Goal: Task Accomplishment & Management: Use online tool/utility

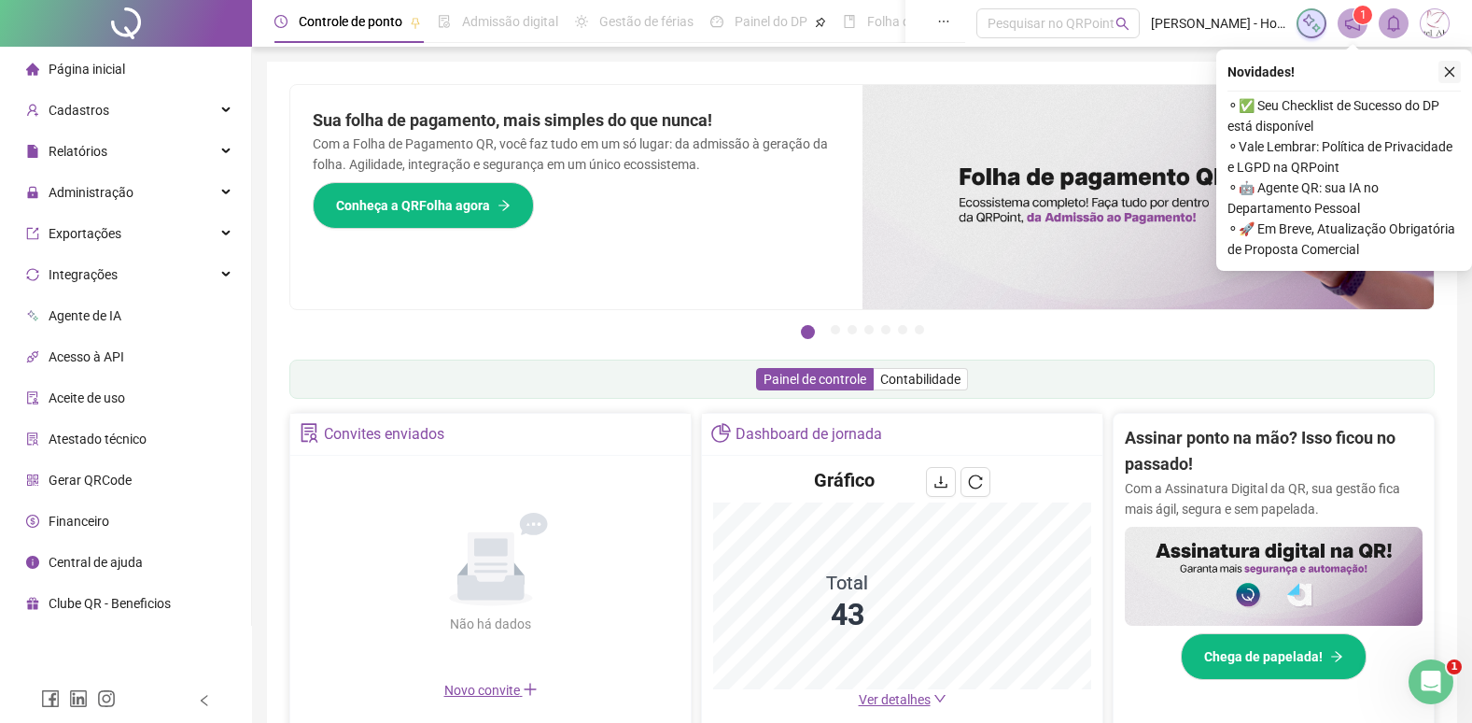
click at [1448, 75] on icon "close" at bounding box center [1449, 71] width 13 height 13
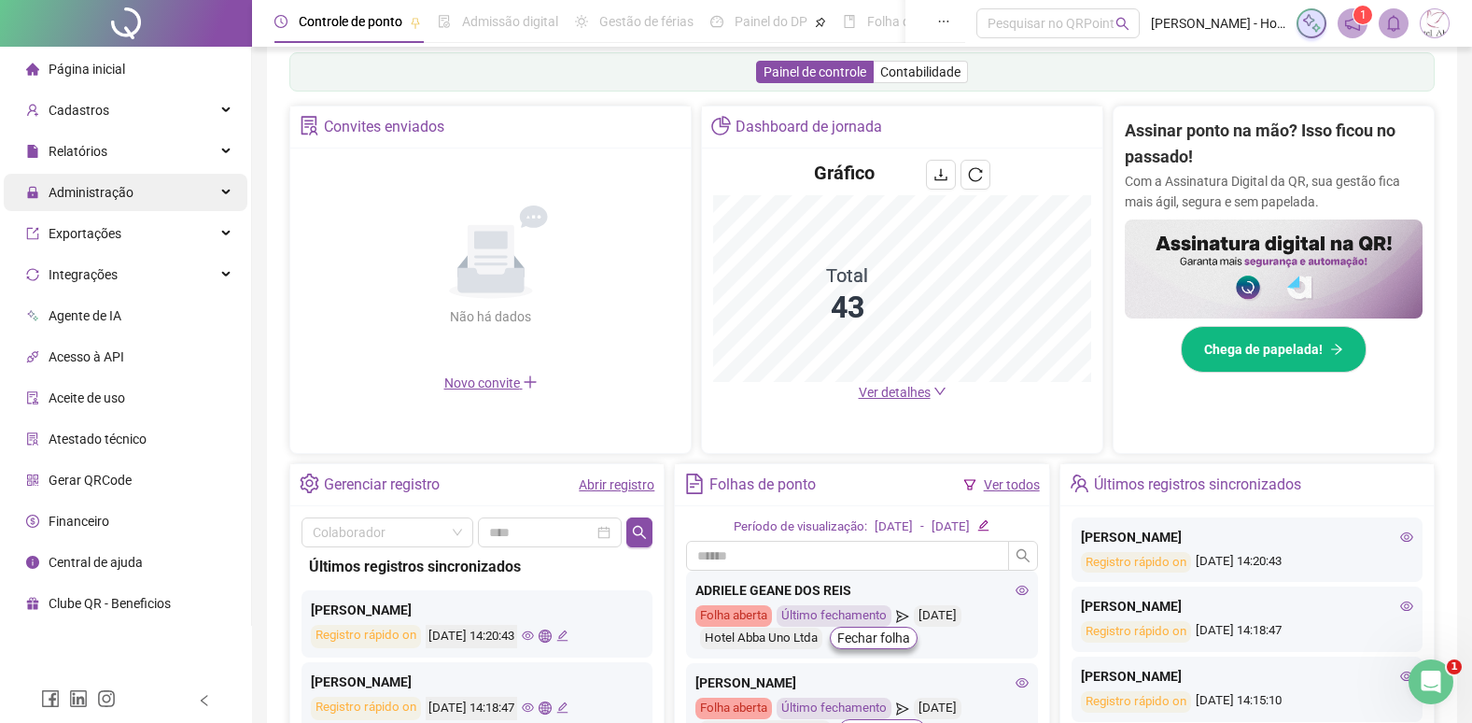
scroll to position [306, 0]
click at [111, 190] on span "Administração" at bounding box center [91, 192] width 85 height 15
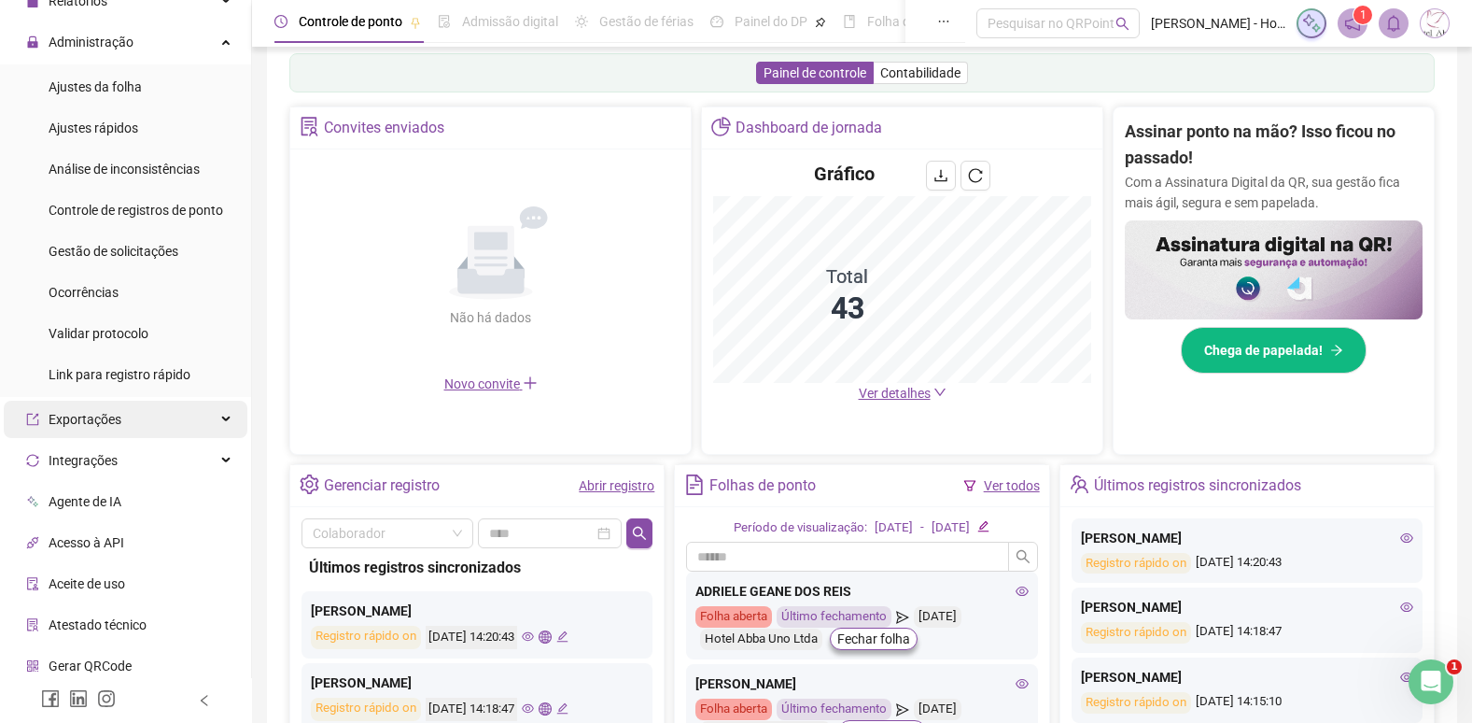
scroll to position [0, 0]
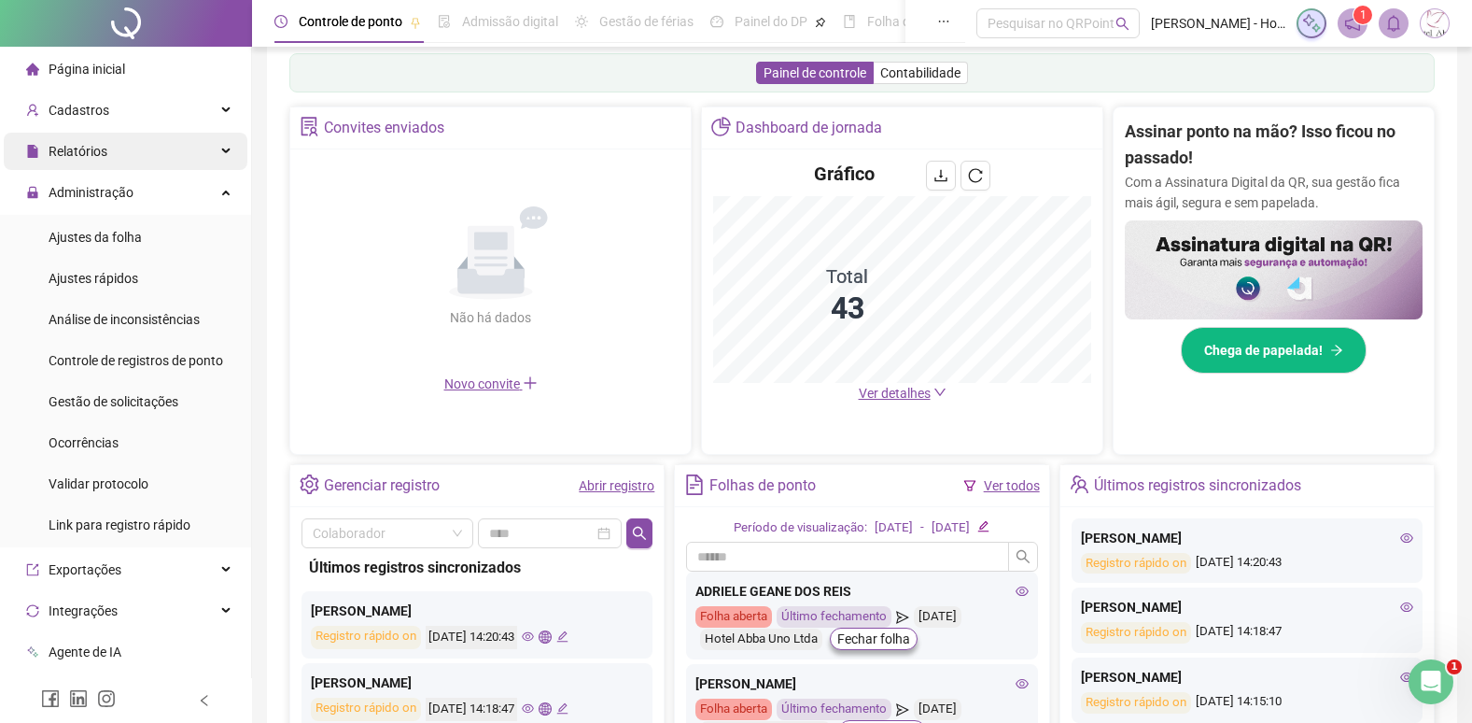
click at [81, 148] on span "Relatórios" at bounding box center [78, 151] width 59 height 15
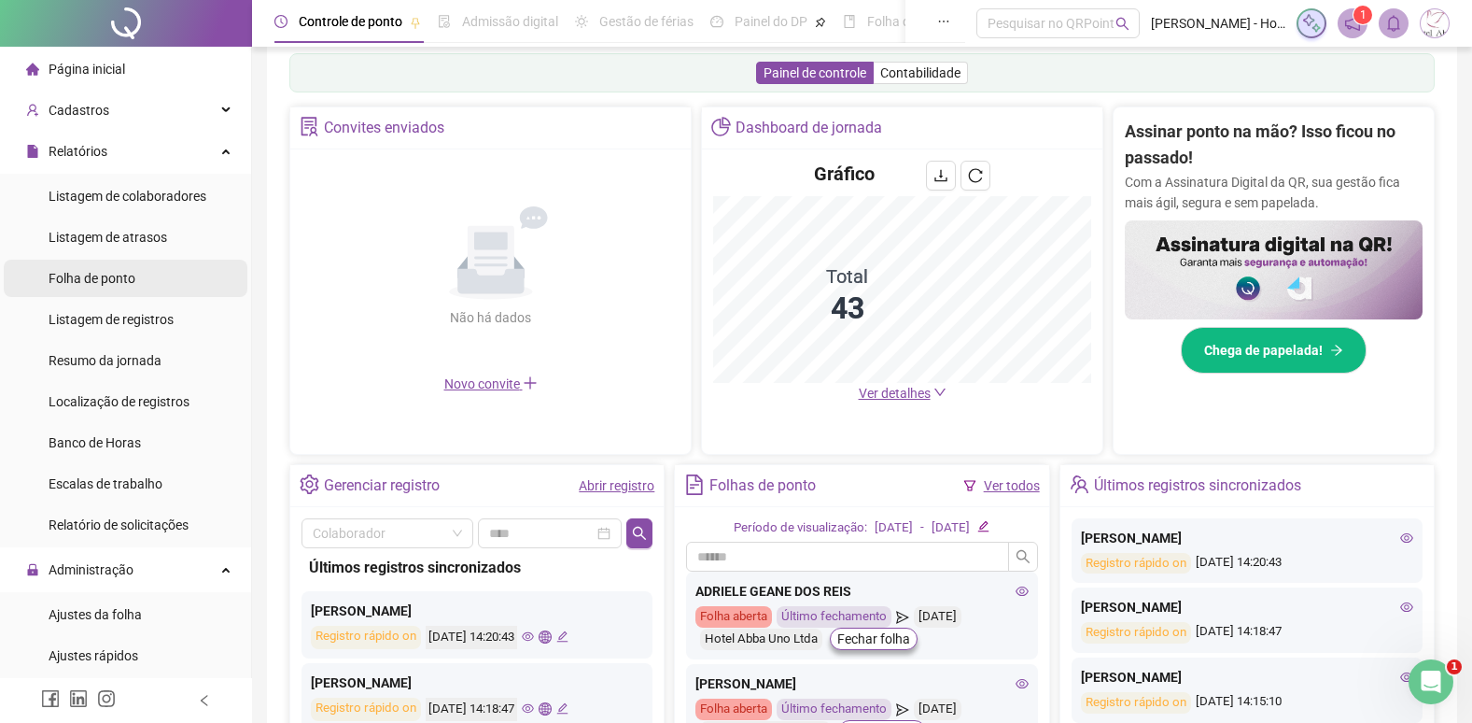
click at [94, 286] on span "Folha de ponto" at bounding box center [92, 278] width 87 height 15
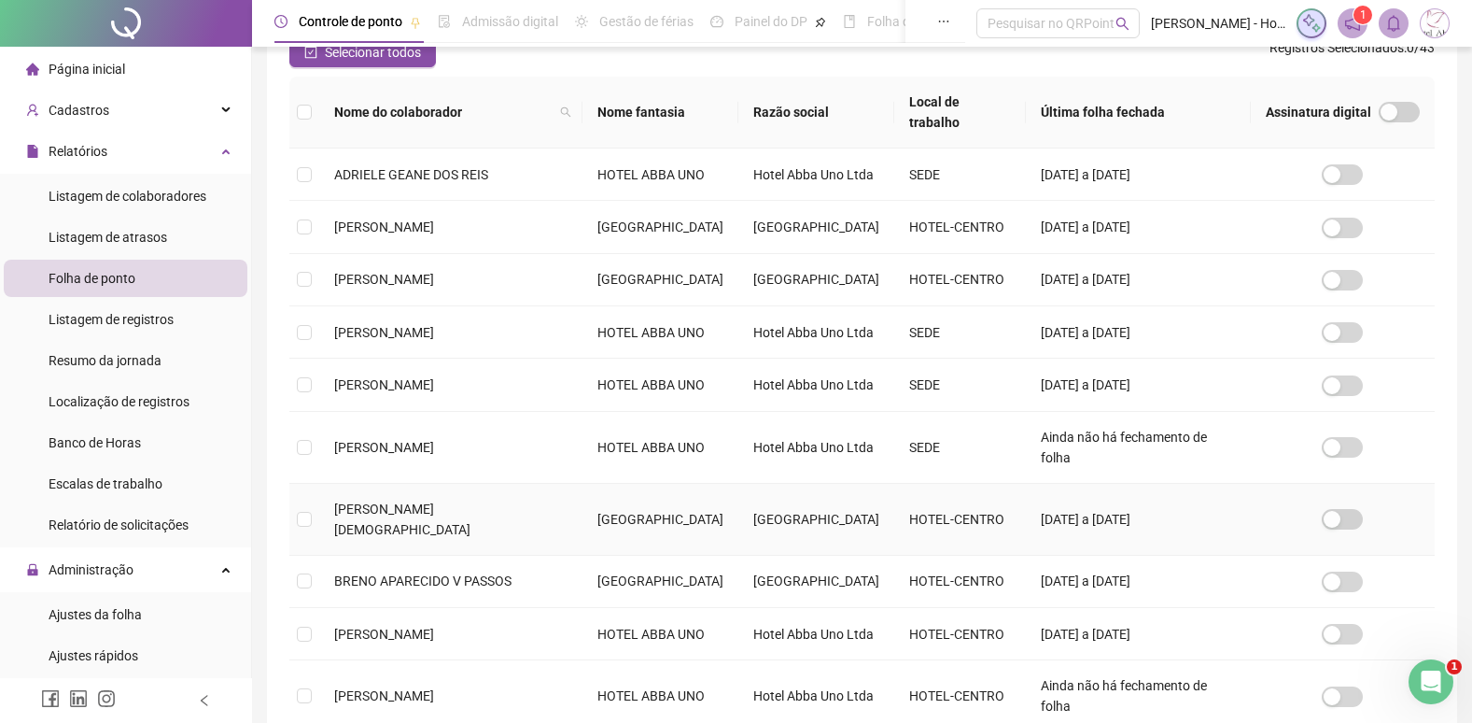
scroll to position [488, 0]
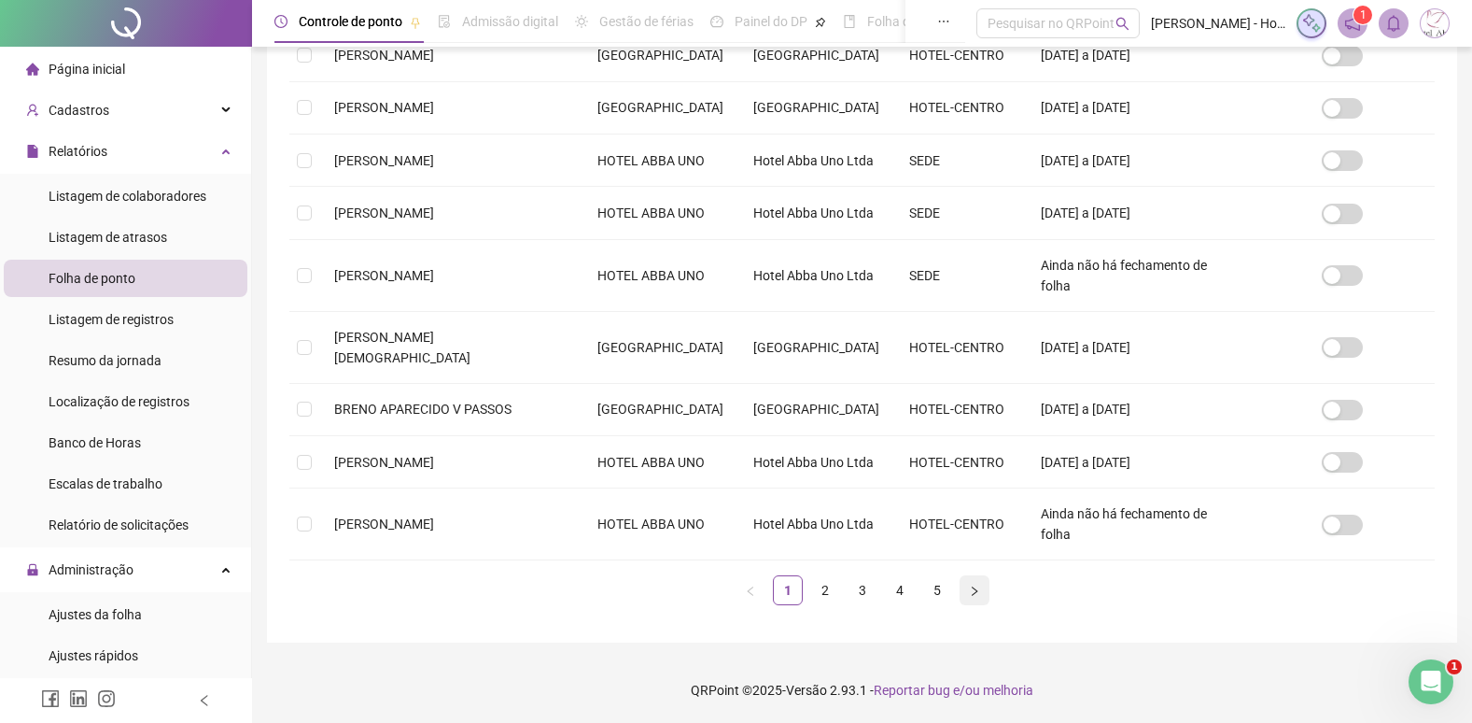
click at [960, 605] on button "button" at bounding box center [975, 590] width 30 height 30
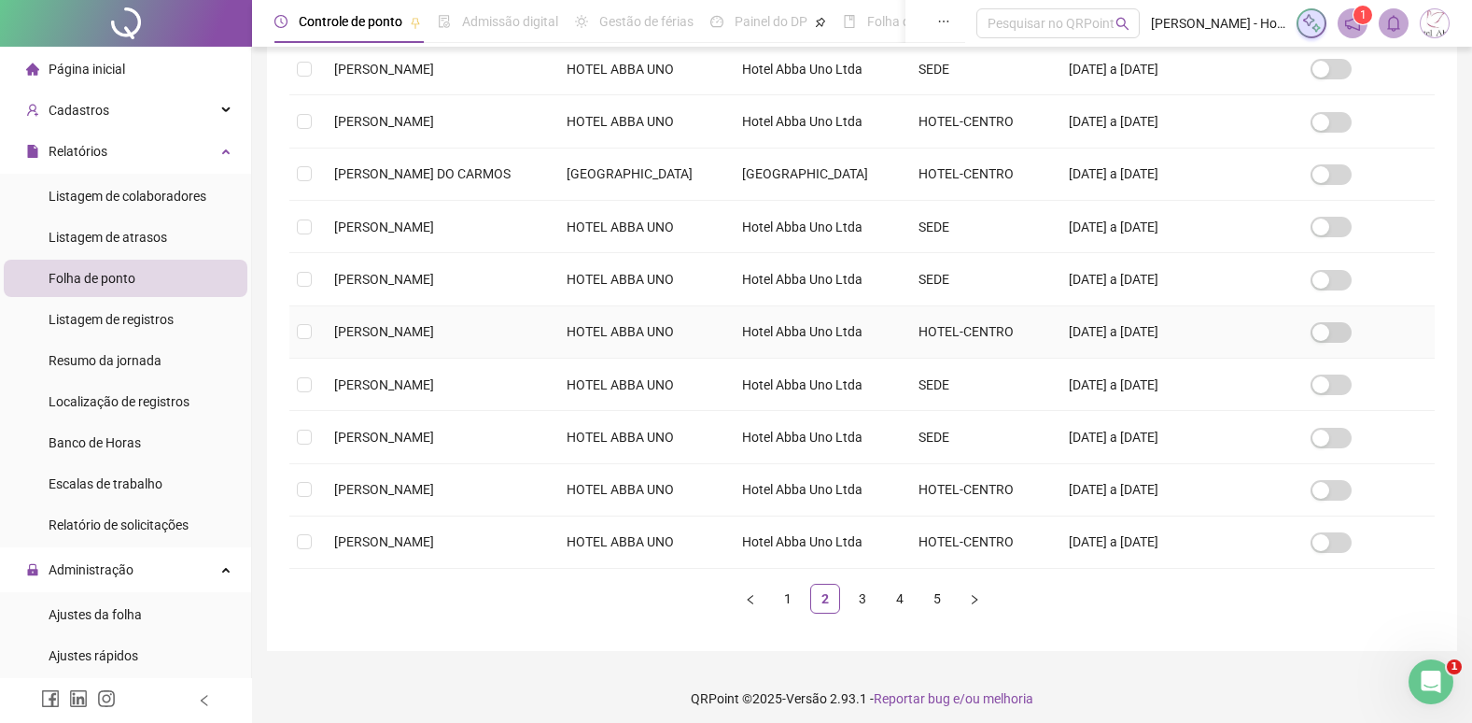
scroll to position [365, 0]
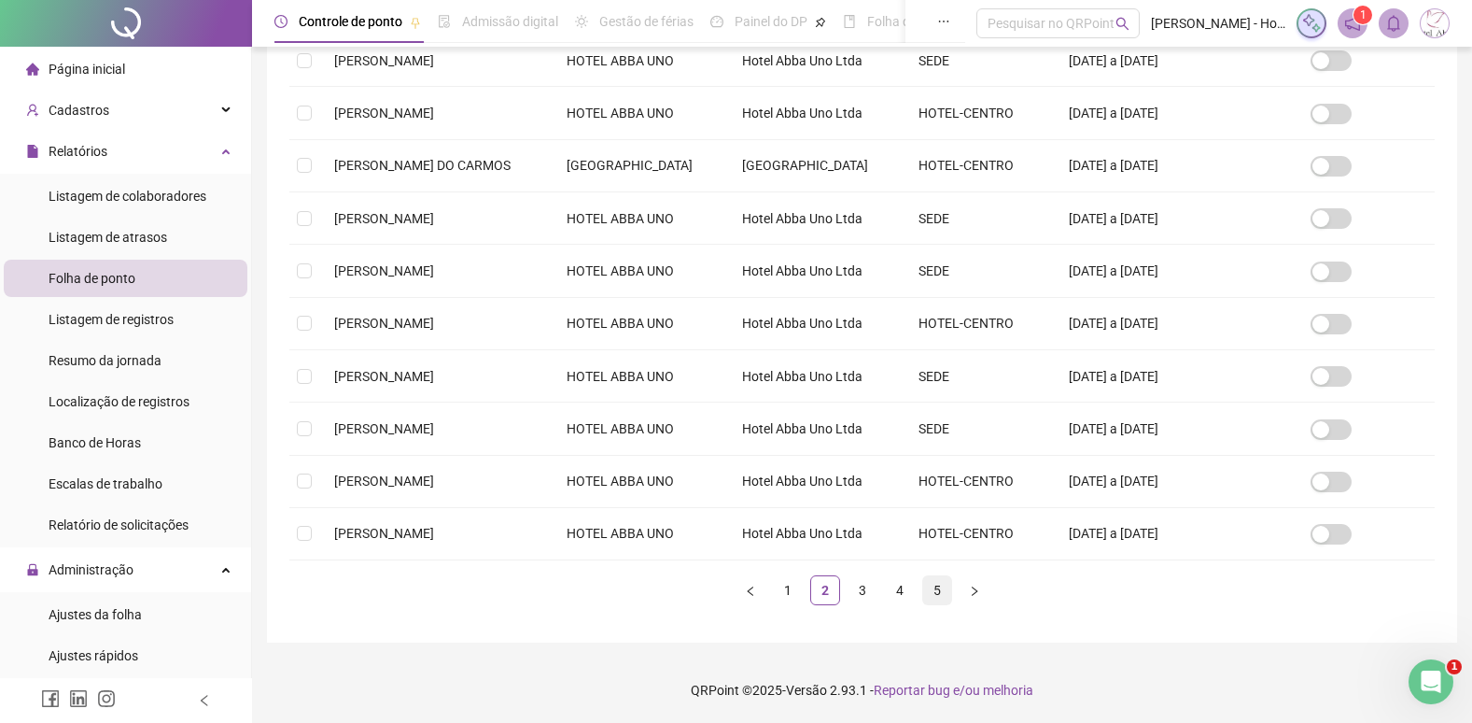
click at [935, 596] on link "5" at bounding box center [937, 590] width 28 height 28
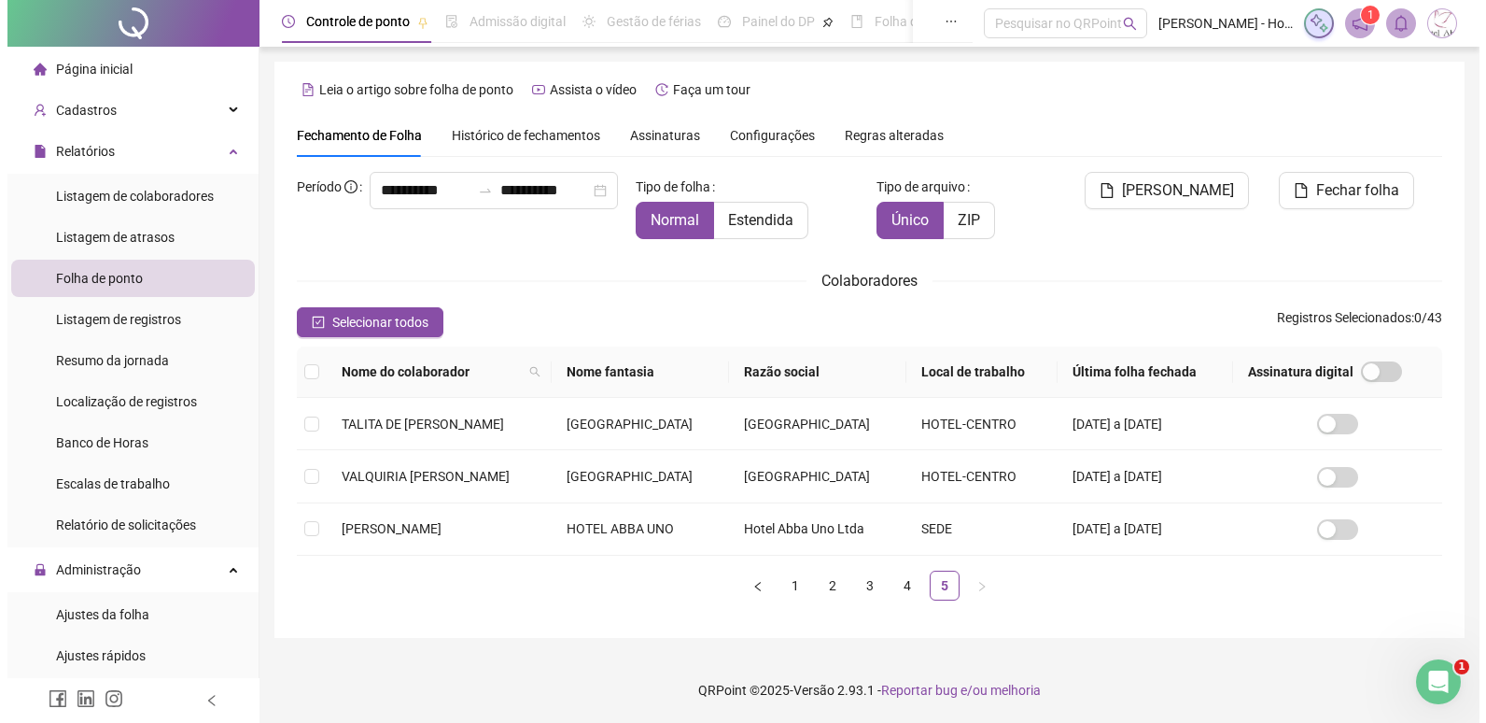
scroll to position [0, 0]
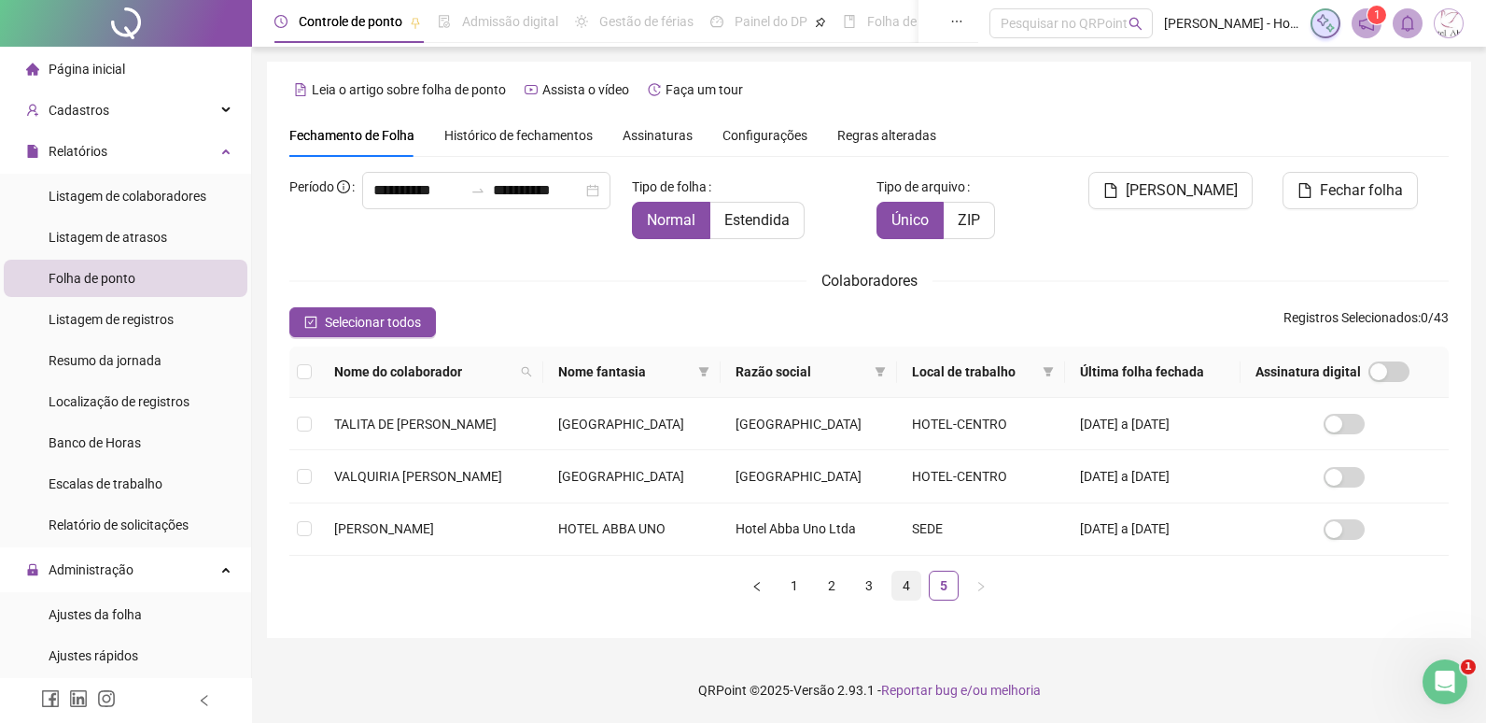
click at [908, 586] on link "4" at bounding box center [907, 585] width 28 height 28
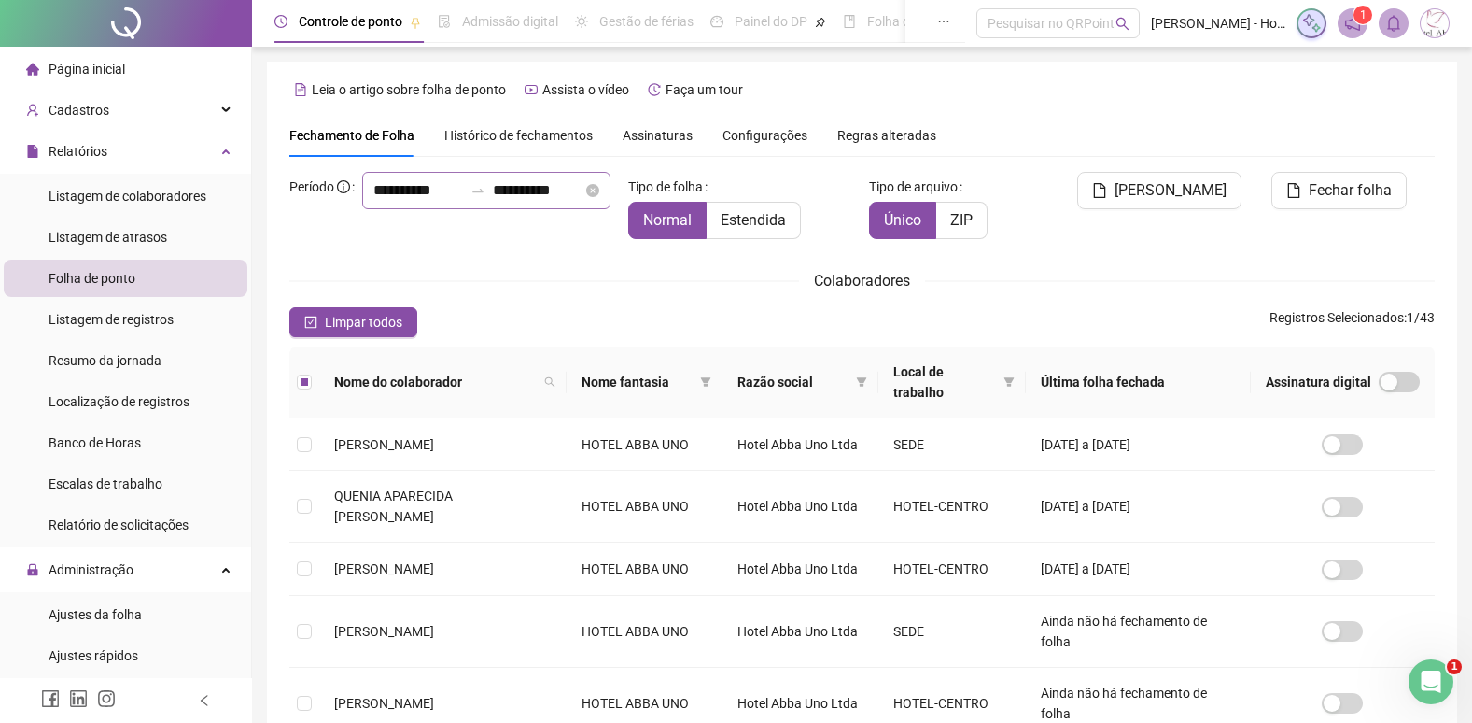
click at [471, 198] on icon "swap-right" at bounding box center [478, 190] width 15 height 15
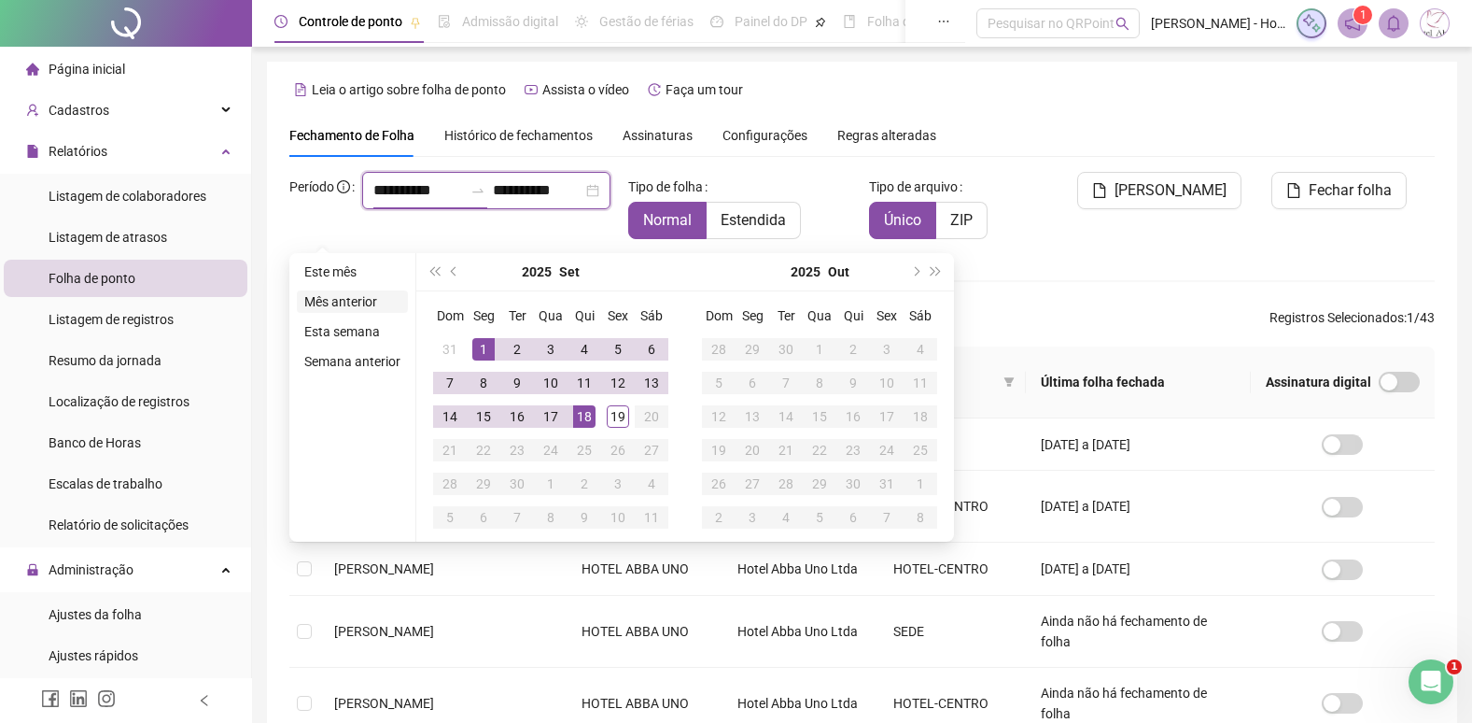
type input "**********"
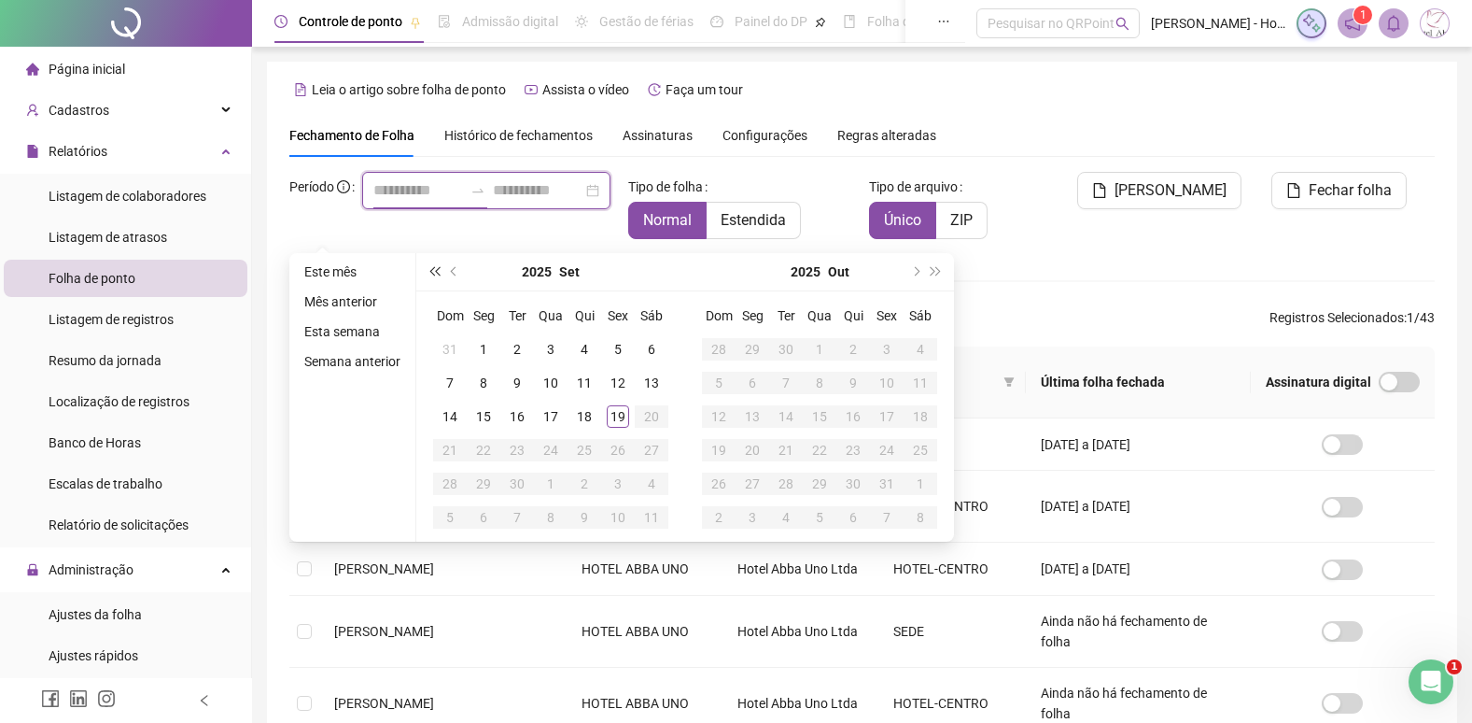
type input "**********"
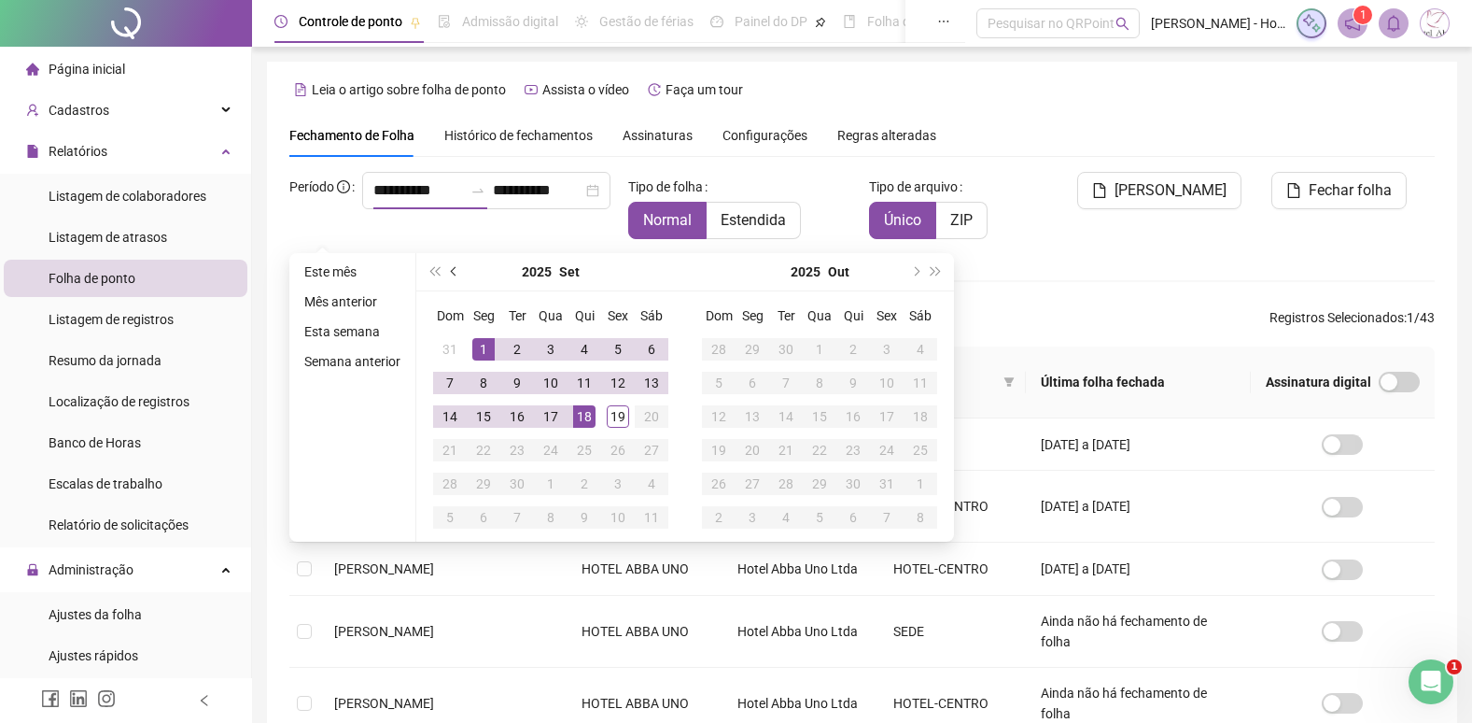
click at [447, 270] on button "prev-year" at bounding box center [454, 271] width 21 height 37
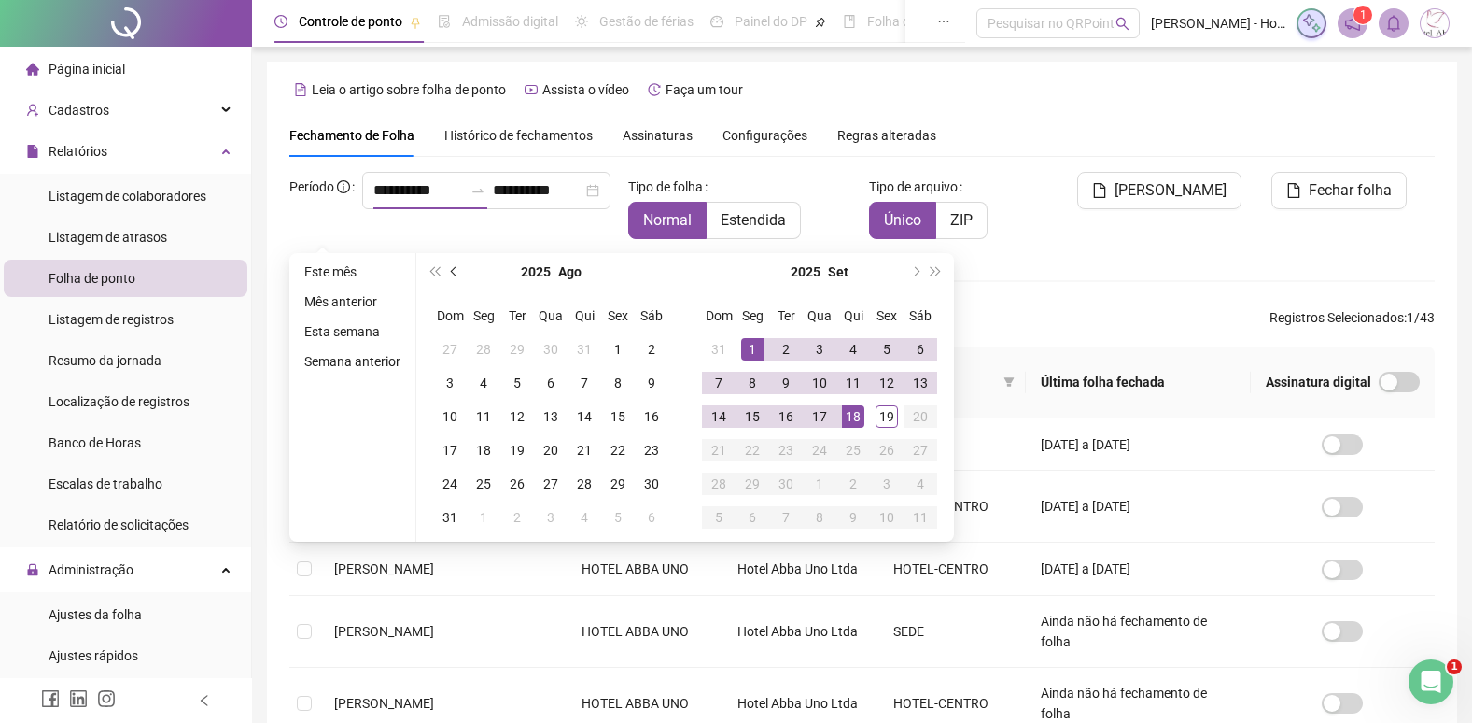
click at [445, 270] on button "prev-year" at bounding box center [454, 271] width 21 height 37
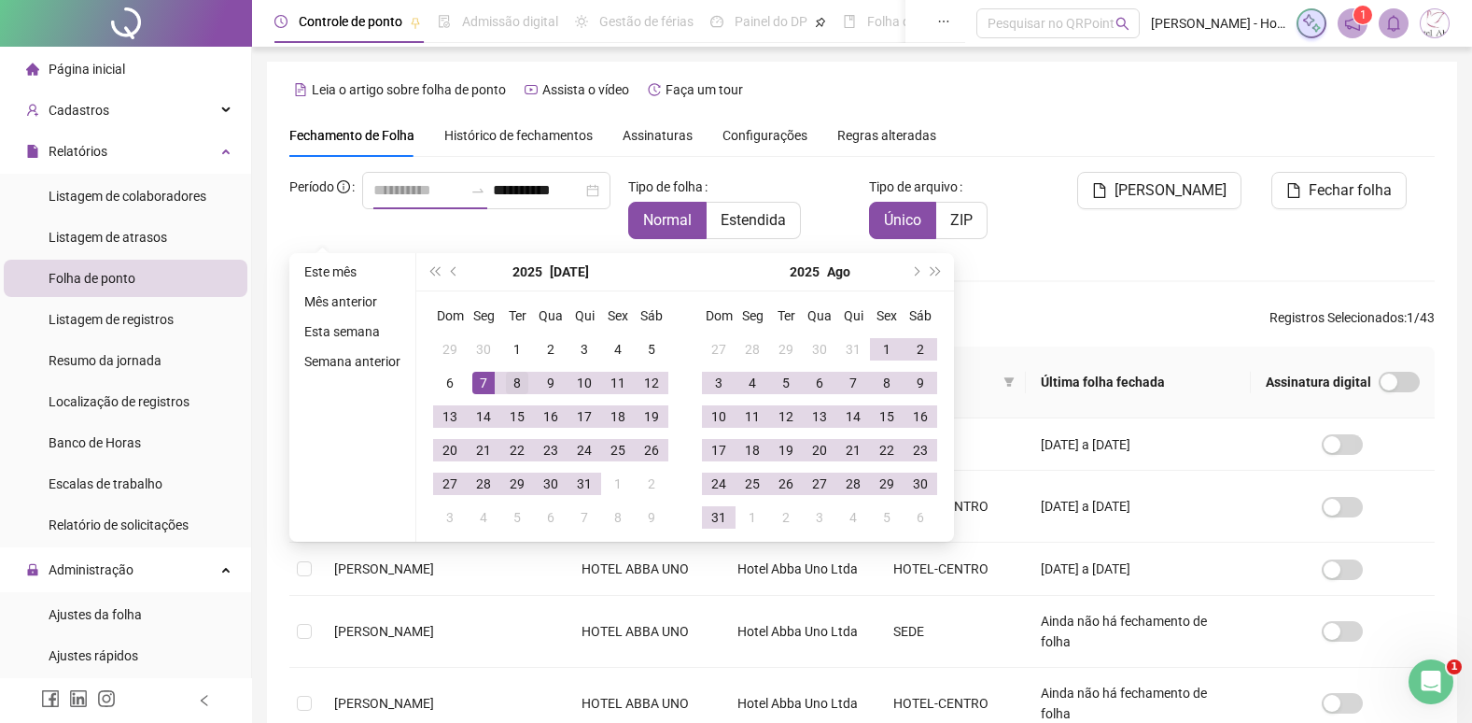
type input "**********"
click at [513, 380] on div "8" at bounding box center [517, 383] width 22 height 22
type input "**********"
click at [355, 223] on div "**********" at bounding box center [451, 213] width 339 height 82
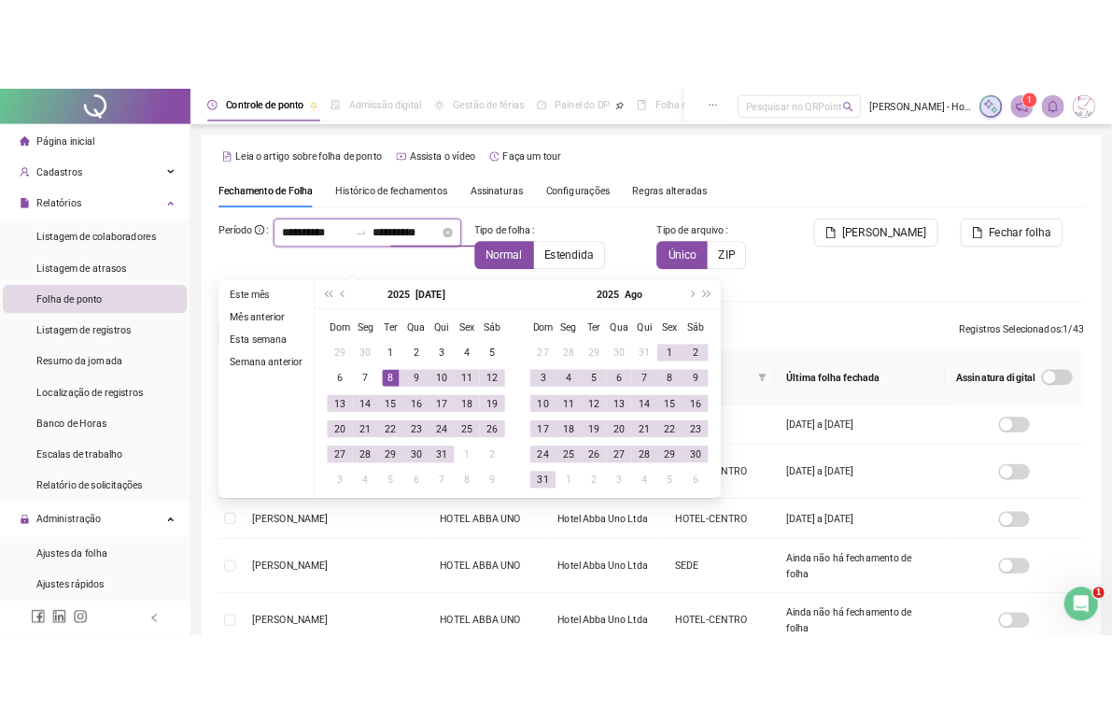
scroll to position [21, 0]
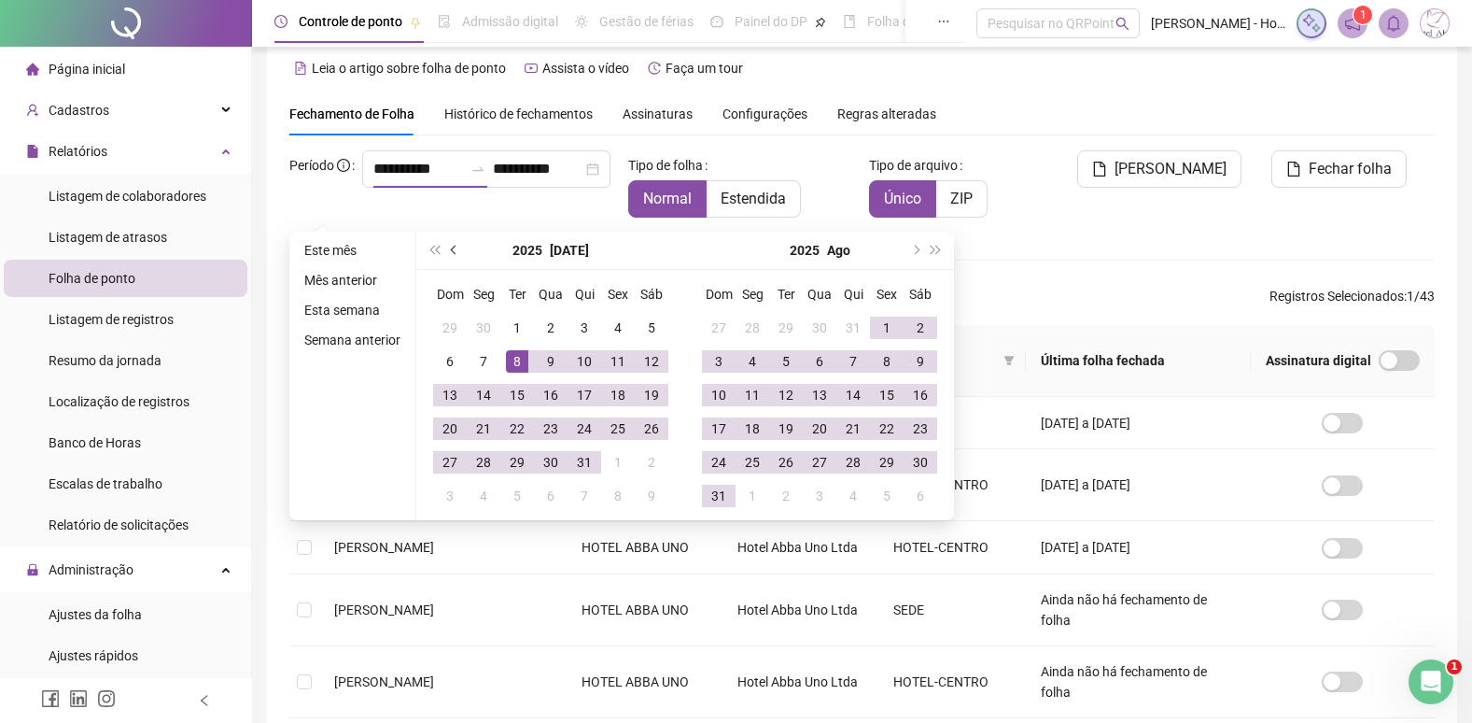
click at [452, 250] on span "prev-year" at bounding box center [455, 250] width 9 height 9
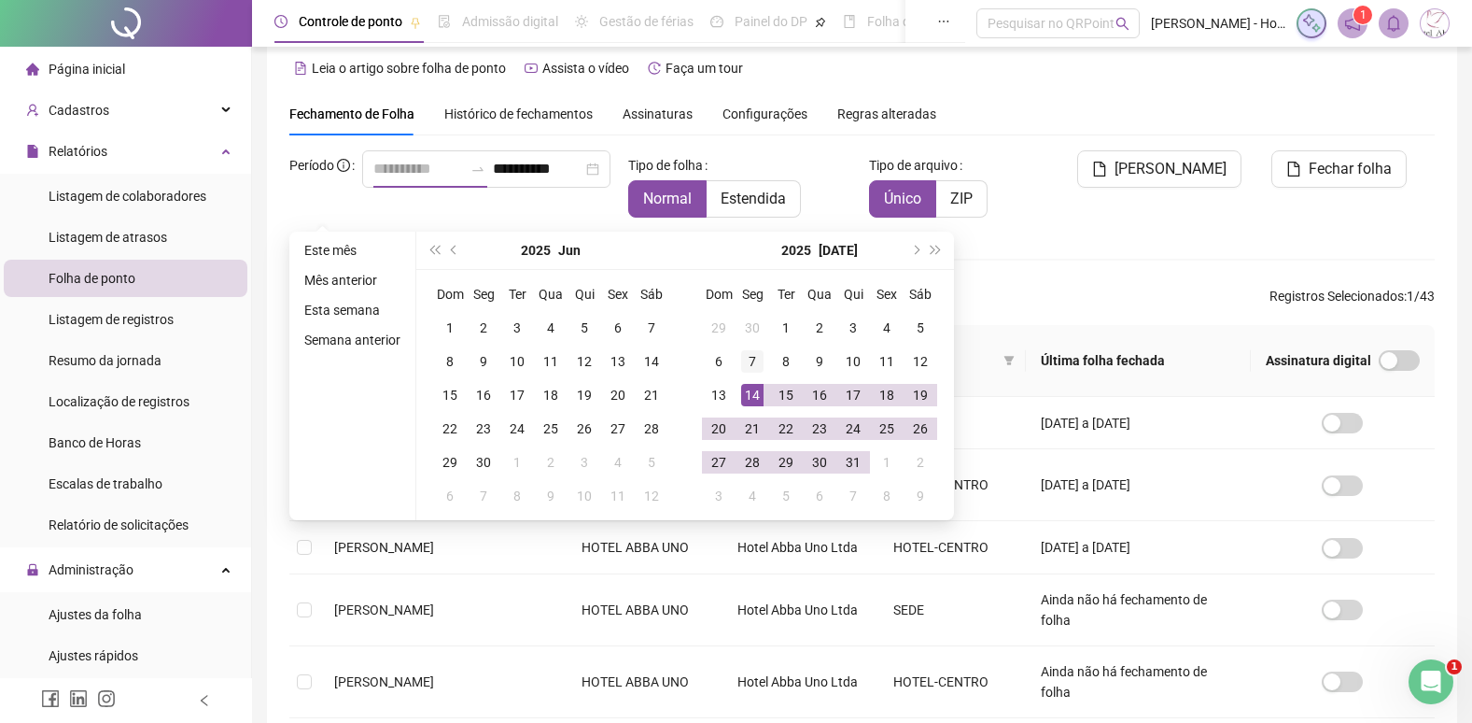
type input "**********"
click at [751, 364] on div "7" at bounding box center [752, 361] width 22 height 22
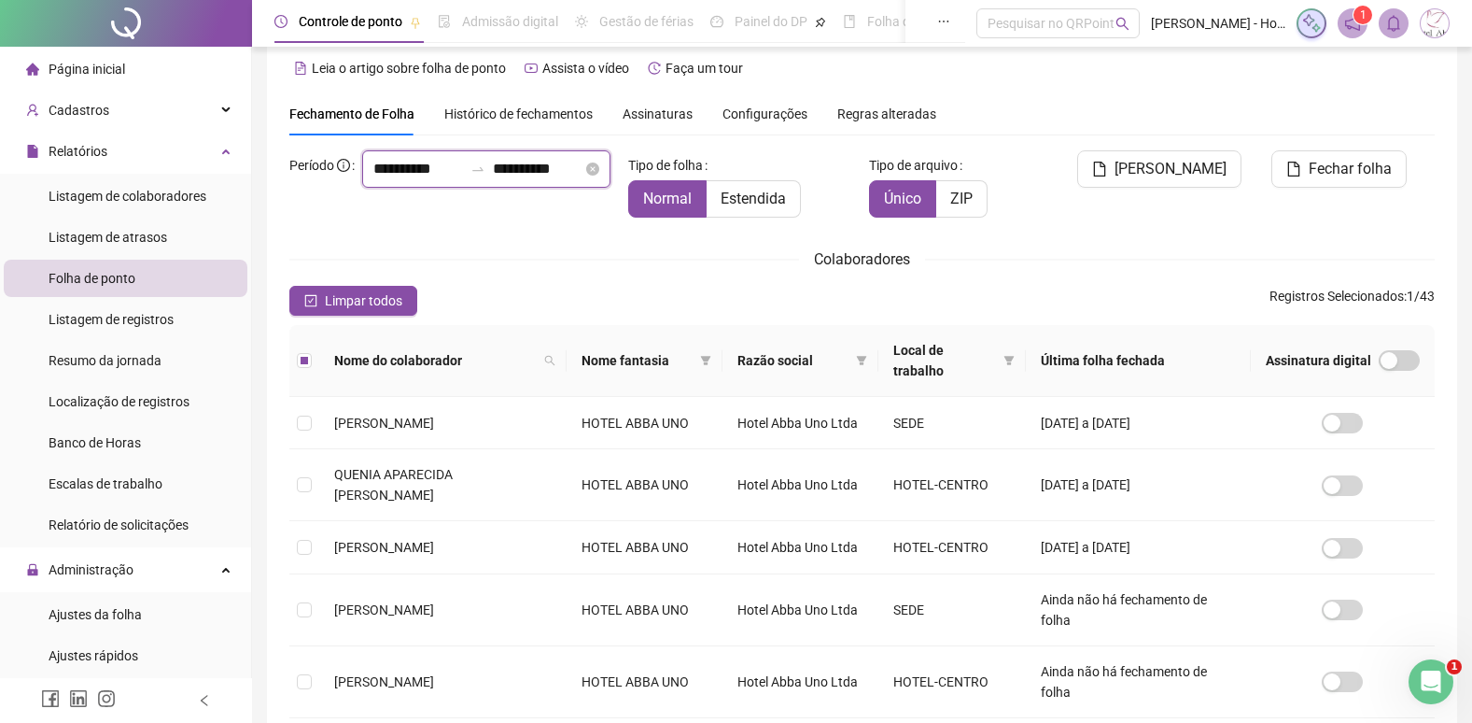
click at [493, 180] on input "**********" at bounding box center [538, 169] width 90 height 22
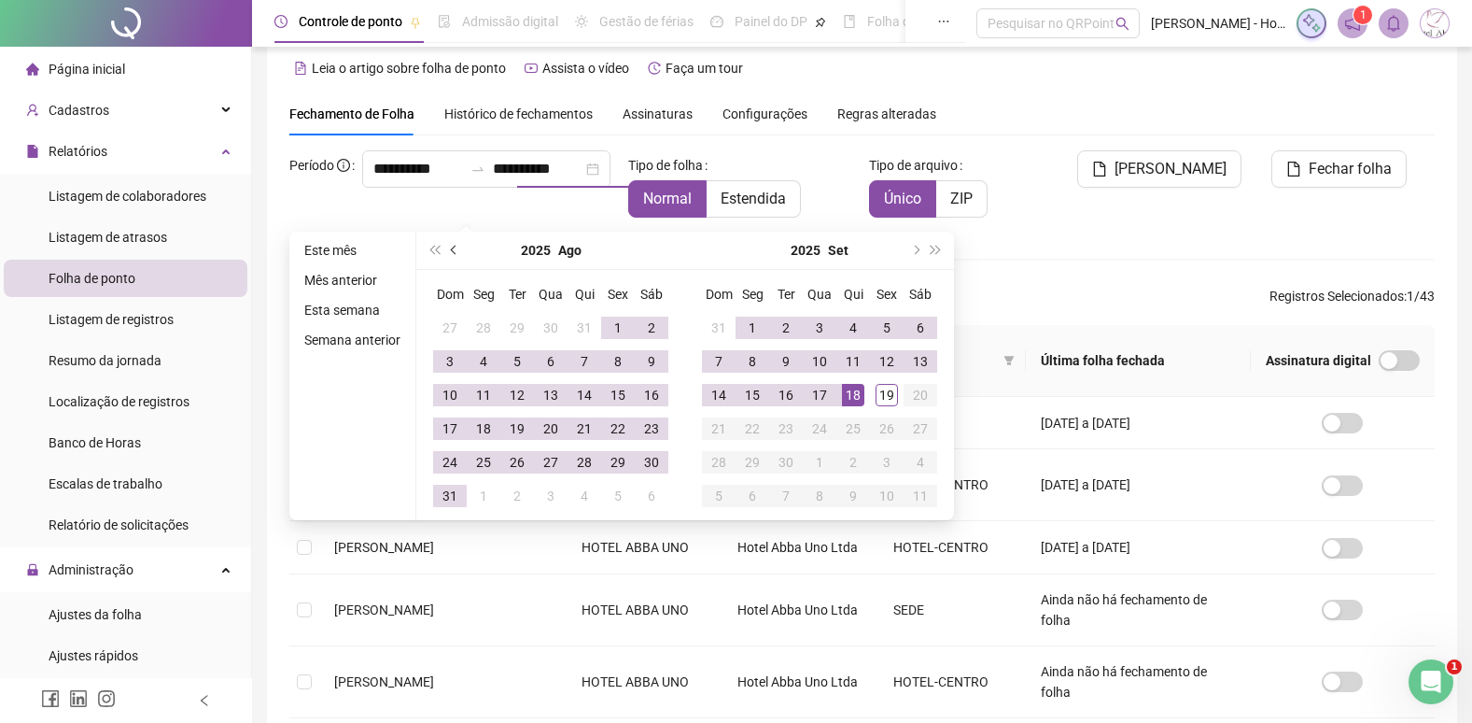
click at [451, 246] on button "prev-year" at bounding box center [454, 250] width 21 height 37
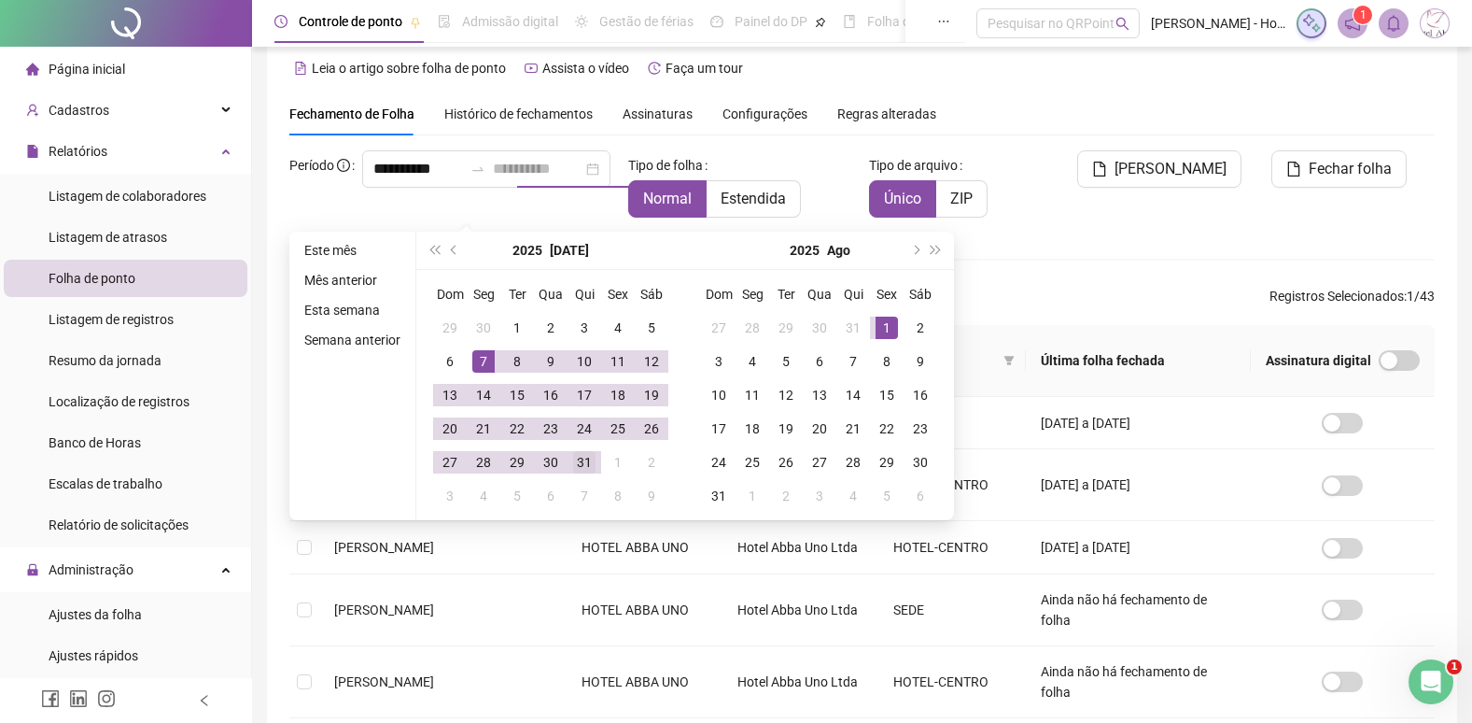
type input "**********"
click at [591, 458] on div "31" at bounding box center [584, 462] width 22 height 22
type input "**********"
click at [1143, 181] on button "[PERSON_NAME]" at bounding box center [1159, 168] width 164 height 37
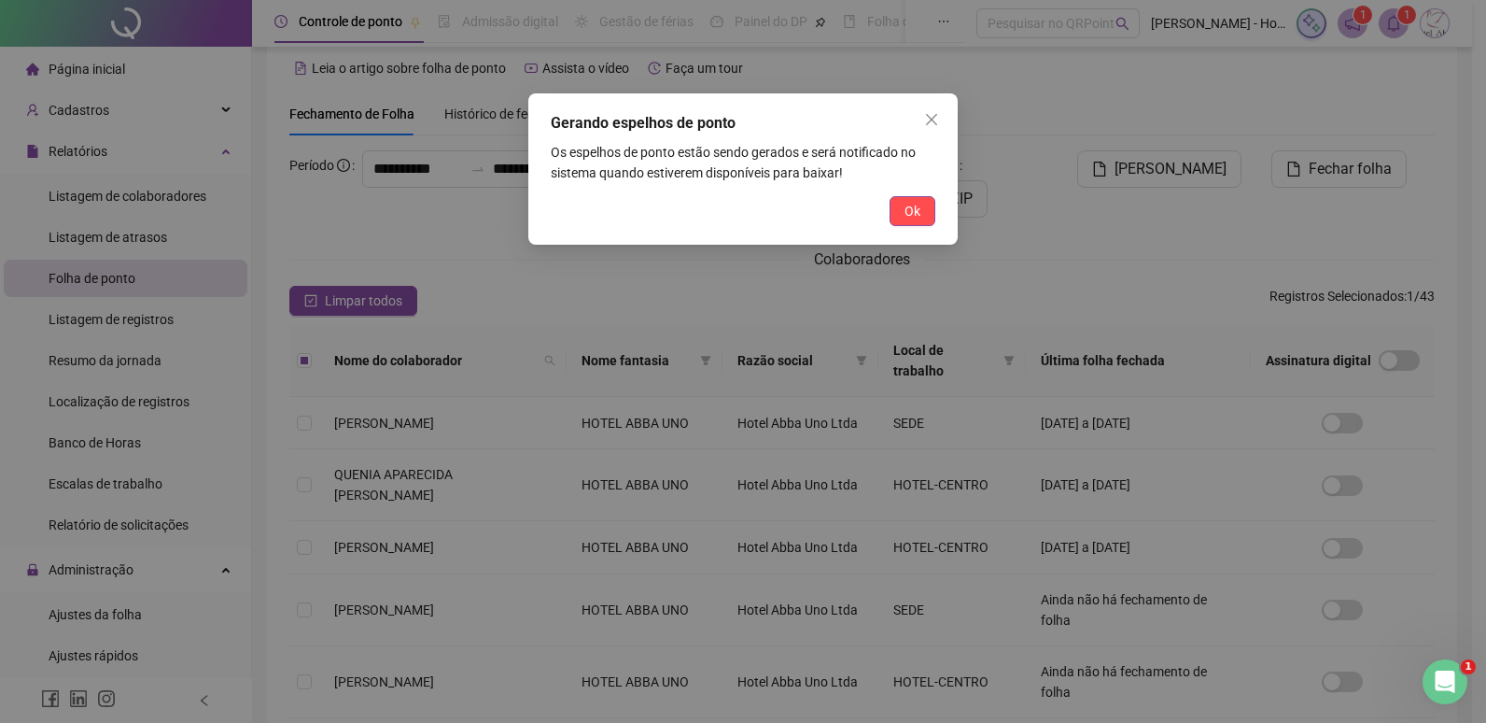
drag, startPoint x: 934, startPoint y: 115, endPoint x: 921, endPoint y: 138, distance: 26.8
click at [921, 138] on div "Gerando espelhos de ponto Os espelhos de ponto estão sendo gerados e será notif…" at bounding box center [742, 168] width 429 height 151
click at [925, 128] on button "Close" at bounding box center [932, 120] width 30 height 30
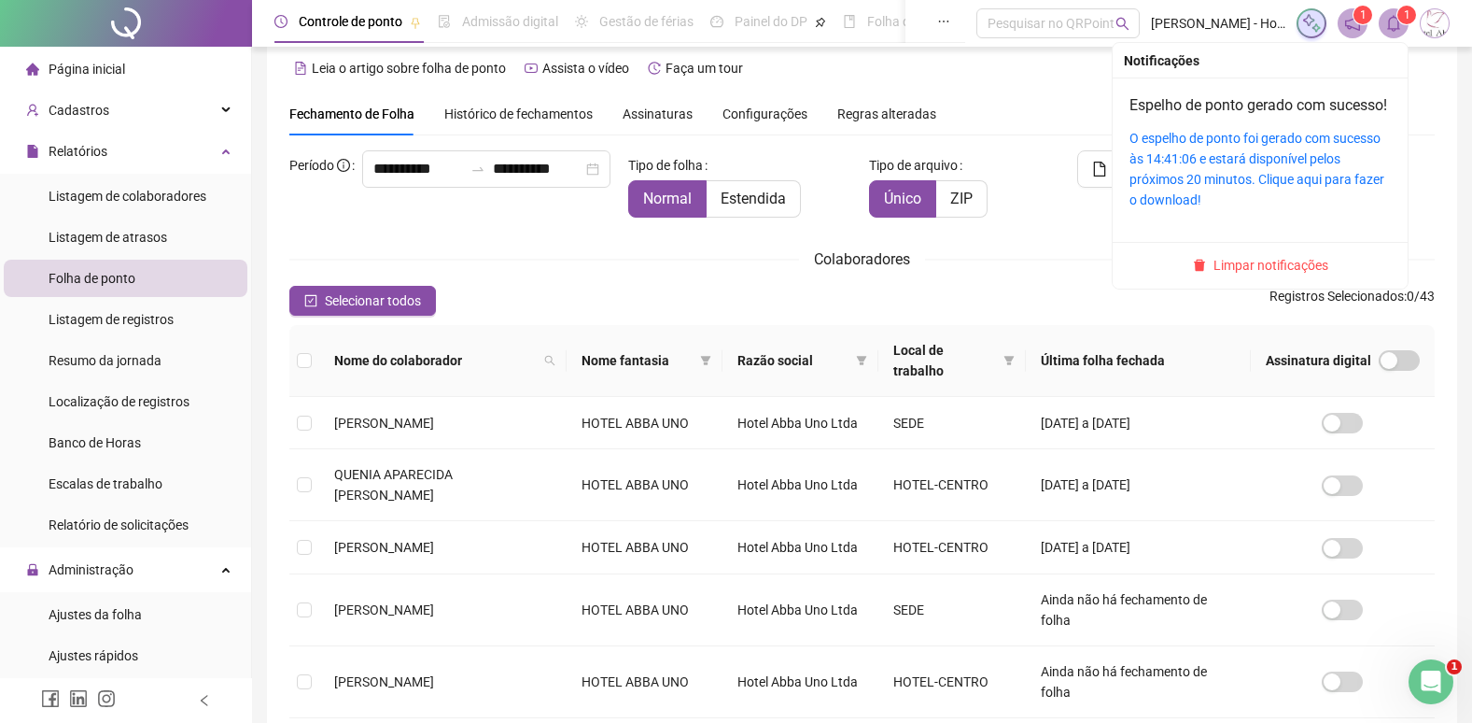
click at [1406, 21] on span "1" at bounding box center [1407, 14] width 7 height 13
click at [1247, 163] on link "O espelho de ponto foi gerado com sucesso às 14:41:06 e estará disponível pelos…" at bounding box center [1257, 169] width 255 height 77
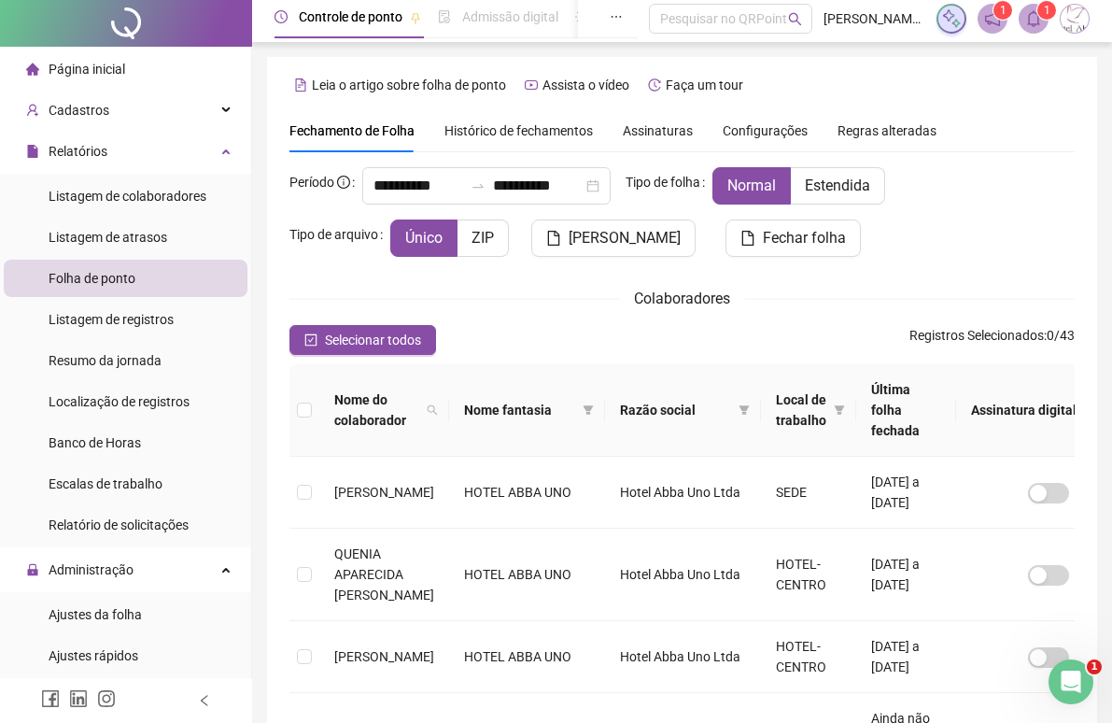
scroll to position [0, 0]
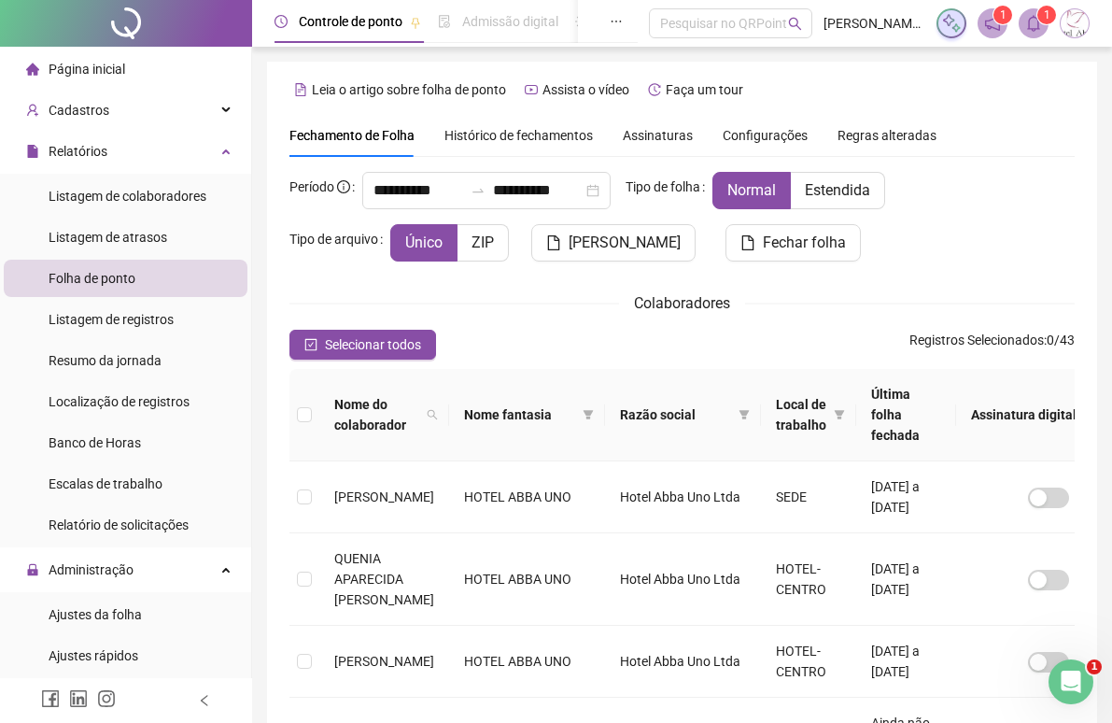
click at [128, 19] on div at bounding box center [126, 23] width 252 height 47
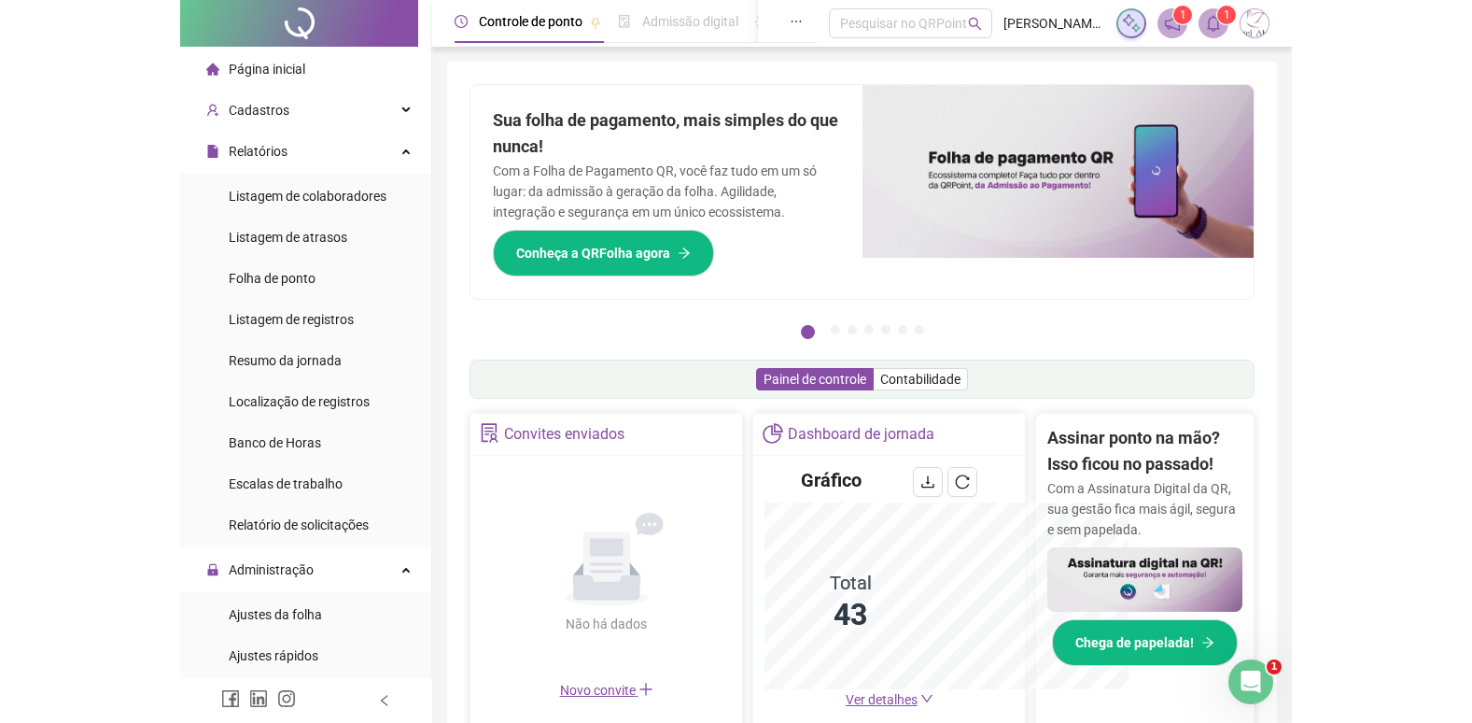
scroll to position [197, 0]
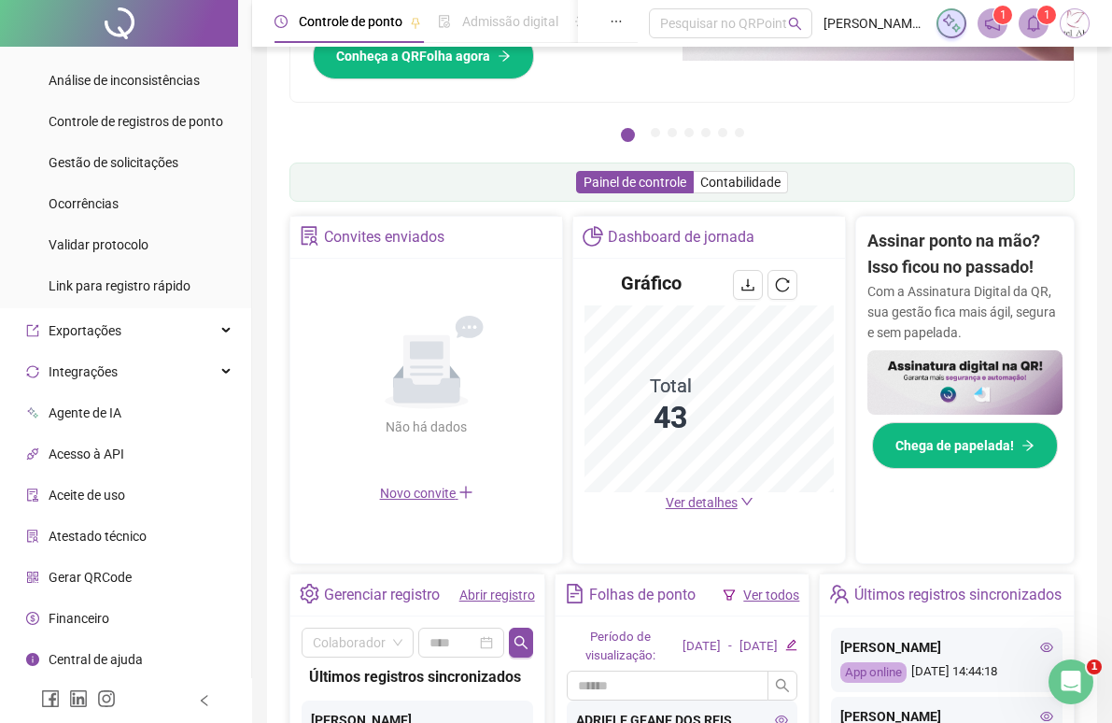
click at [71, 656] on span "Central de ajuda" at bounding box center [96, 659] width 94 height 15
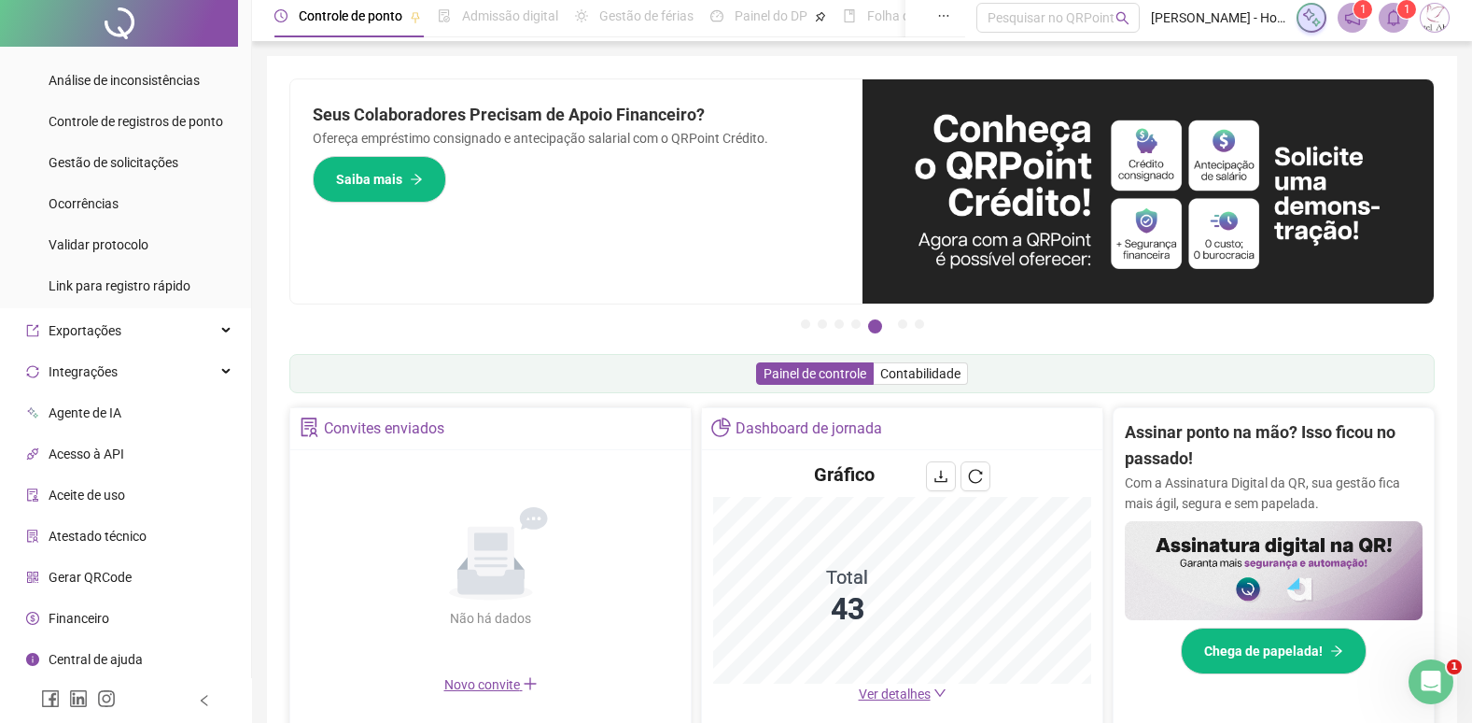
scroll to position [0, 0]
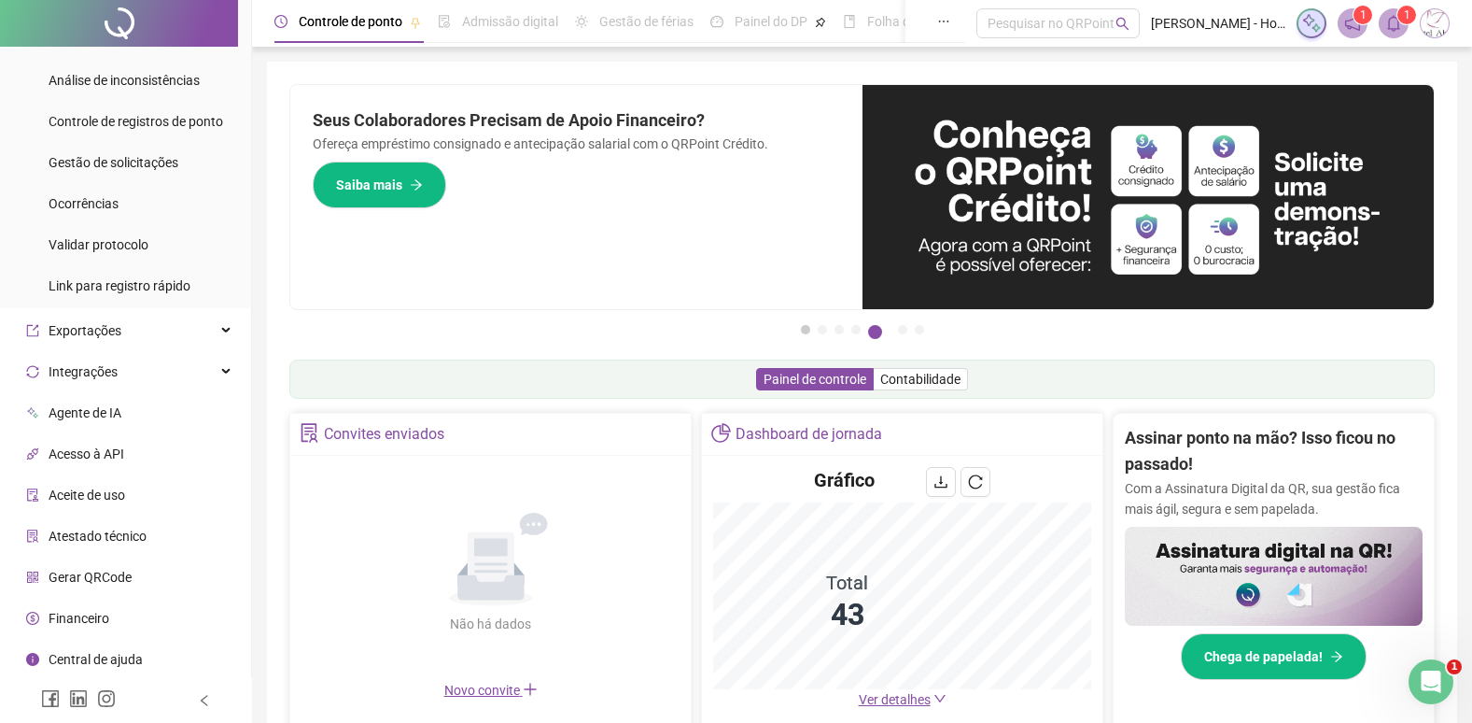
click at [804, 330] on button "1" at bounding box center [805, 329] width 9 height 9
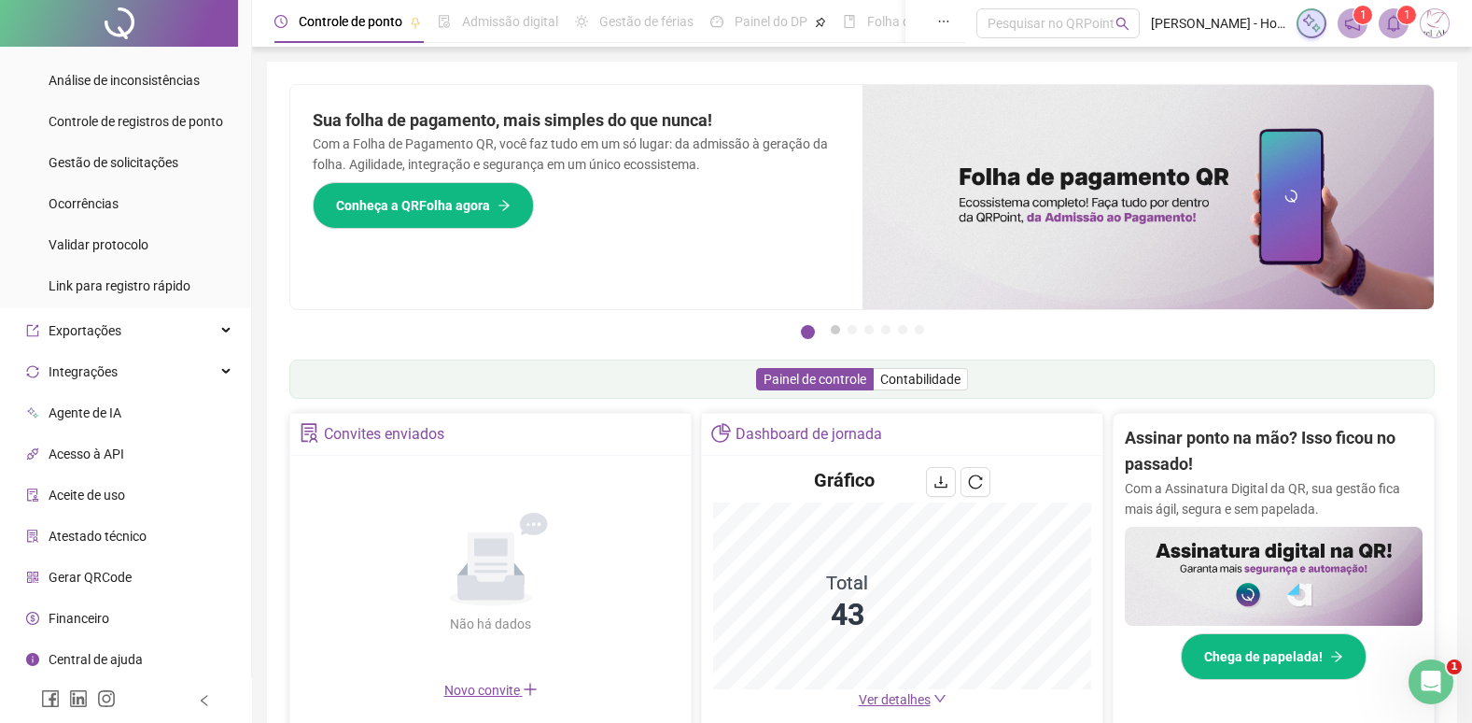
click at [837, 334] on button "2" at bounding box center [835, 329] width 9 height 9
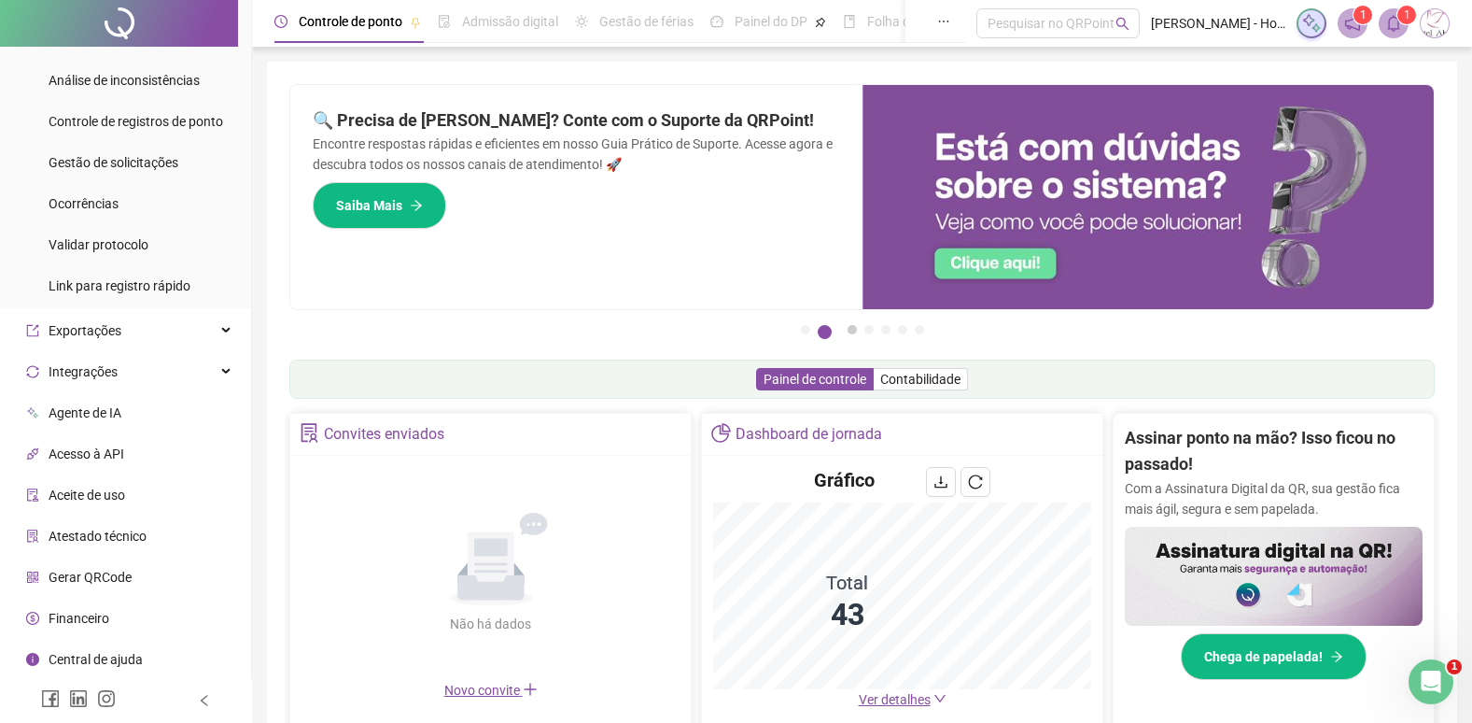
click at [856, 334] on button "3" at bounding box center [852, 329] width 9 height 9
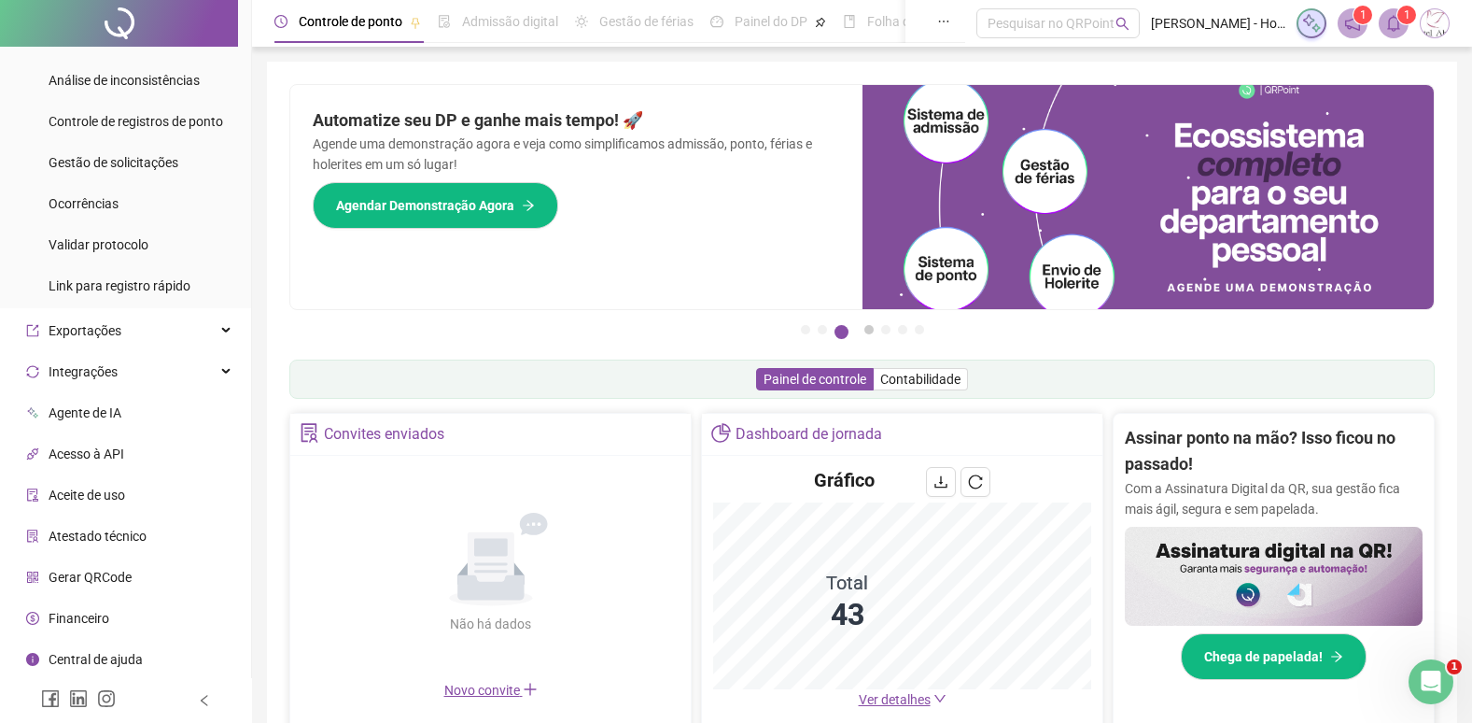
click at [872, 330] on button "4" at bounding box center [869, 329] width 9 height 9
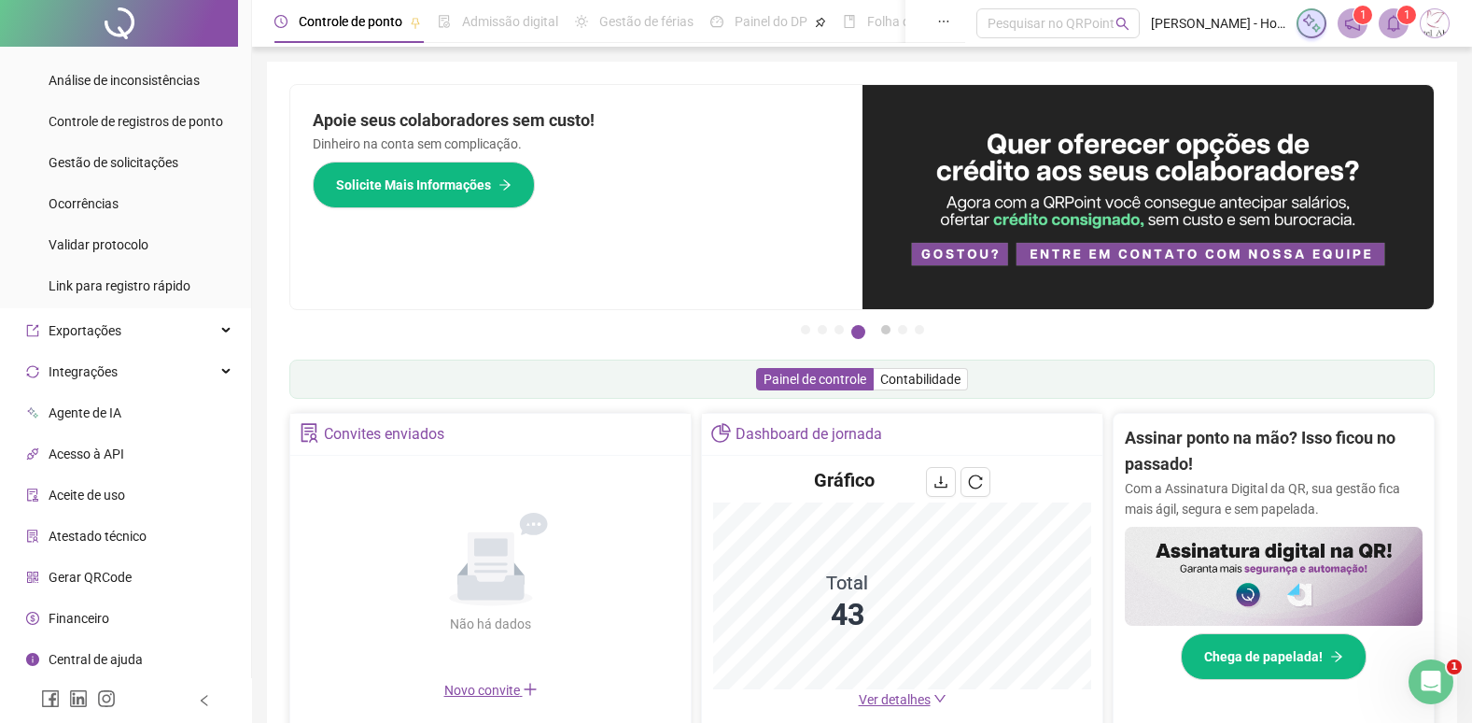
click at [885, 331] on button "5" at bounding box center [885, 329] width 9 height 9
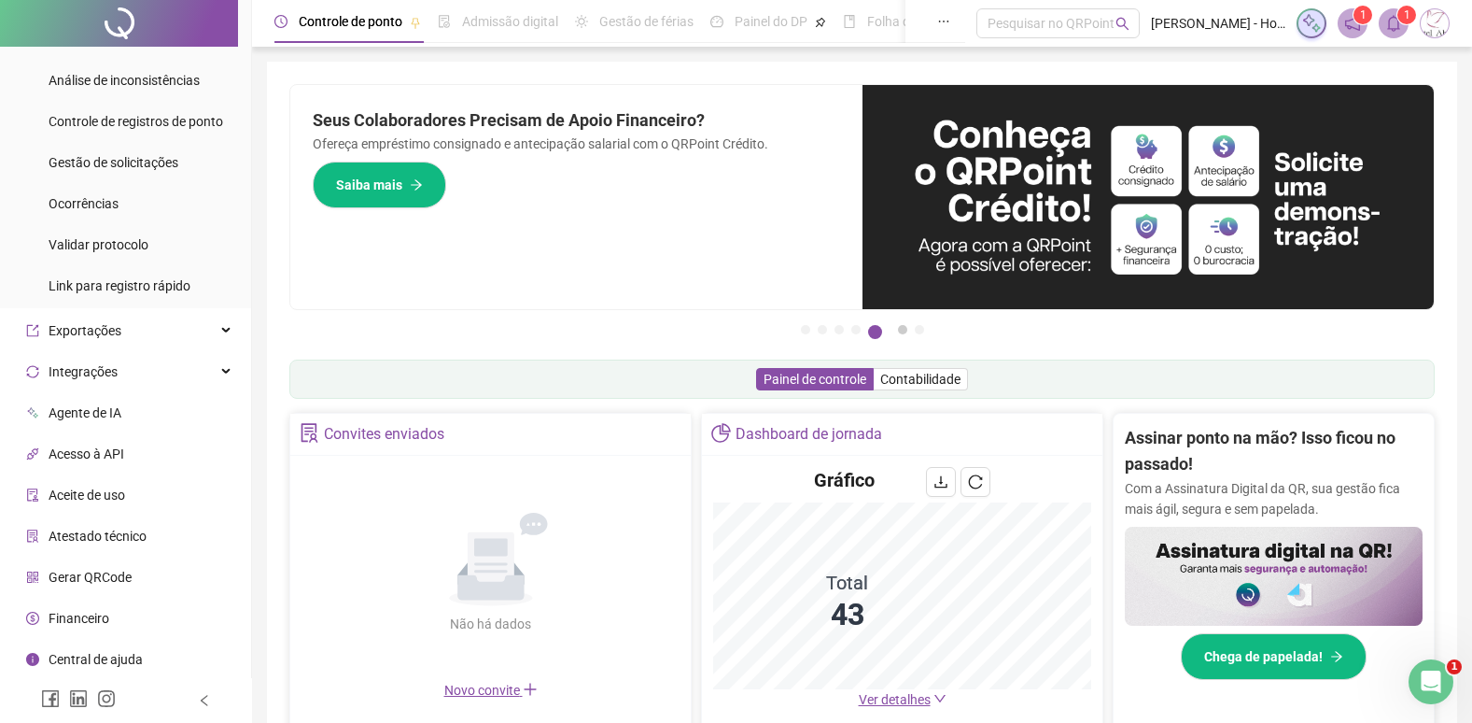
click at [901, 331] on button "6" at bounding box center [902, 329] width 9 height 9
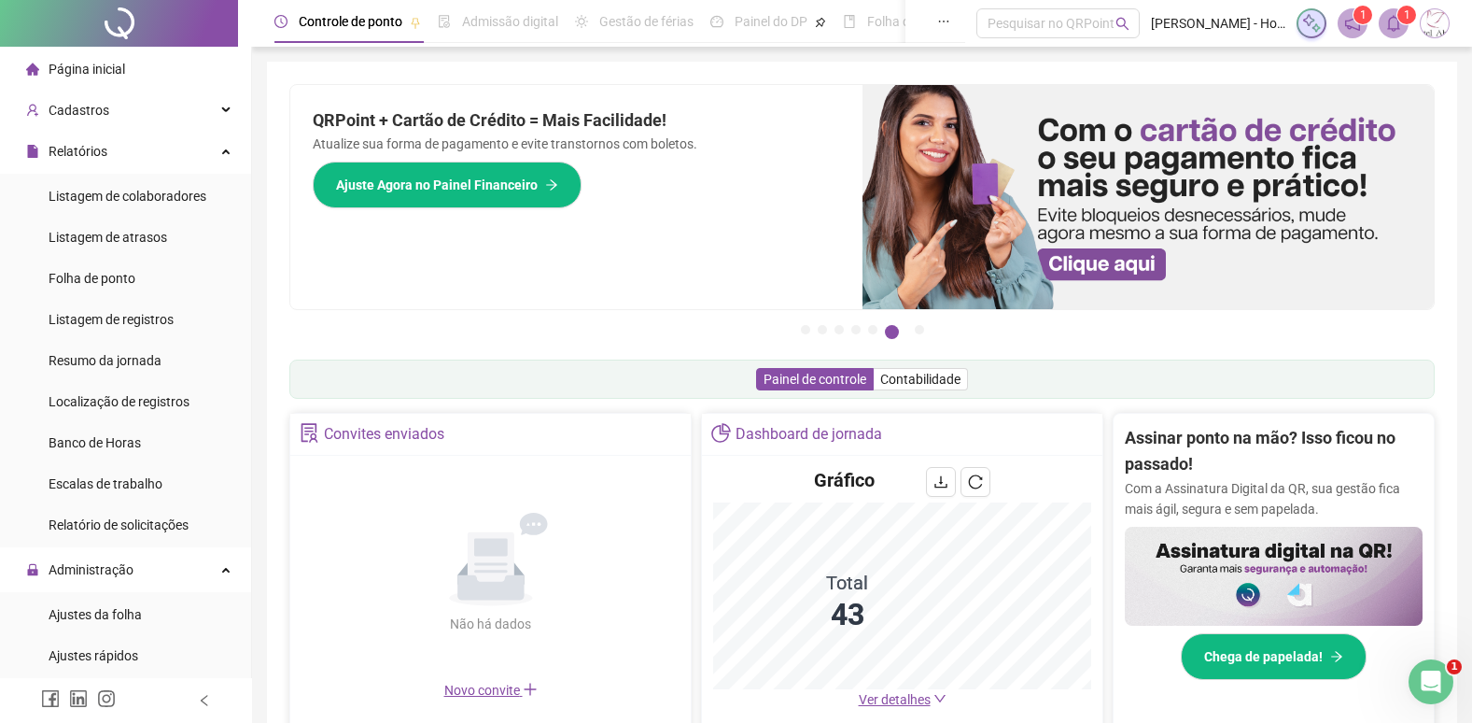
click at [81, 62] on span "Página inicial" at bounding box center [87, 69] width 77 height 15
click at [93, 106] on span "Cadastros" at bounding box center [79, 110] width 61 height 15
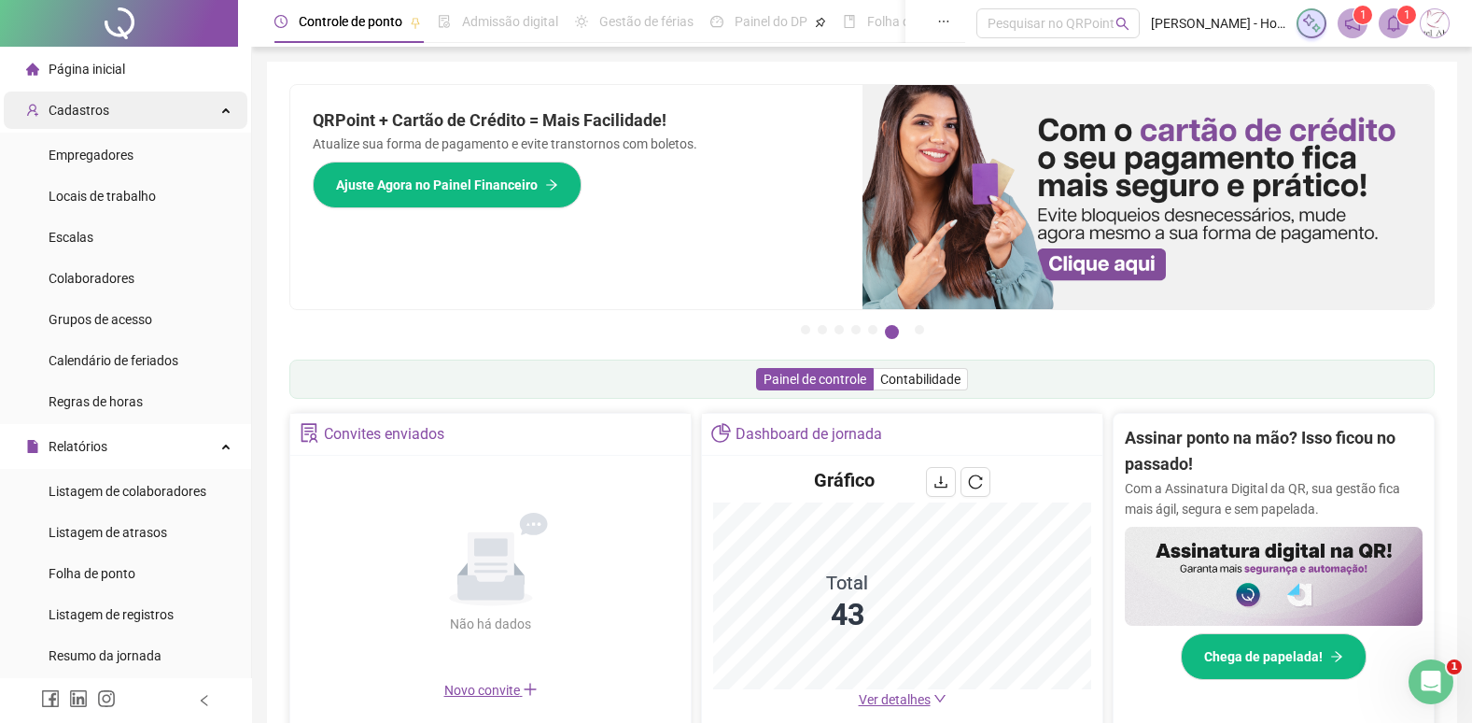
click at [93, 106] on span "Cadastros" at bounding box center [79, 110] width 61 height 15
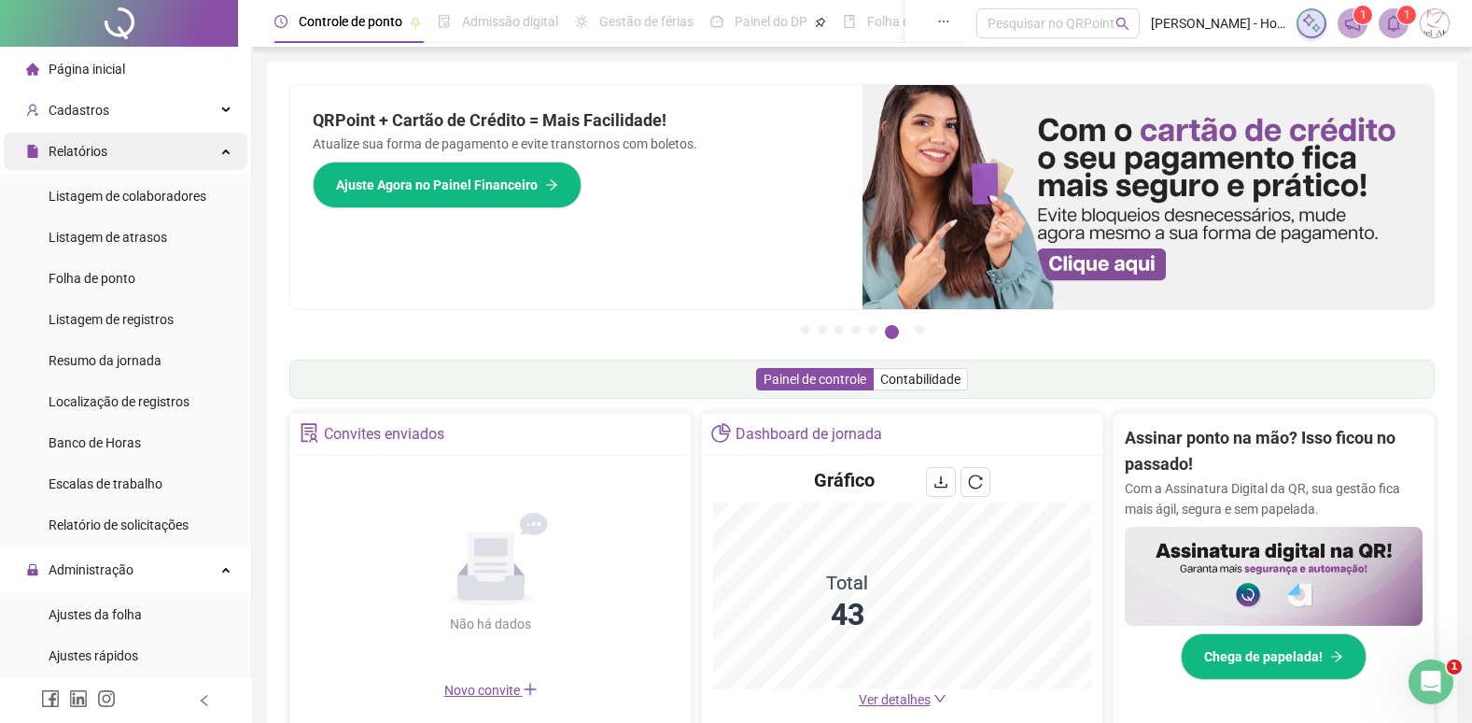
click at [102, 149] on span "Relatórios" at bounding box center [78, 151] width 59 height 15
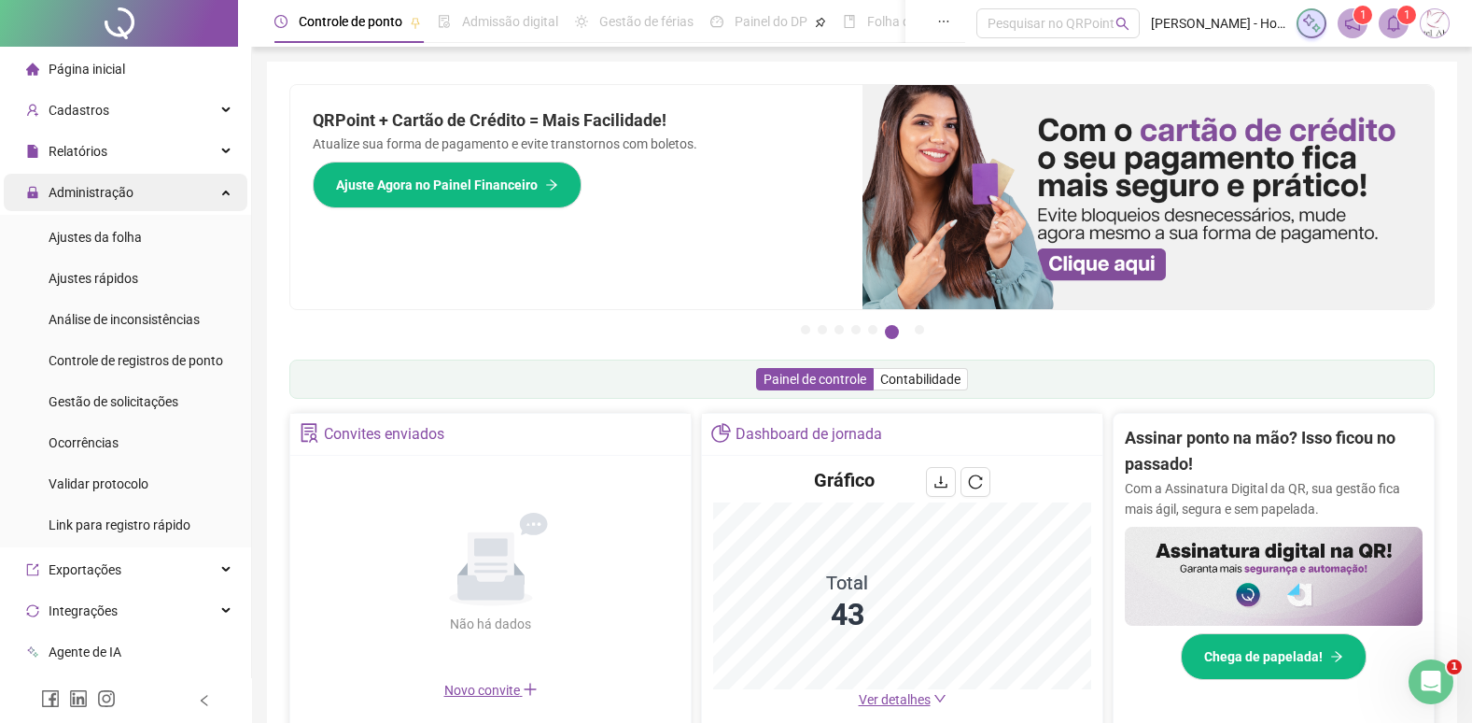
click at [105, 193] on span "Administração" at bounding box center [91, 192] width 85 height 15
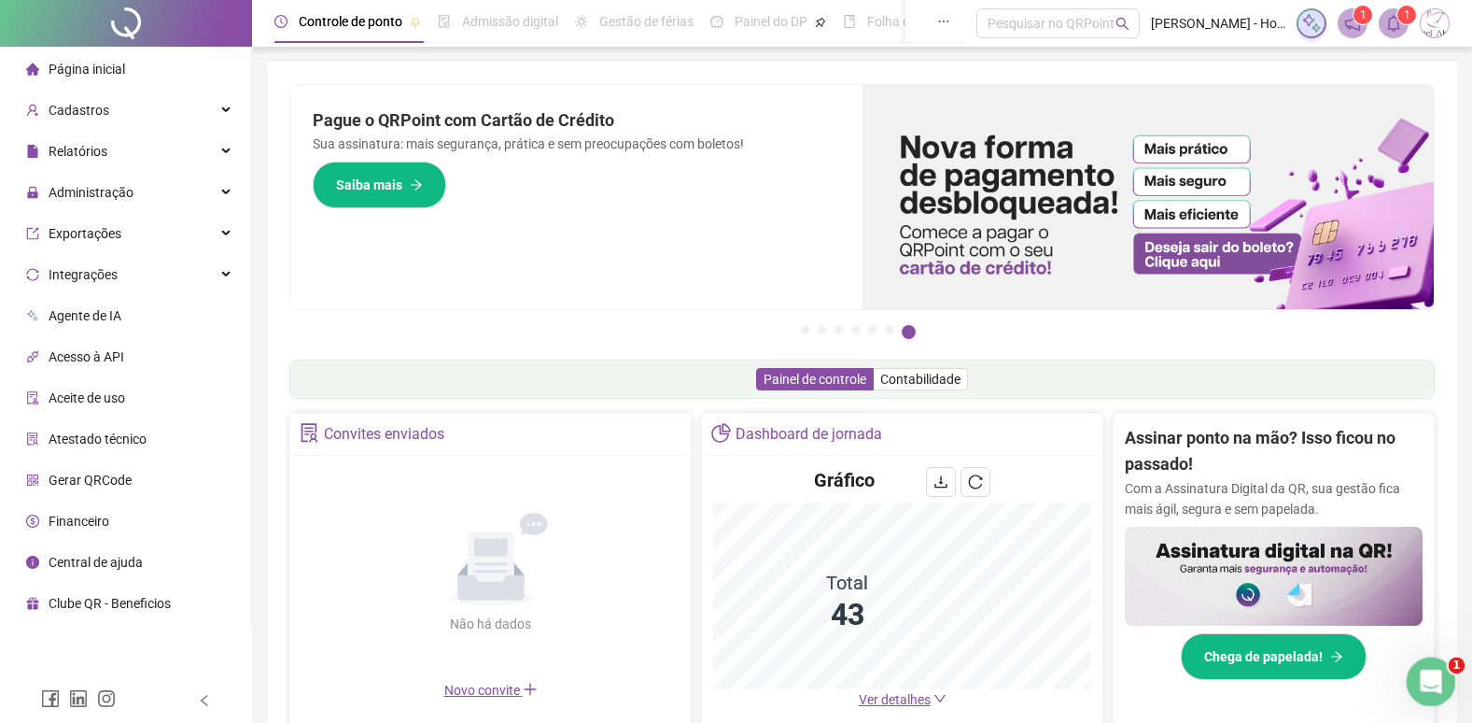
click at [1433, 676] on icon "Abertura do Messenger da Intercom" at bounding box center [1429, 679] width 31 height 31
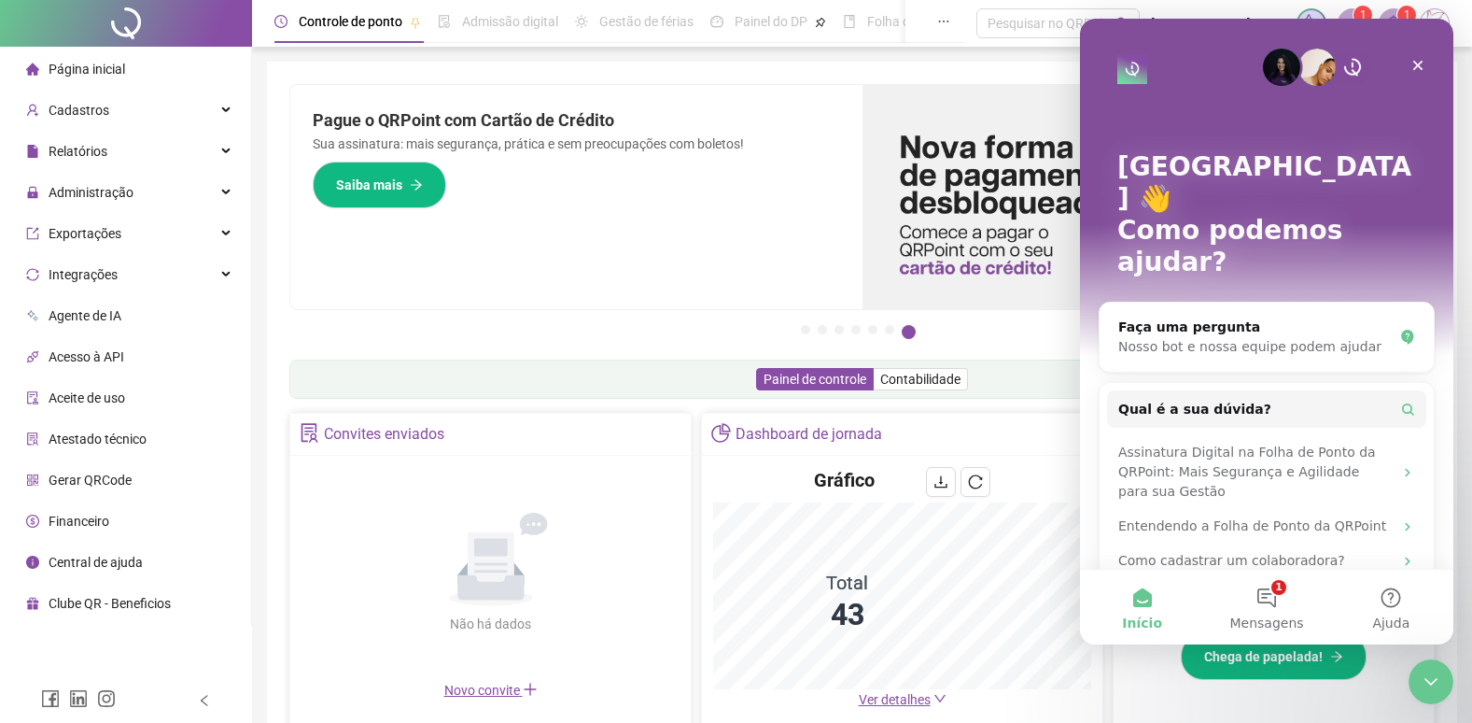
click at [109, 613] on div "Clube QR - Beneficios" at bounding box center [98, 602] width 145 height 37
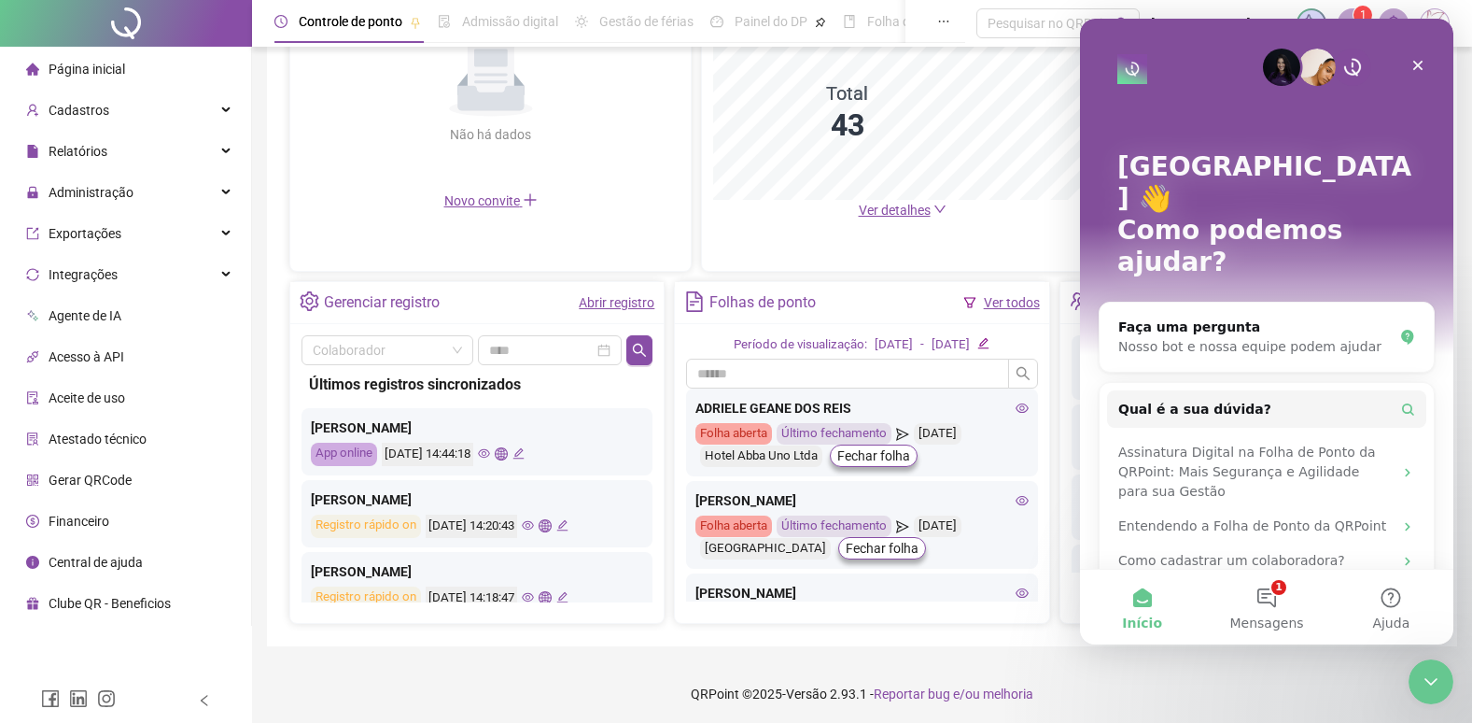
scroll to position [493, 0]
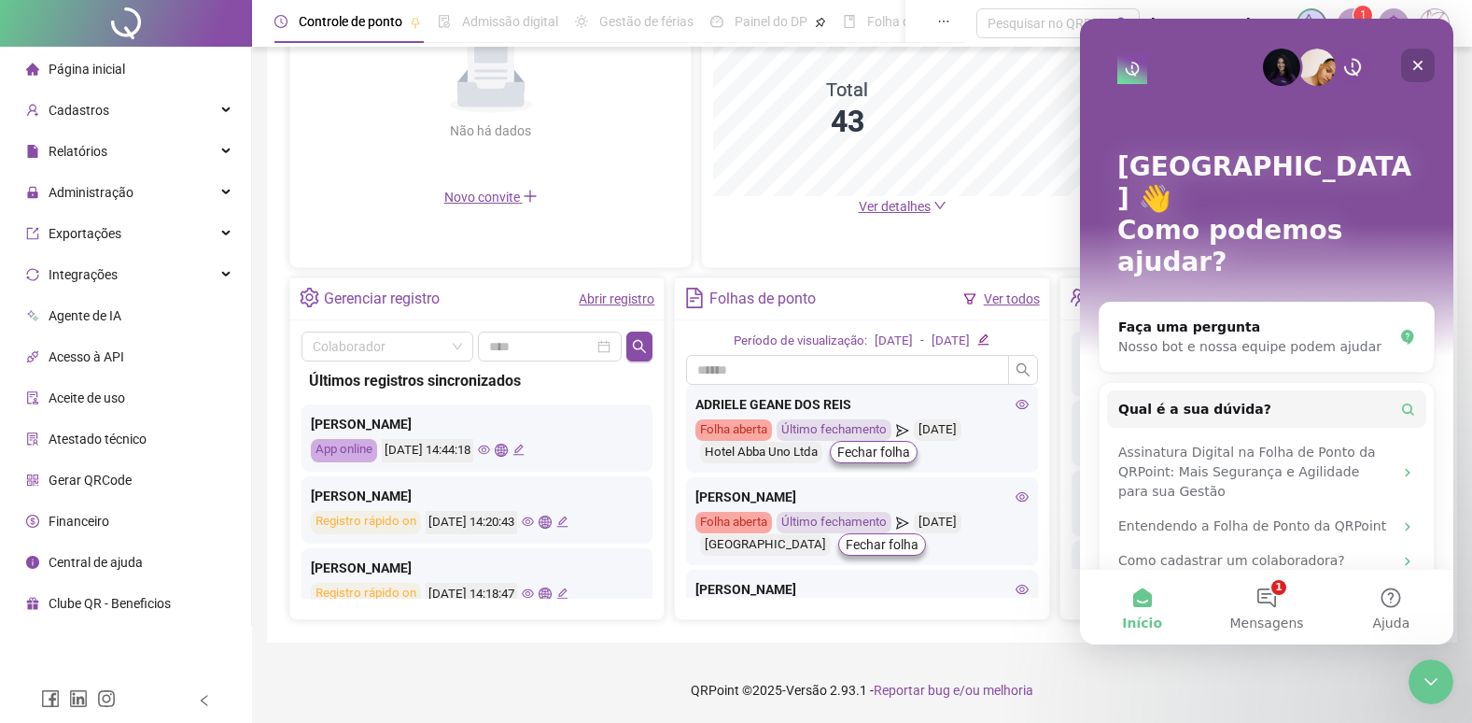
click at [1419, 63] on icon "Fechar" at bounding box center [1418, 65] width 15 height 15
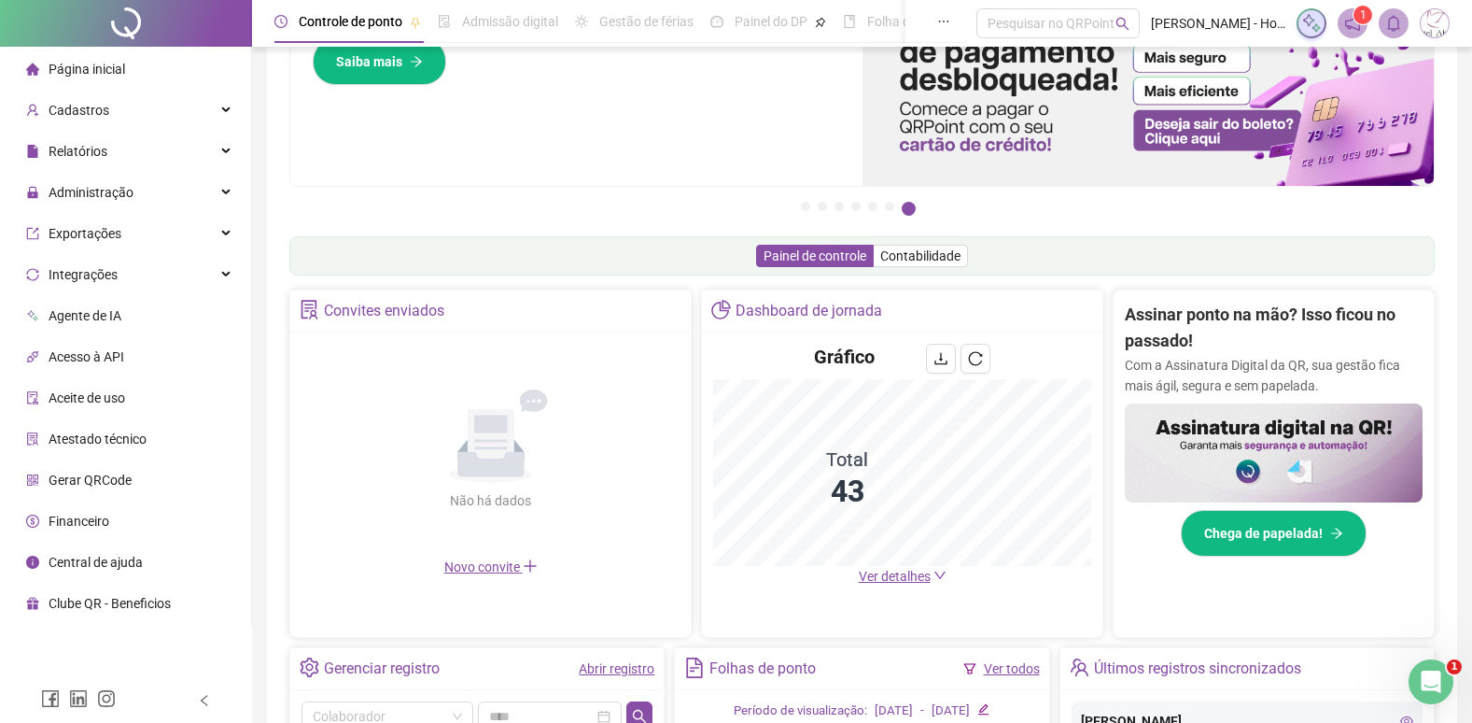
scroll to position [120, 0]
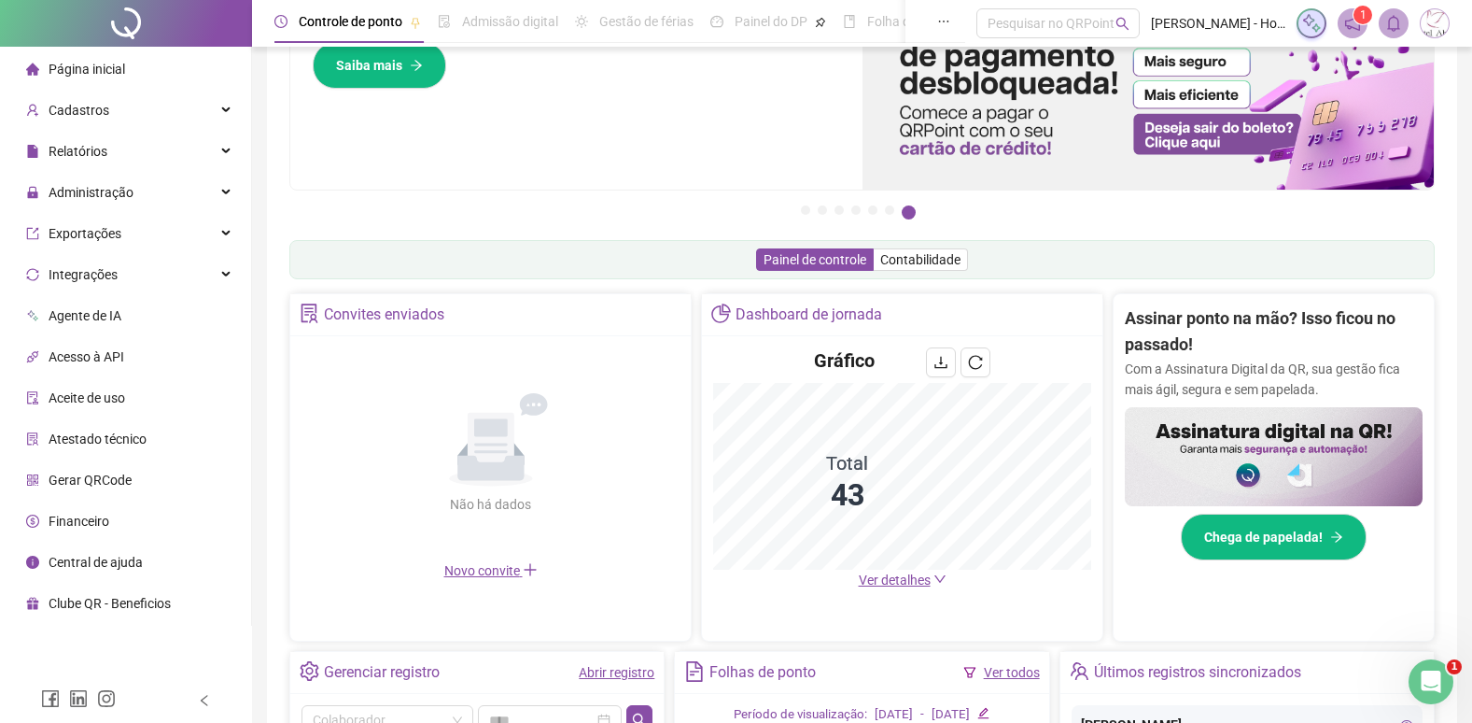
click at [79, 317] on span "Agente de IA" at bounding box center [85, 315] width 73 height 15
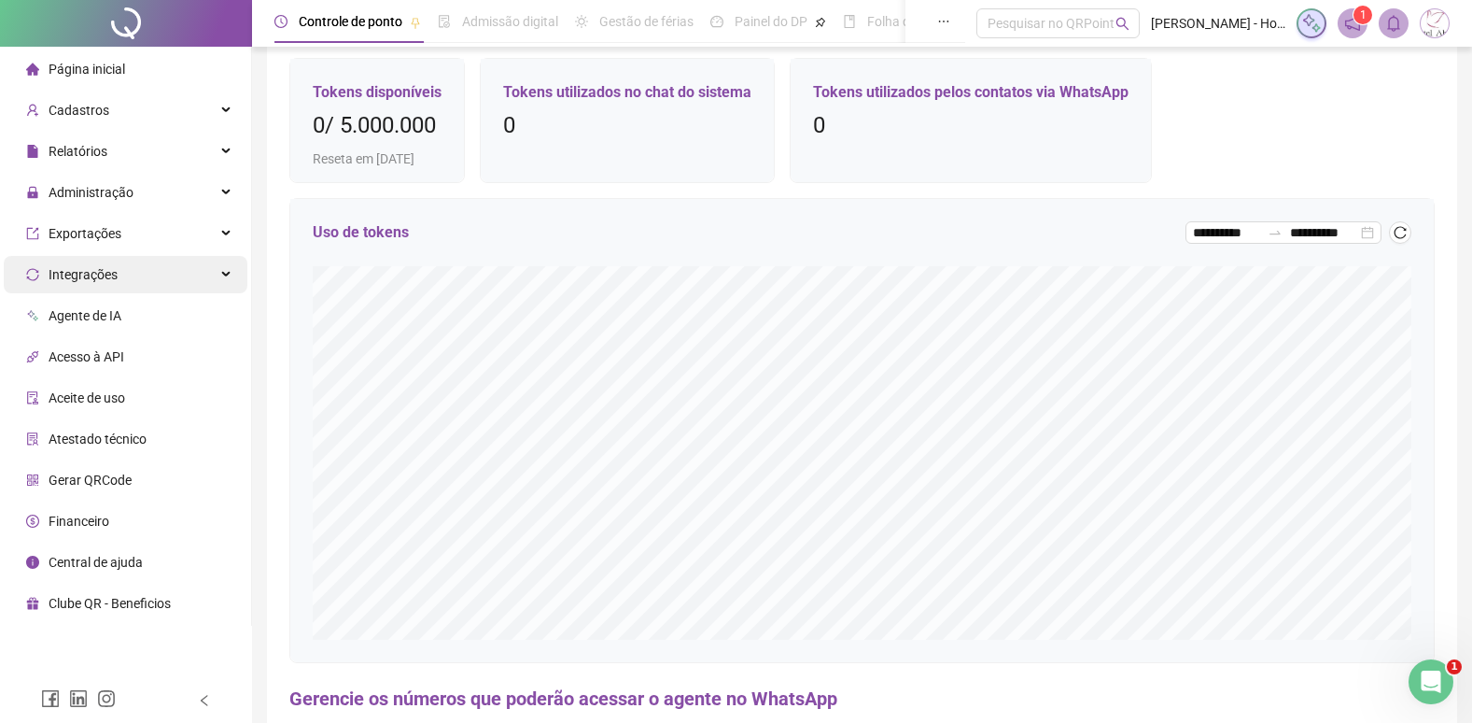
click at [65, 271] on span "Integrações" at bounding box center [83, 274] width 69 height 15
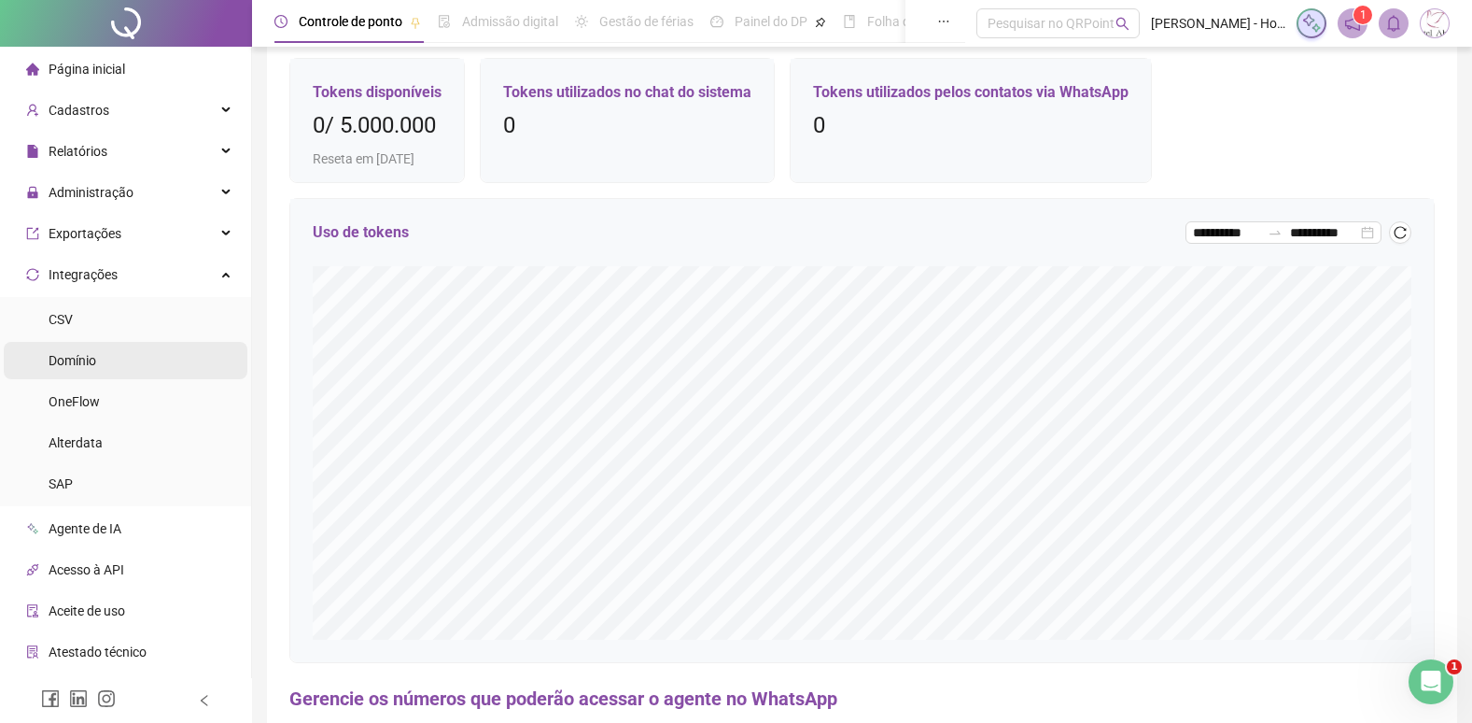
click at [78, 360] on span "Domínio" at bounding box center [73, 360] width 48 height 15
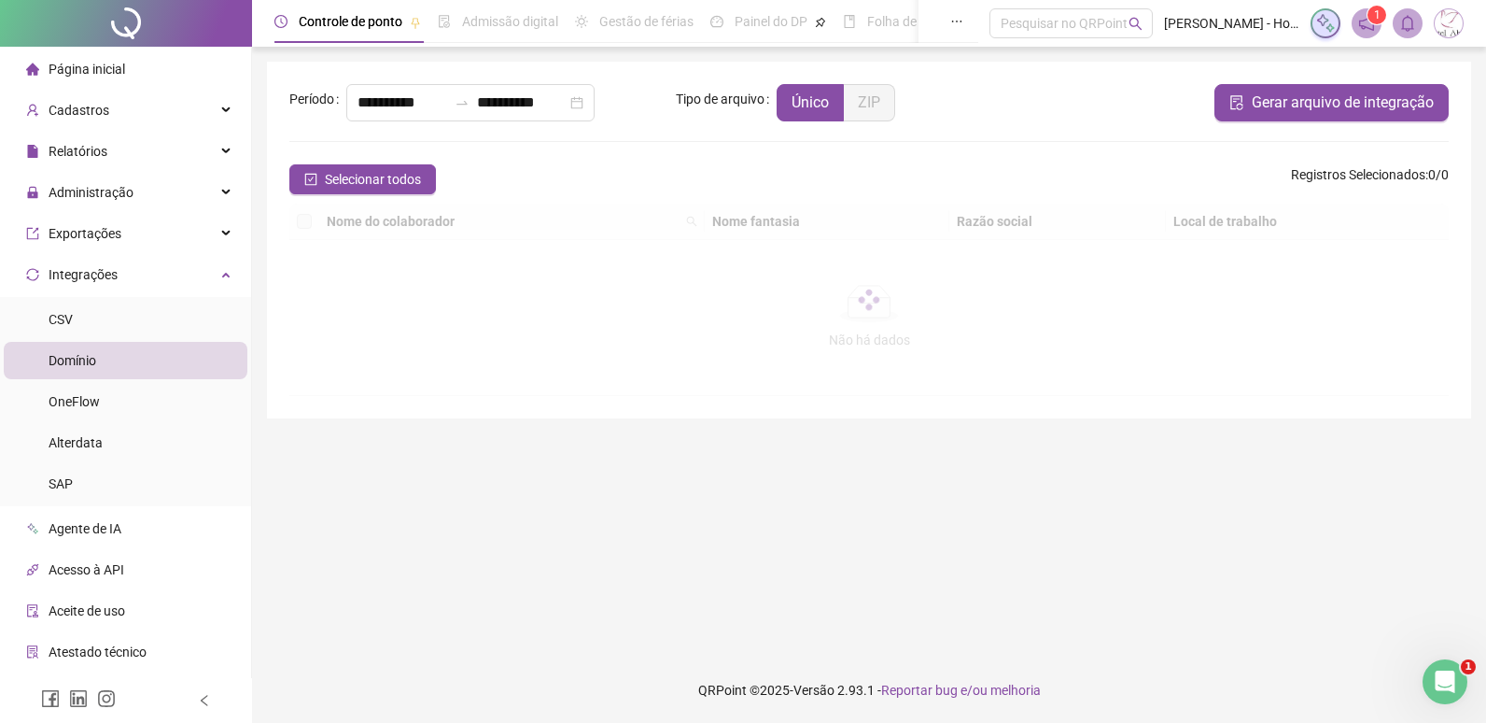
type input "**********"
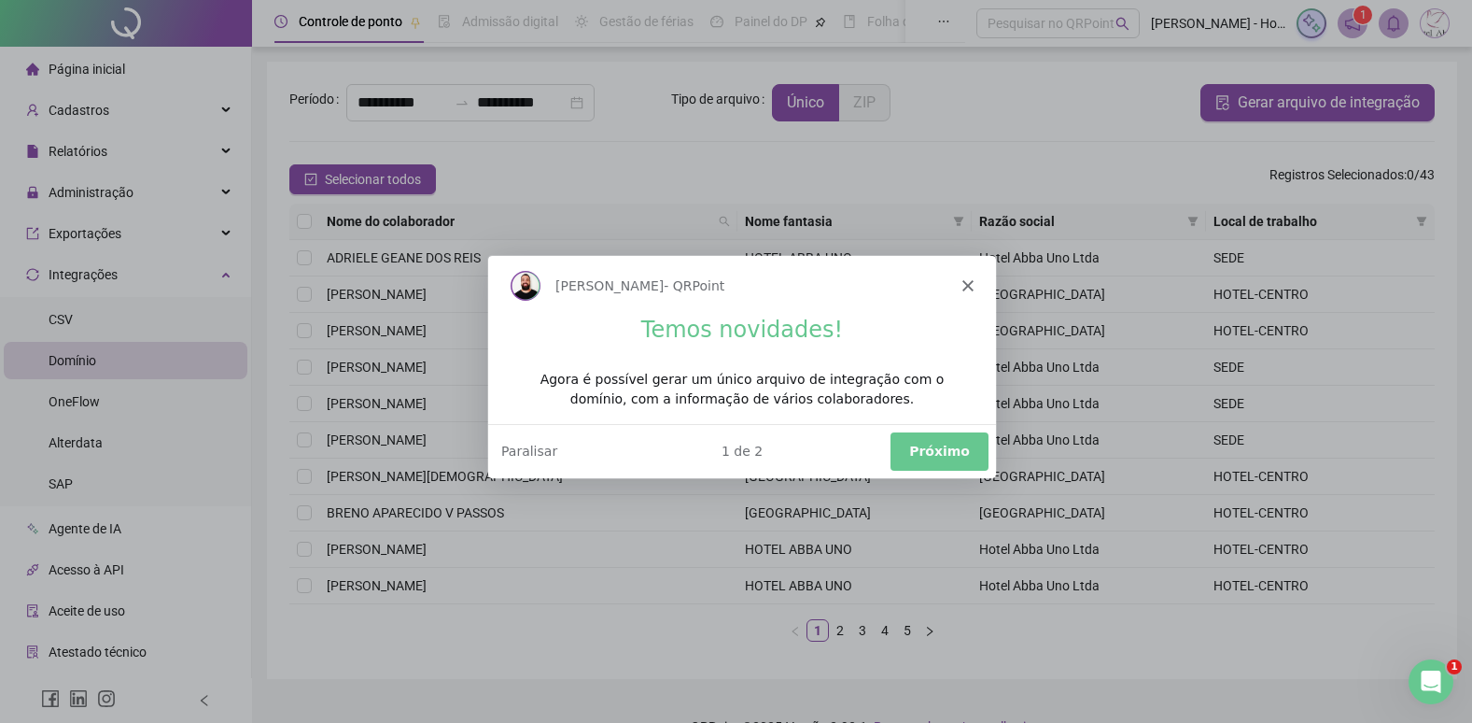
click at [963, 283] on icon "Fechar" at bounding box center [966, 284] width 11 height 11
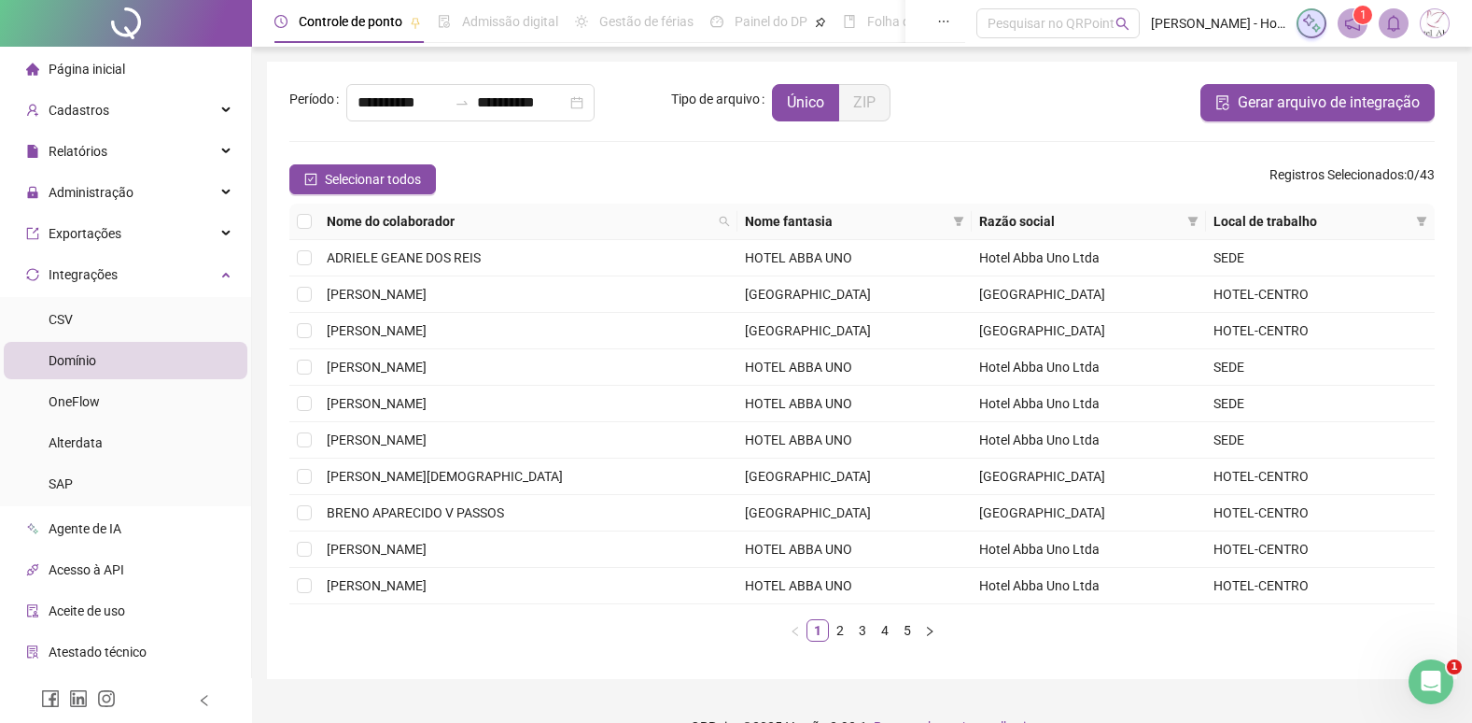
click at [1457, 694] on footer "QRPoint © 2025 - Versão 2.93.1 - Reportar bug e/ou melhoria" at bounding box center [862, 726] width 1220 height 65
click at [1425, 668] on icon "Abertura do Messenger da Intercom" at bounding box center [1429, 679] width 31 height 31
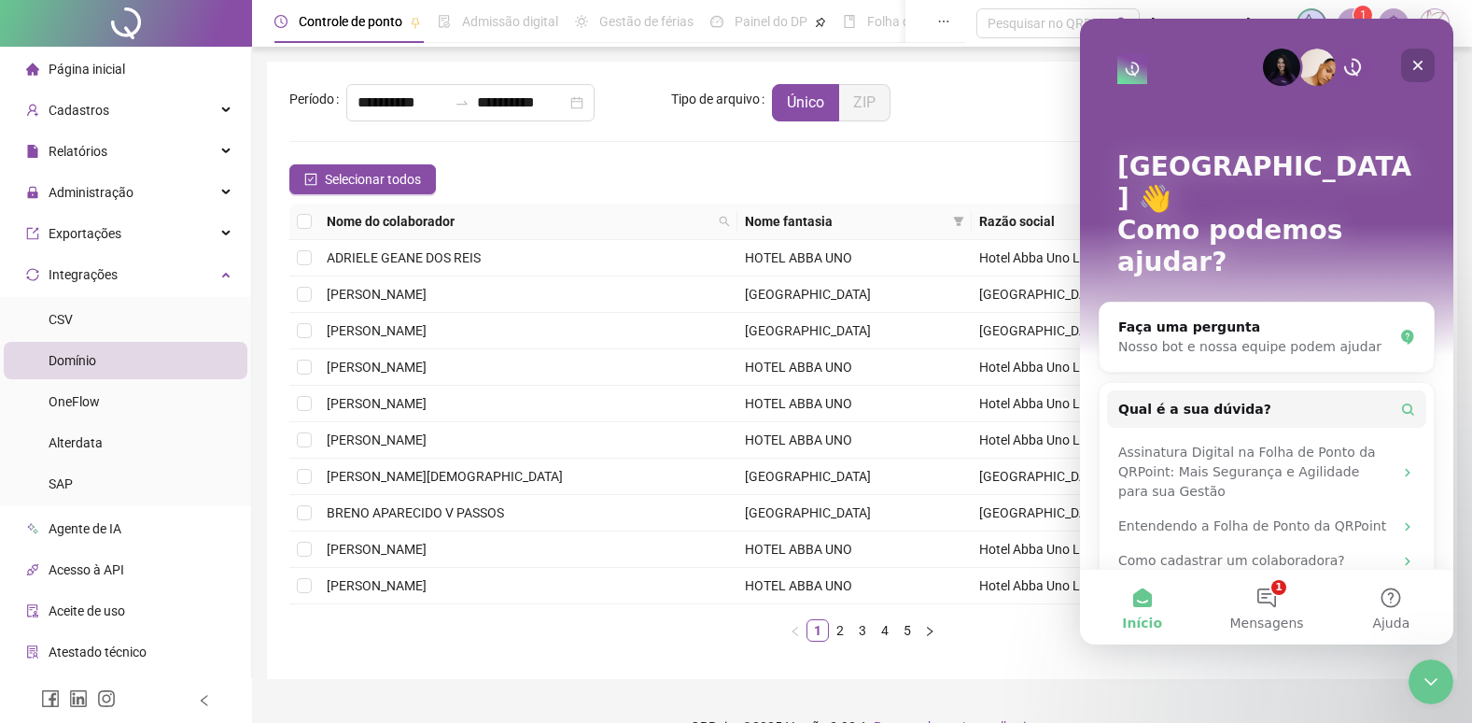
click at [1418, 63] on icon "Fechar" at bounding box center [1418, 65] width 15 height 15
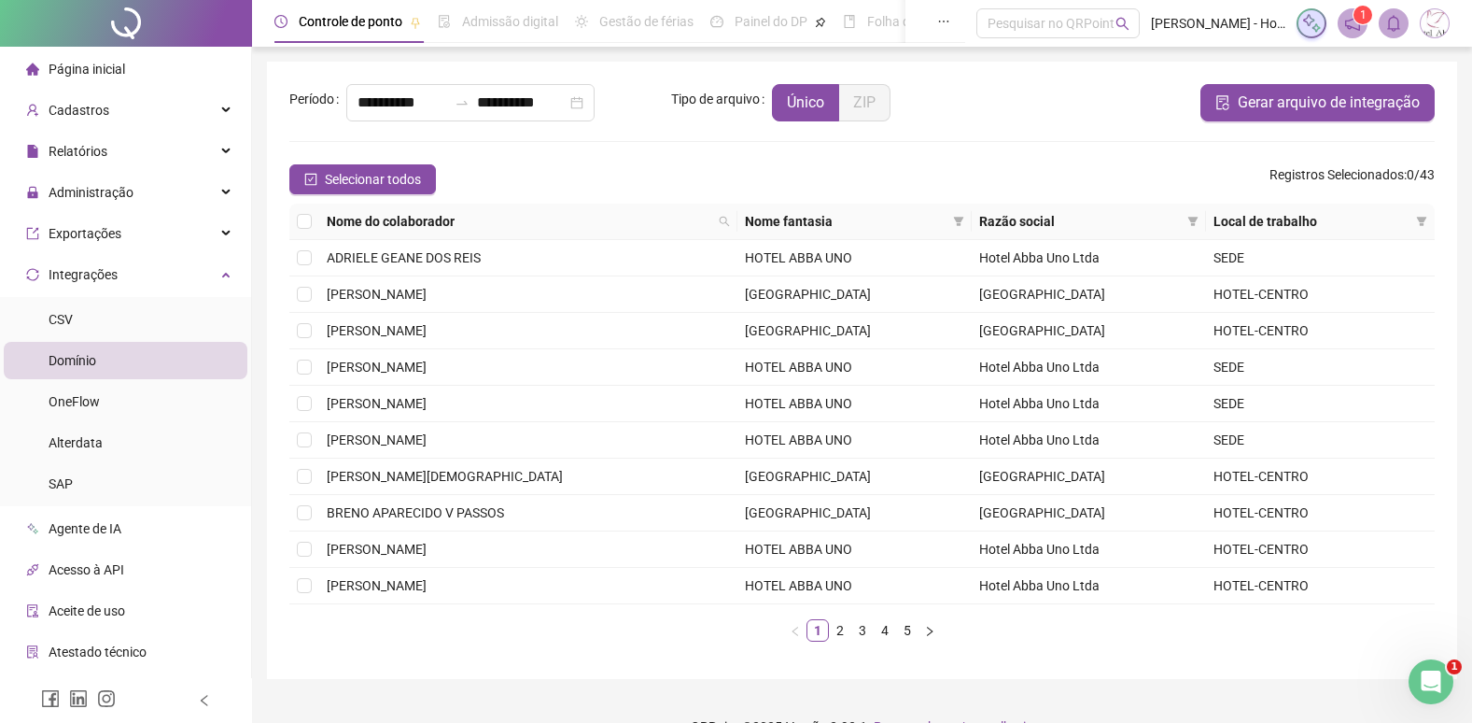
click at [92, 74] on span "Página inicial" at bounding box center [87, 69] width 77 height 15
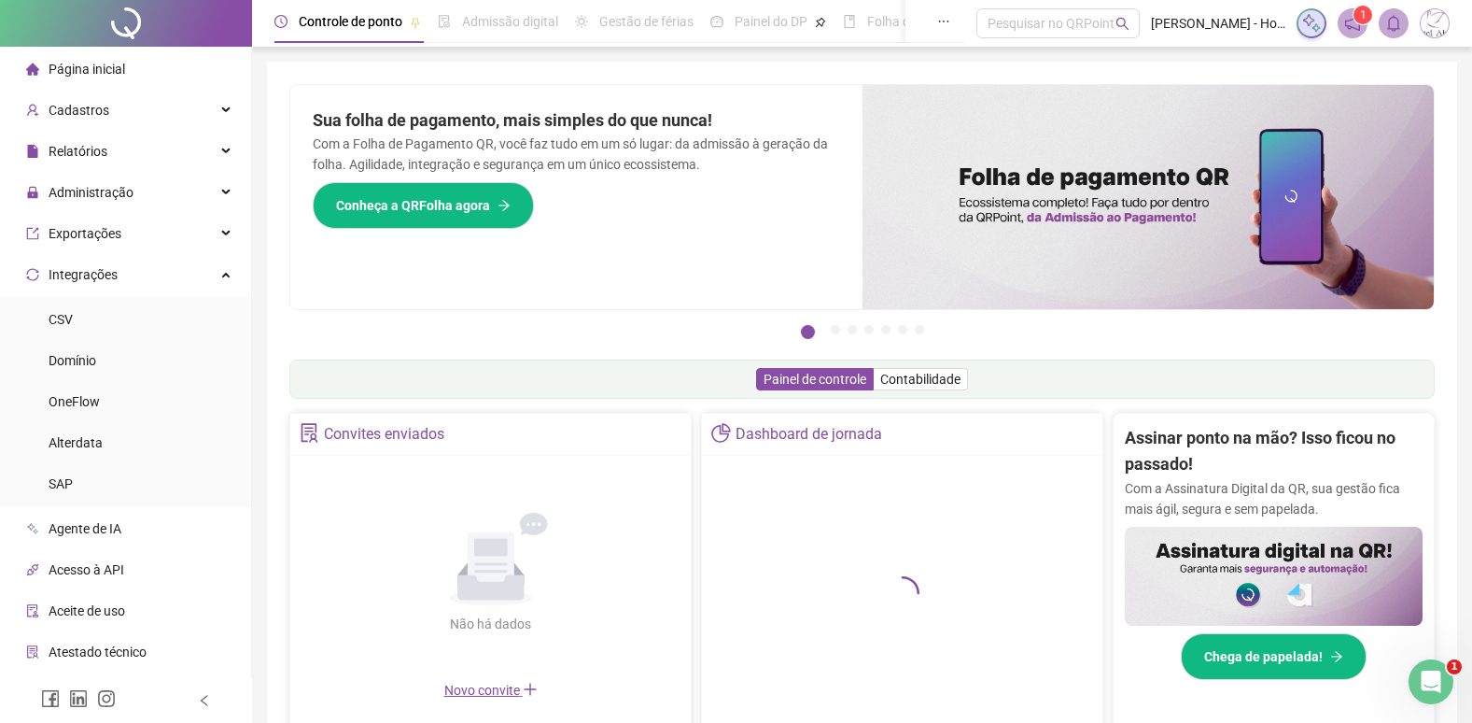
scroll to position [116, 0]
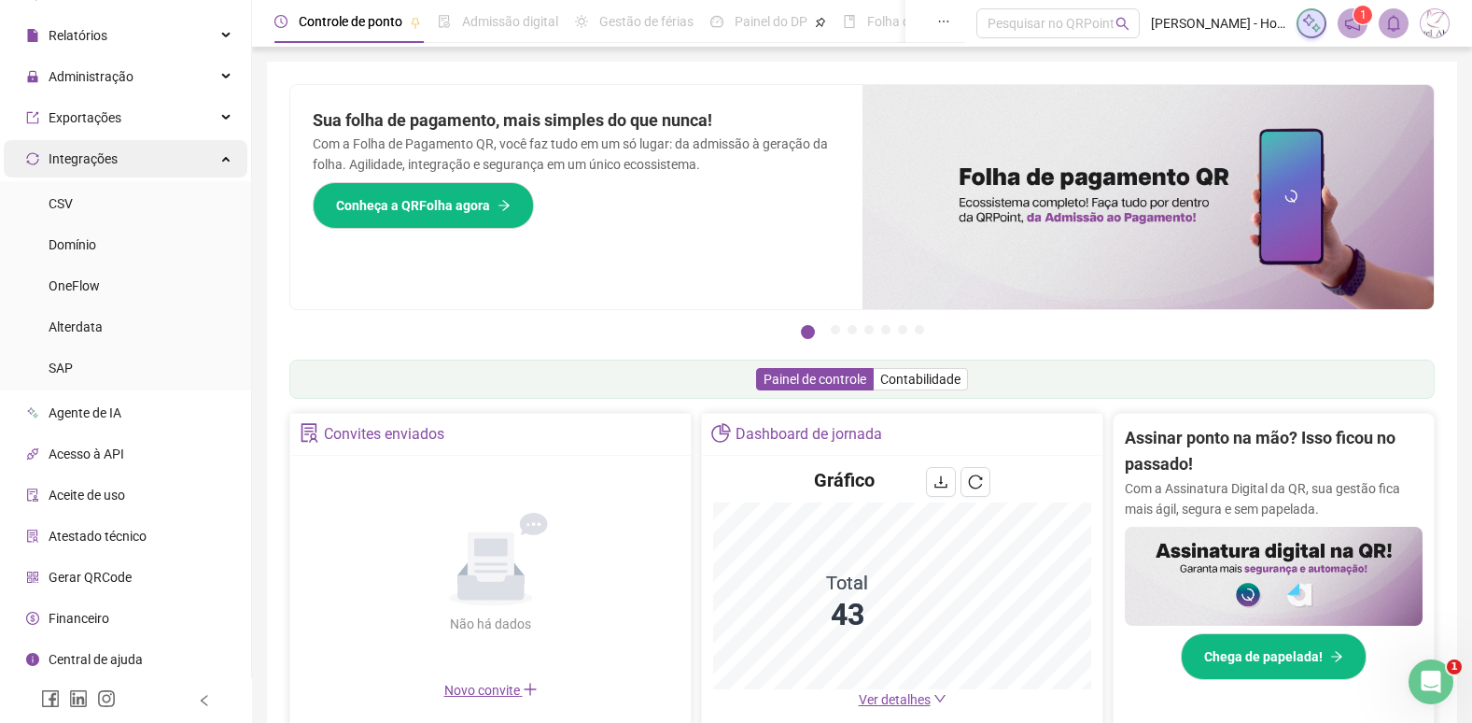
click at [68, 153] on span "Integrações" at bounding box center [83, 158] width 69 height 15
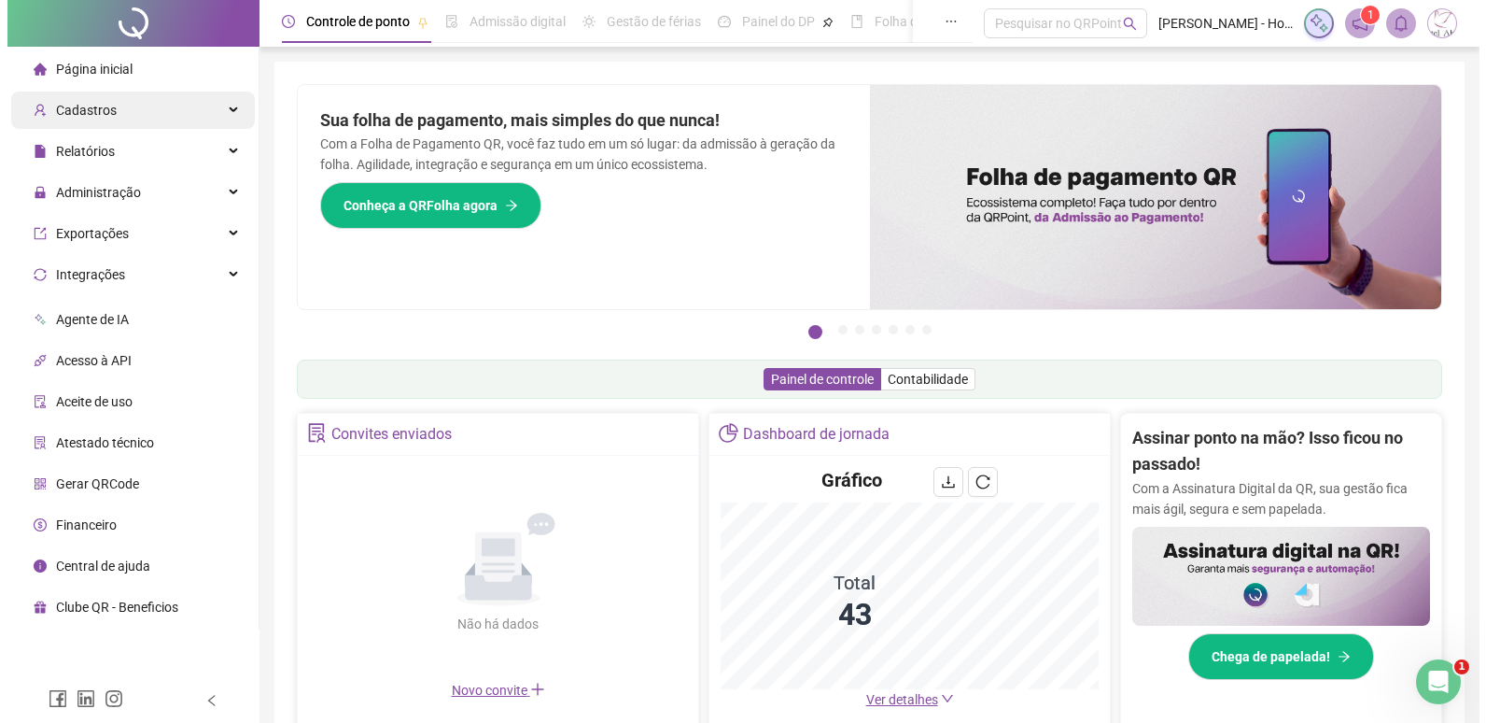
scroll to position [0, 0]
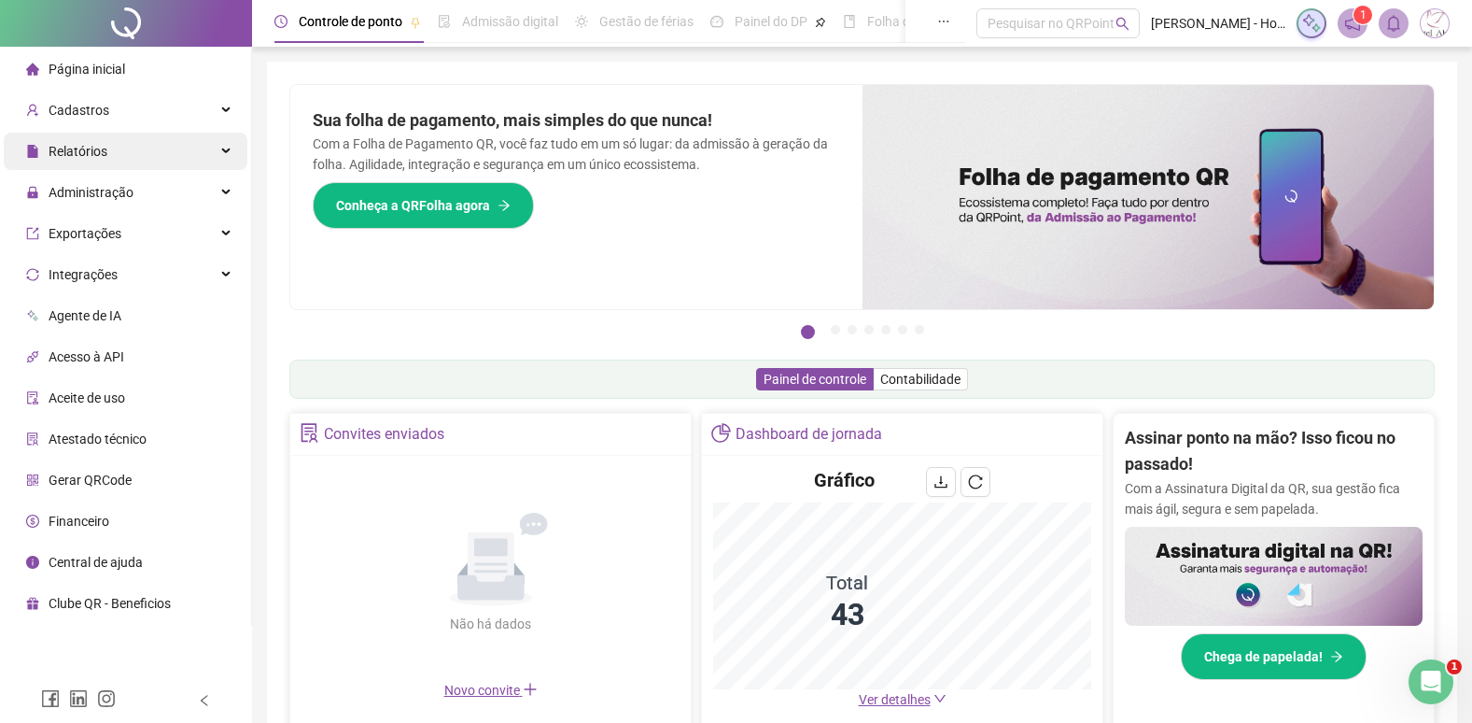
click at [77, 168] on span "Relatórios" at bounding box center [66, 151] width 81 height 37
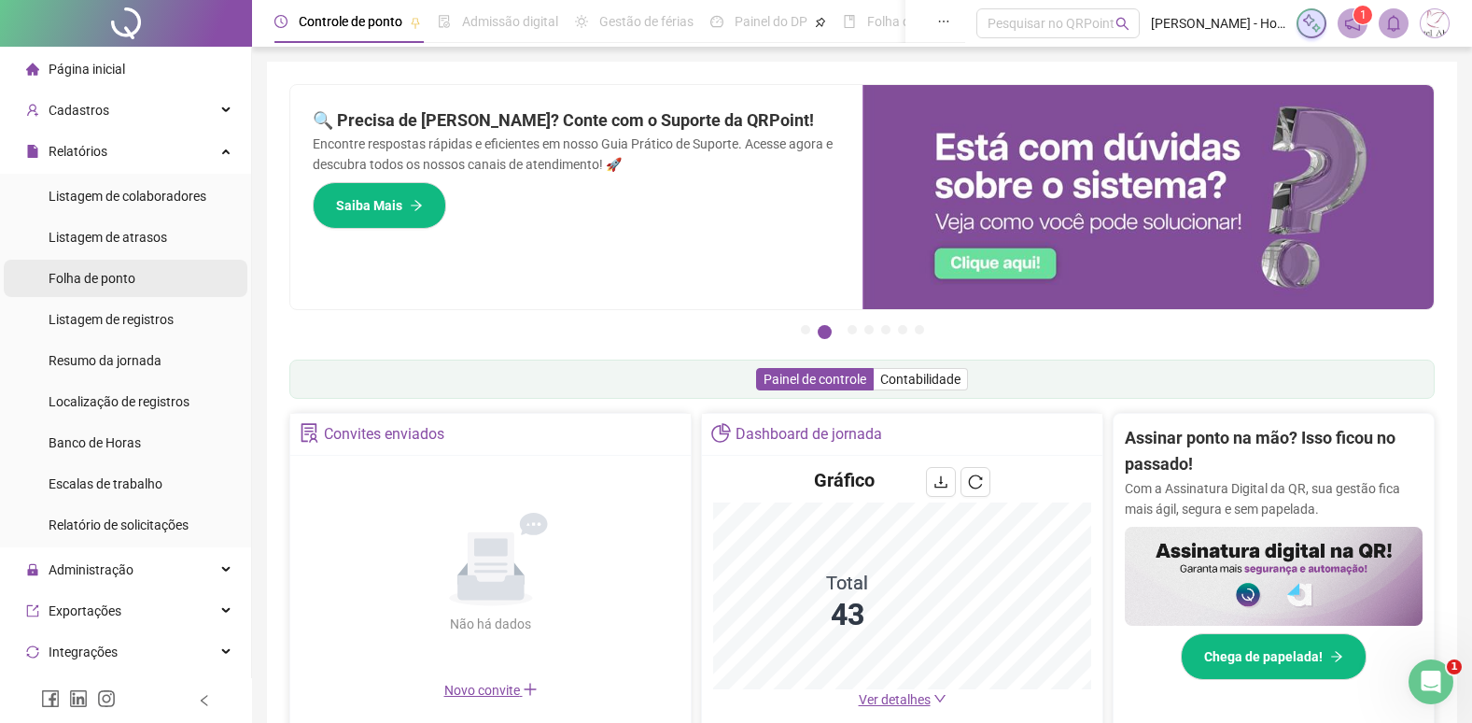
click at [90, 290] on div "Folha de ponto" at bounding box center [92, 278] width 87 height 37
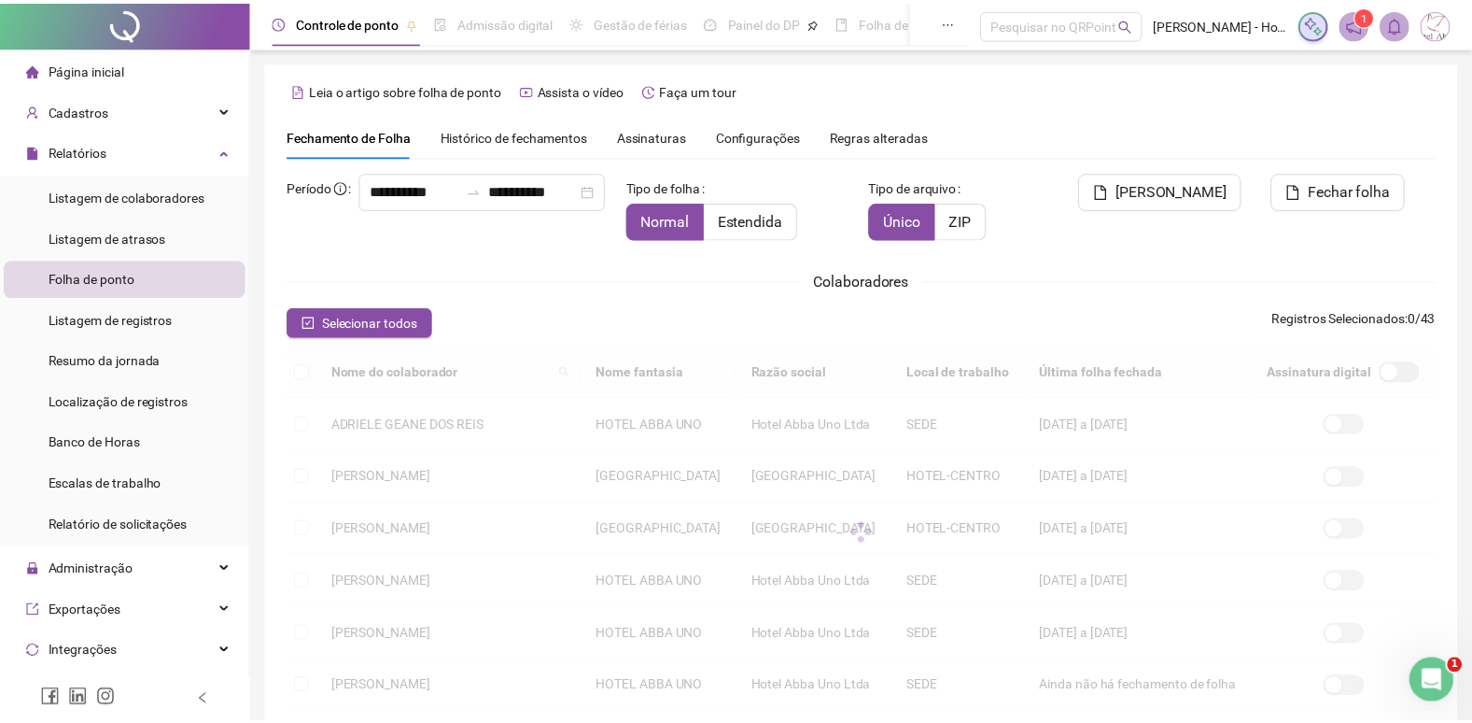
scroll to position [21, 0]
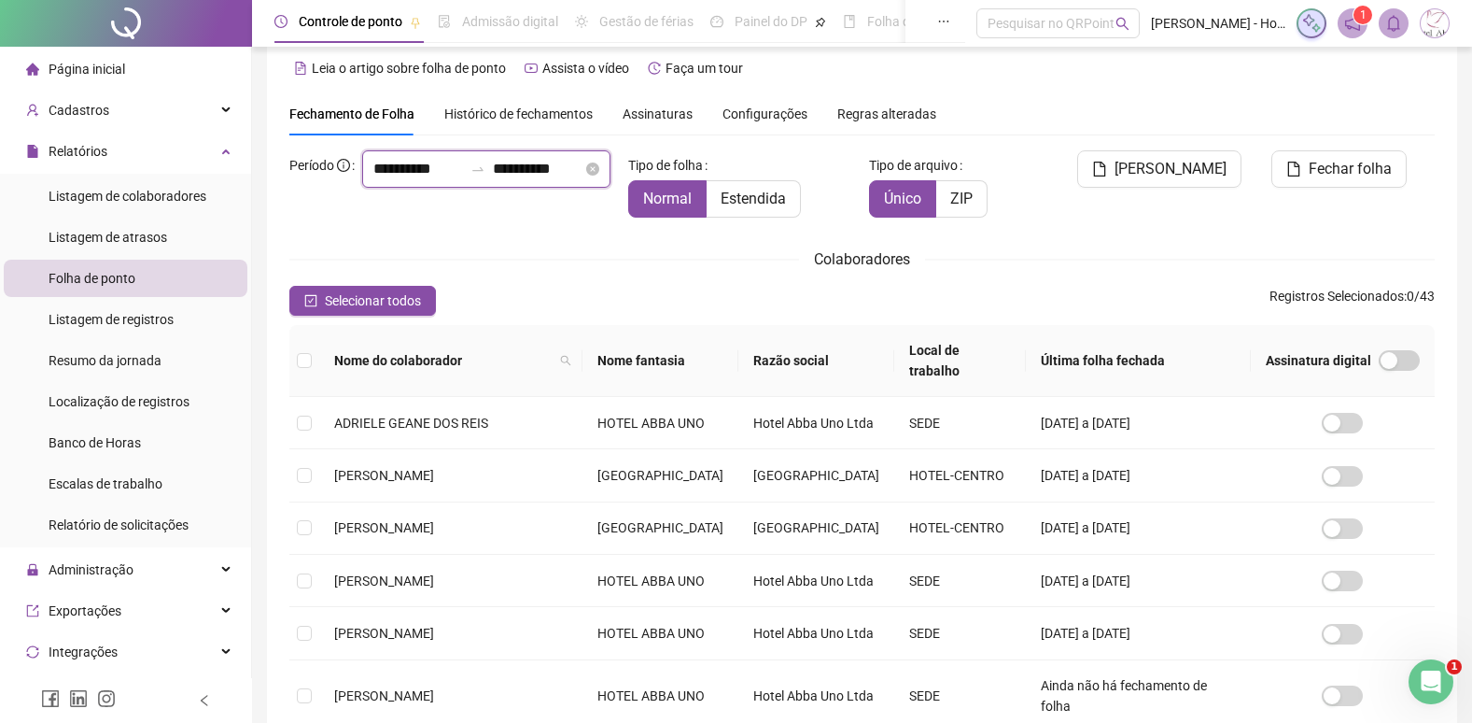
click at [386, 180] on input "**********" at bounding box center [418, 169] width 90 height 22
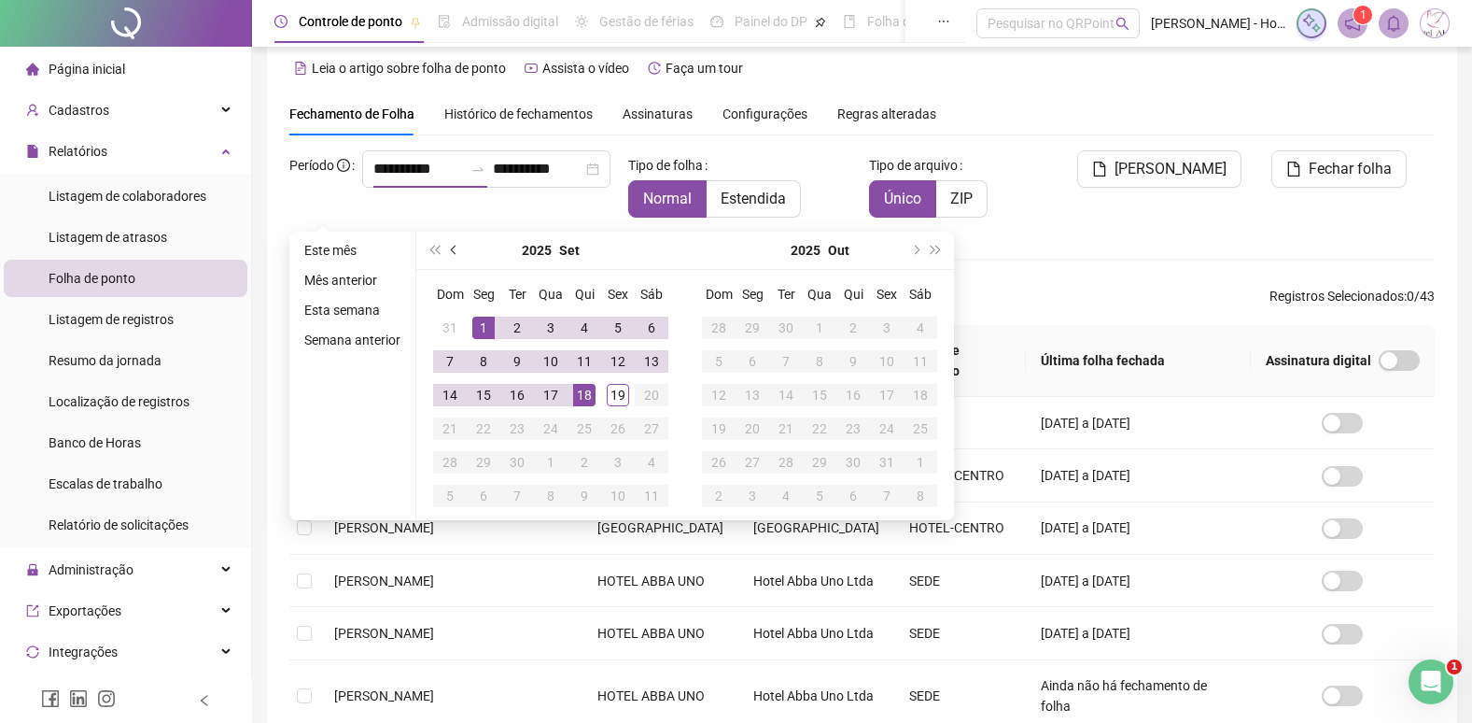
click at [447, 250] on button "prev-year" at bounding box center [454, 250] width 21 height 37
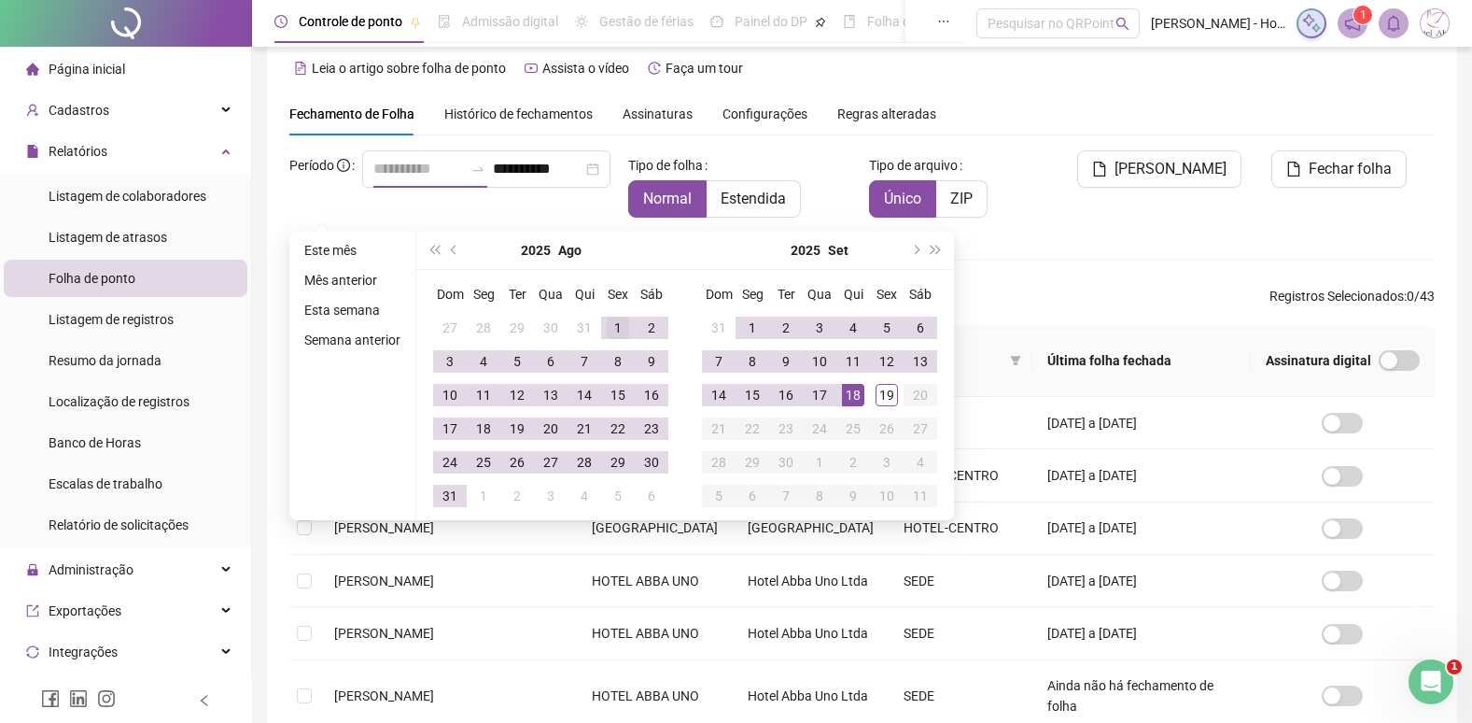
type input "**********"
click at [619, 334] on div "1" at bounding box center [618, 328] width 22 height 22
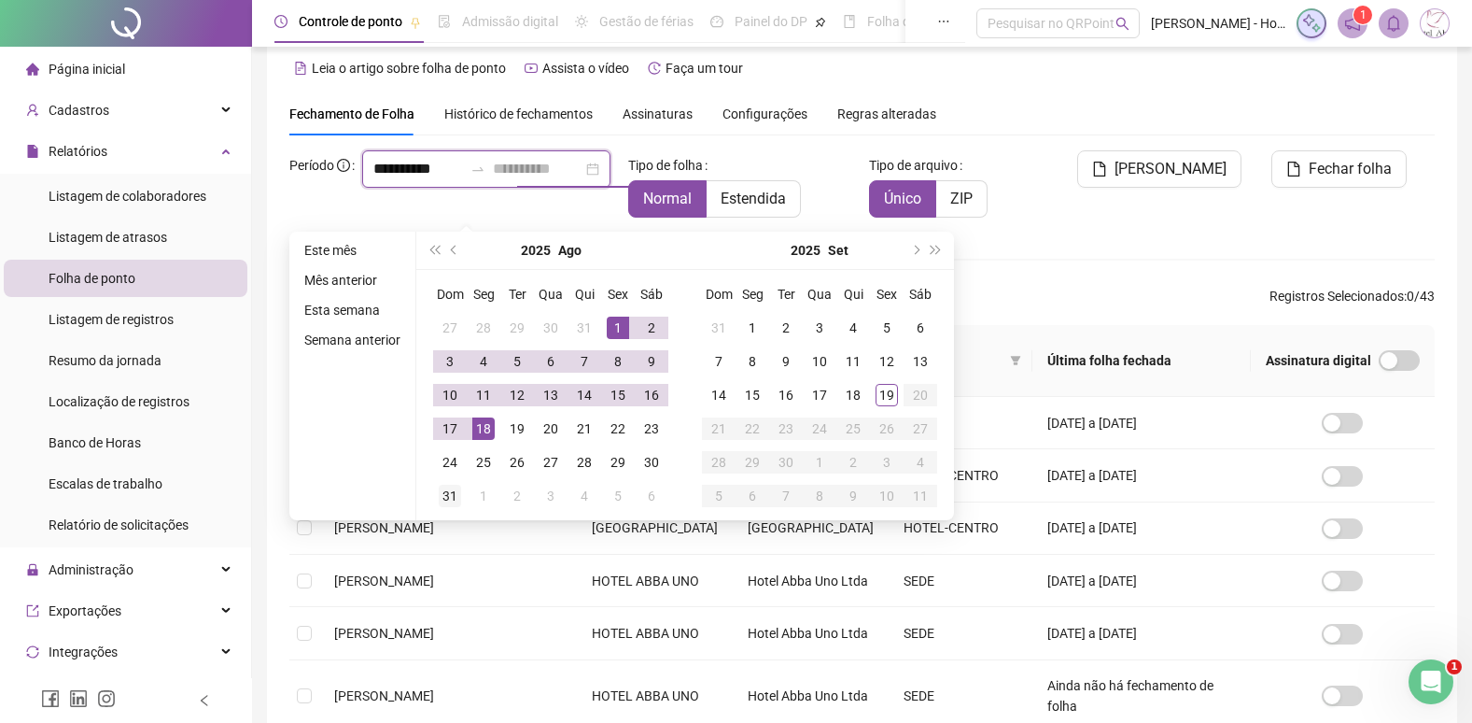
type input "**********"
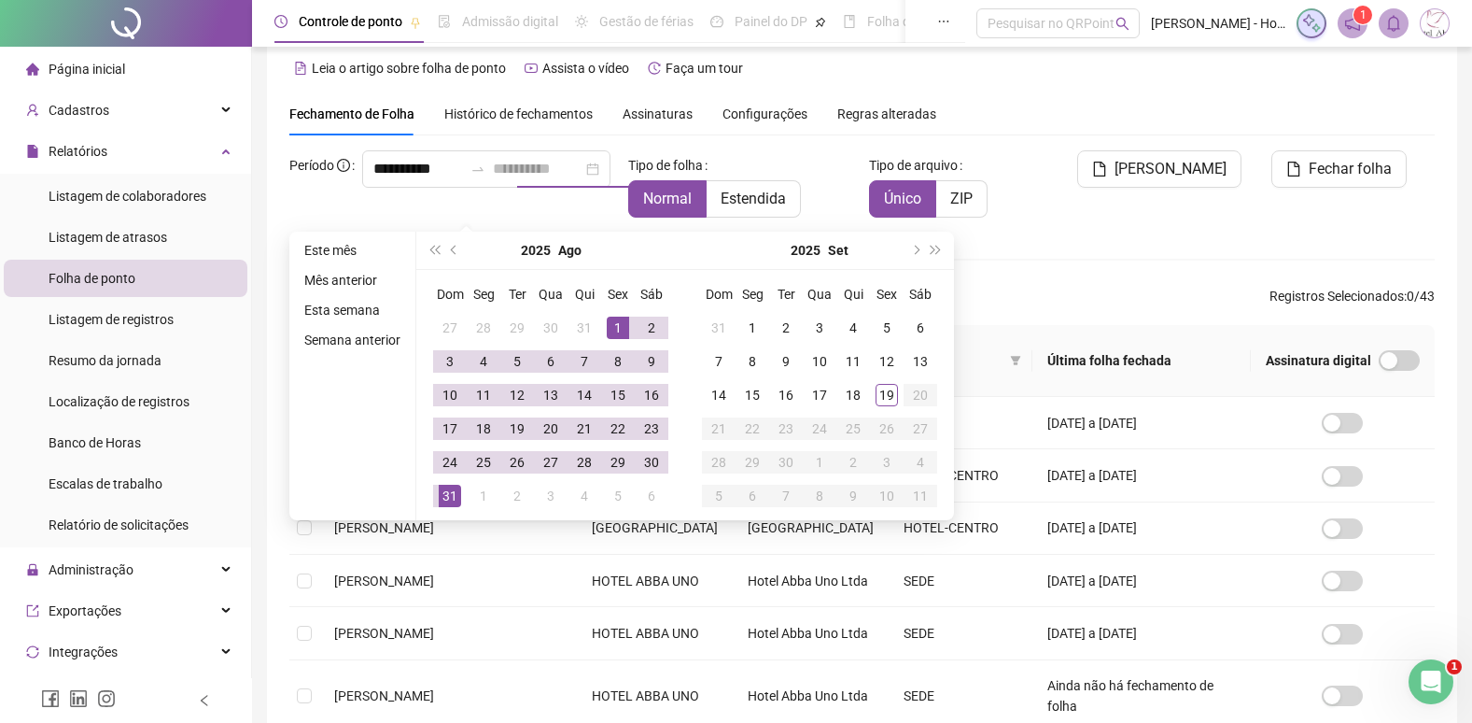
click at [450, 500] on div "31" at bounding box center [450, 496] width 22 height 22
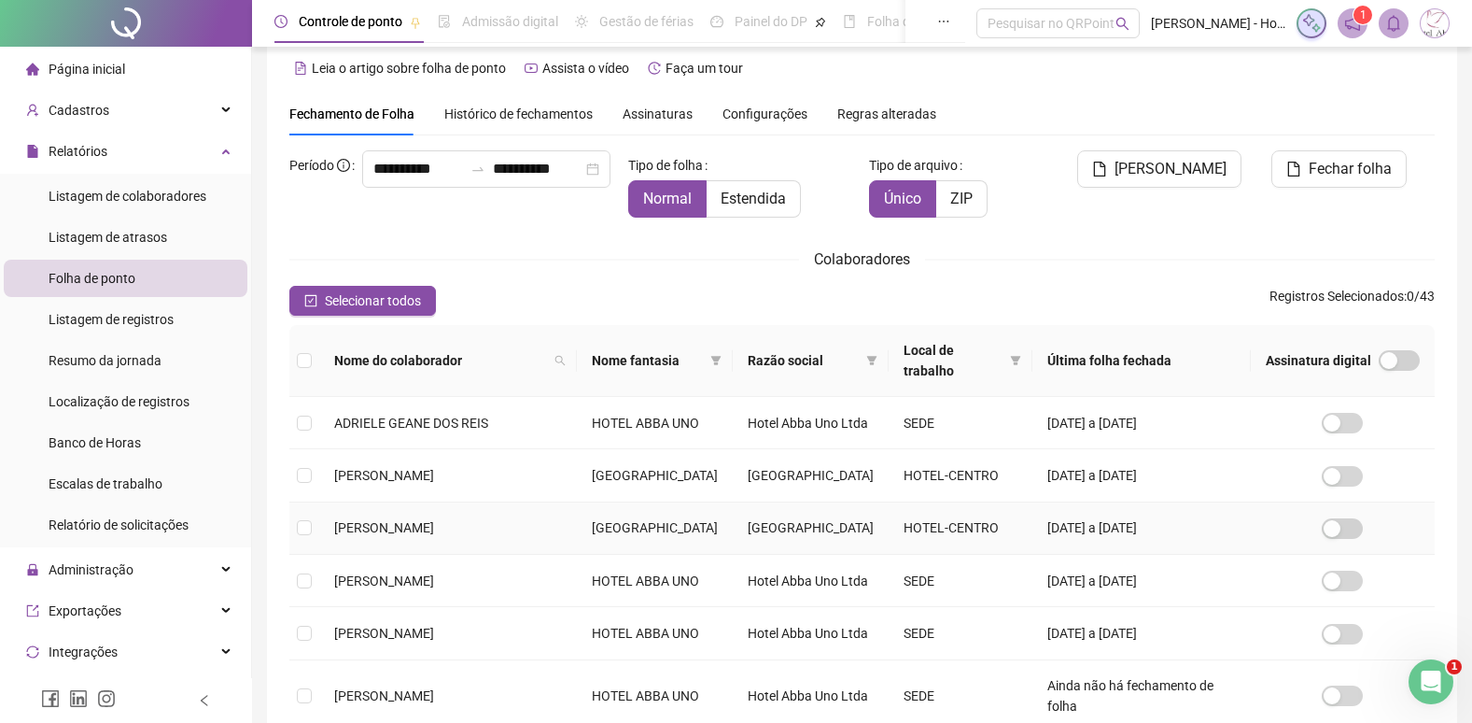
scroll to position [520, 0]
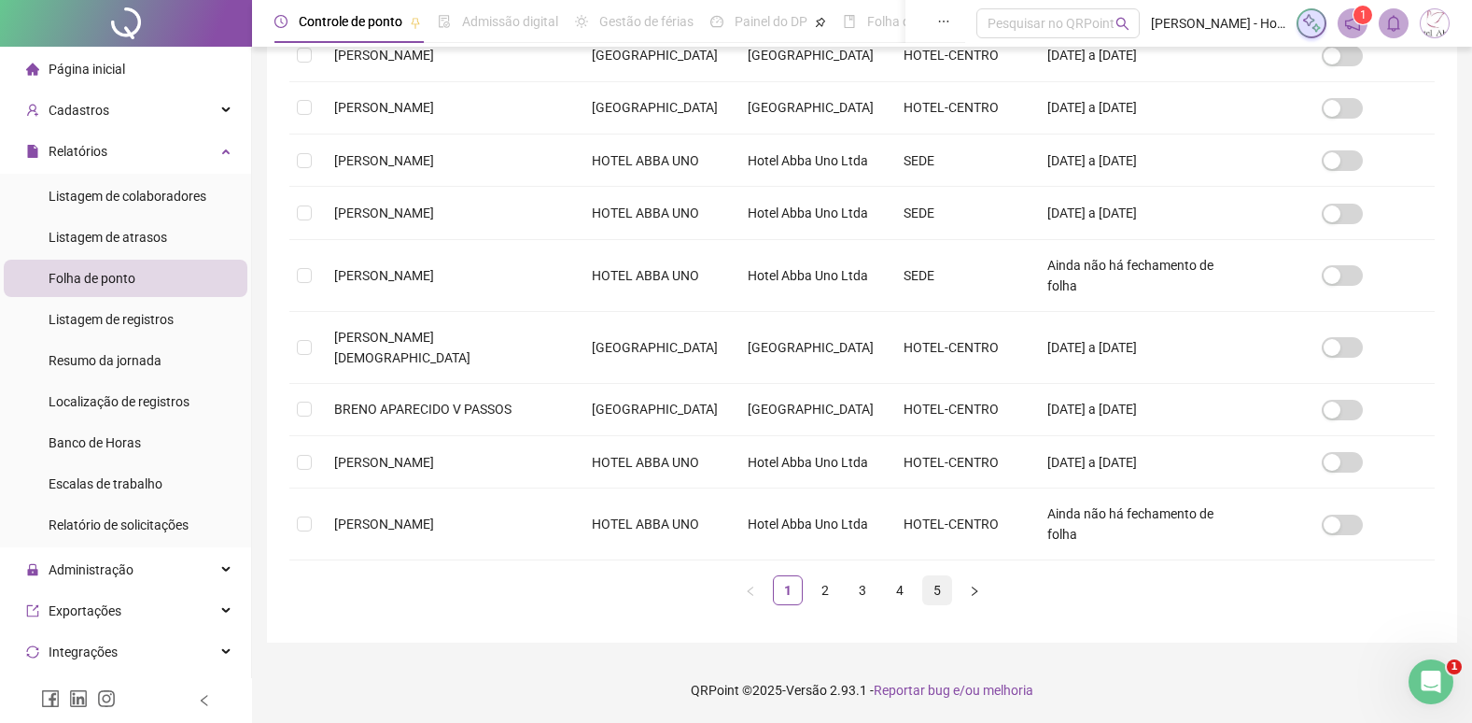
click at [932, 589] on link "5" at bounding box center [937, 590] width 28 height 28
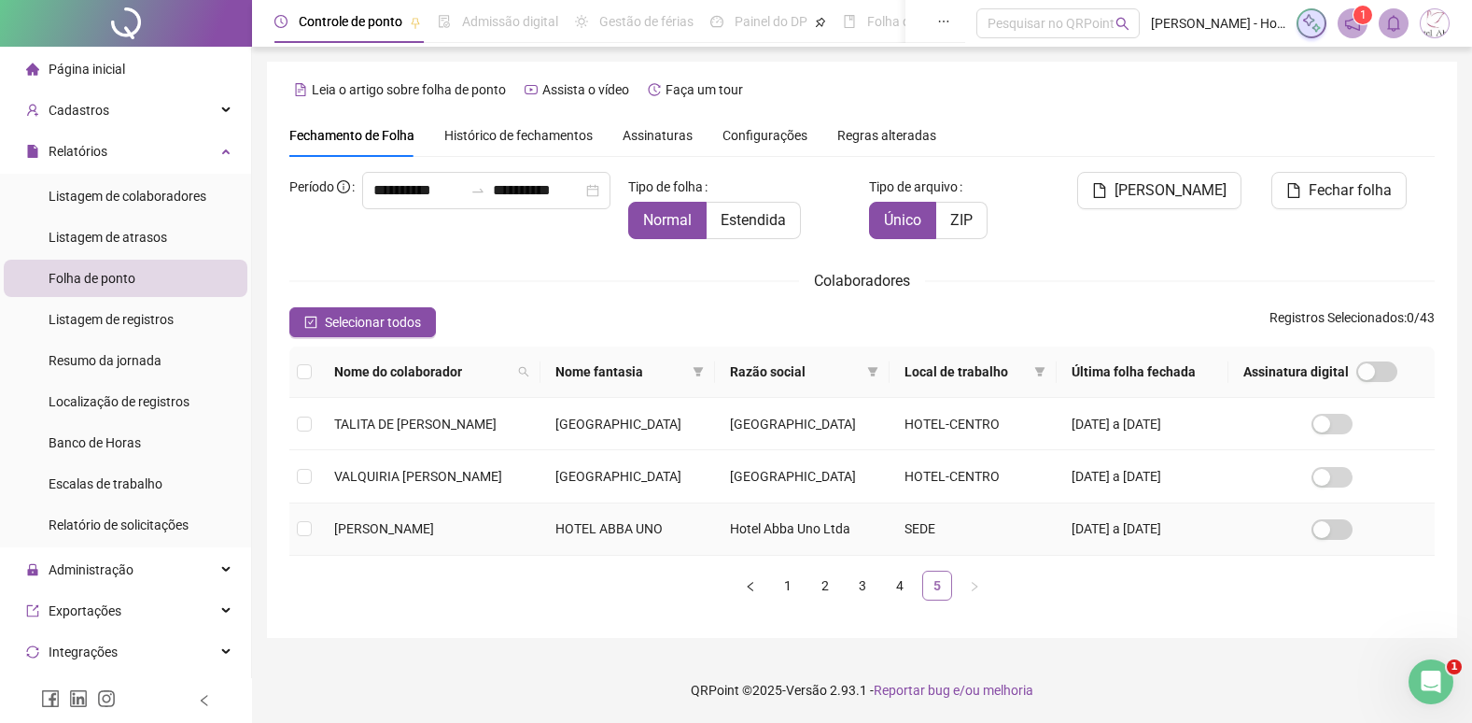
scroll to position [21, 0]
click at [898, 599] on link "4" at bounding box center [900, 585] width 28 height 28
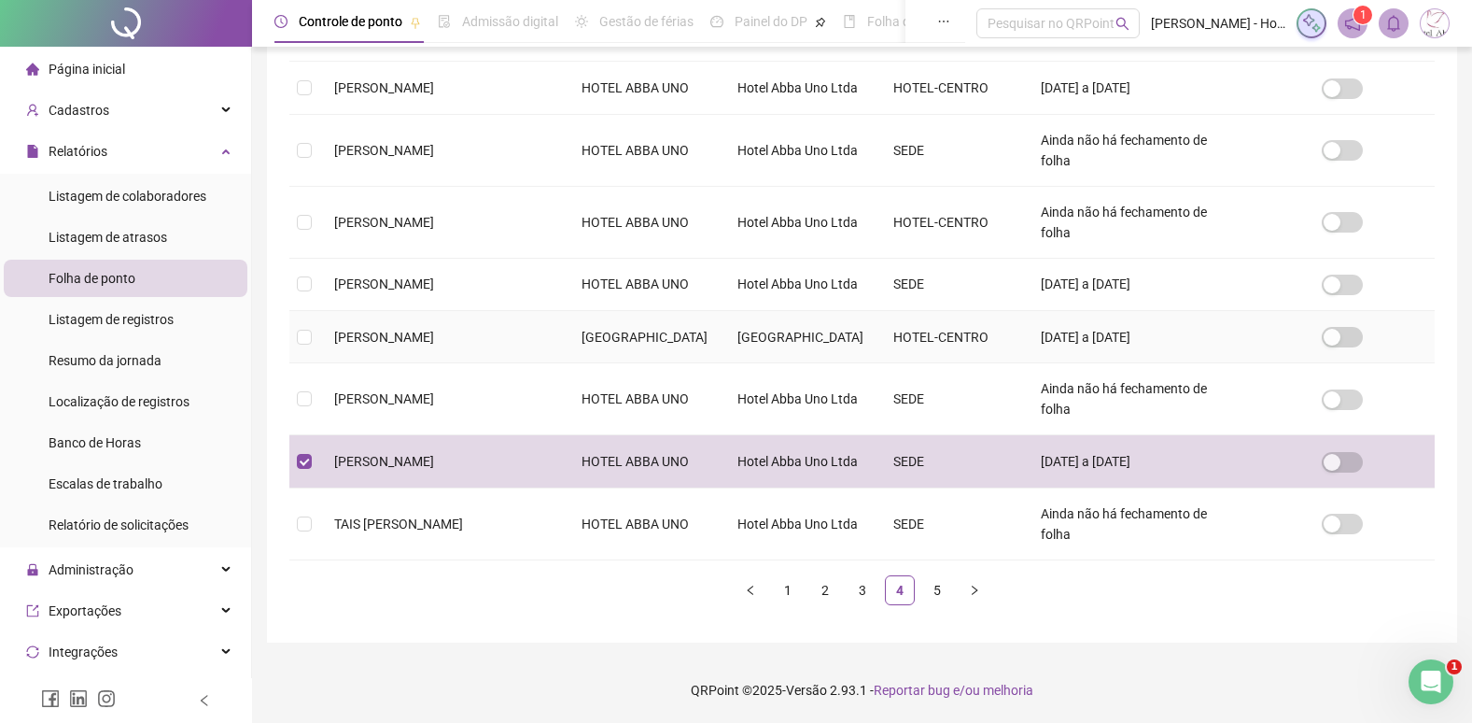
scroll to position [0, 0]
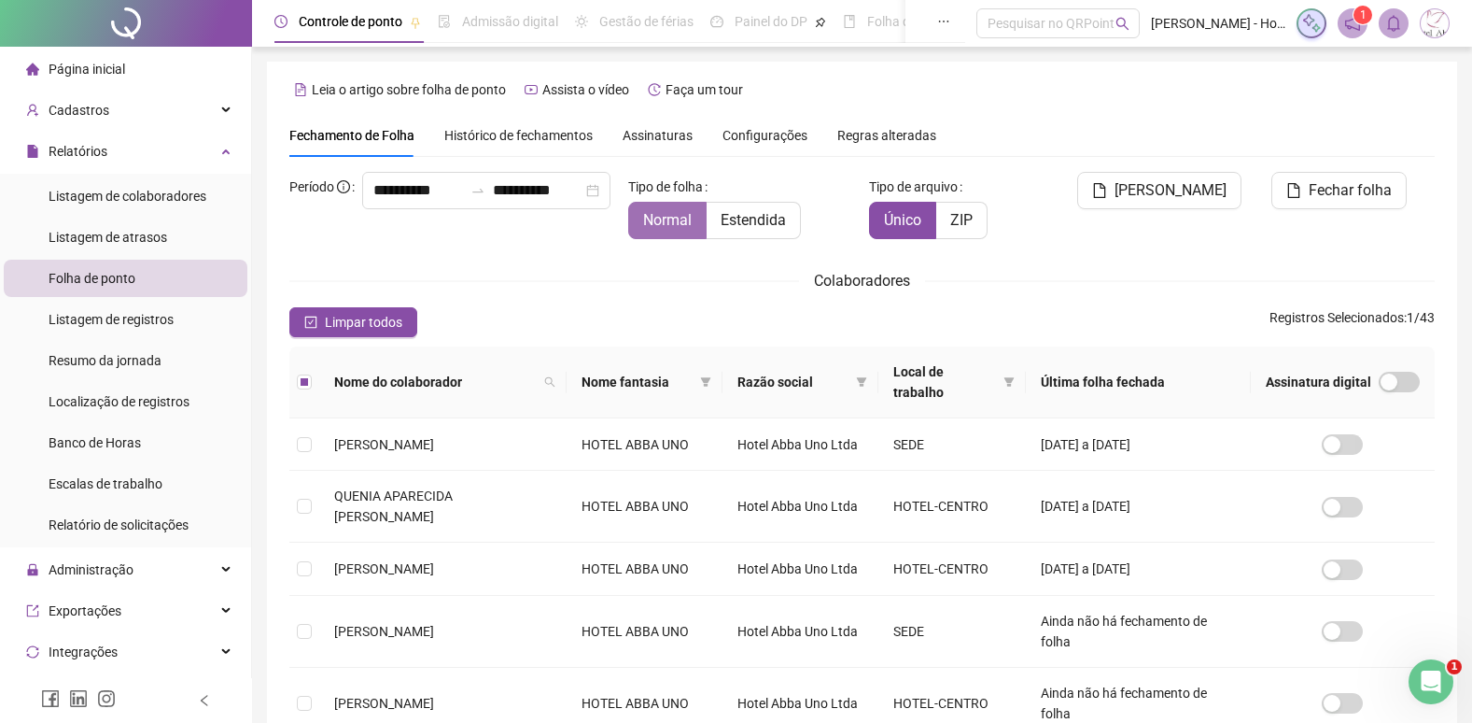
click at [663, 218] on span "Normal" at bounding box center [667, 220] width 49 height 18
click at [1164, 190] on span "[PERSON_NAME]" at bounding box center [1171, 190] width 112 height 22
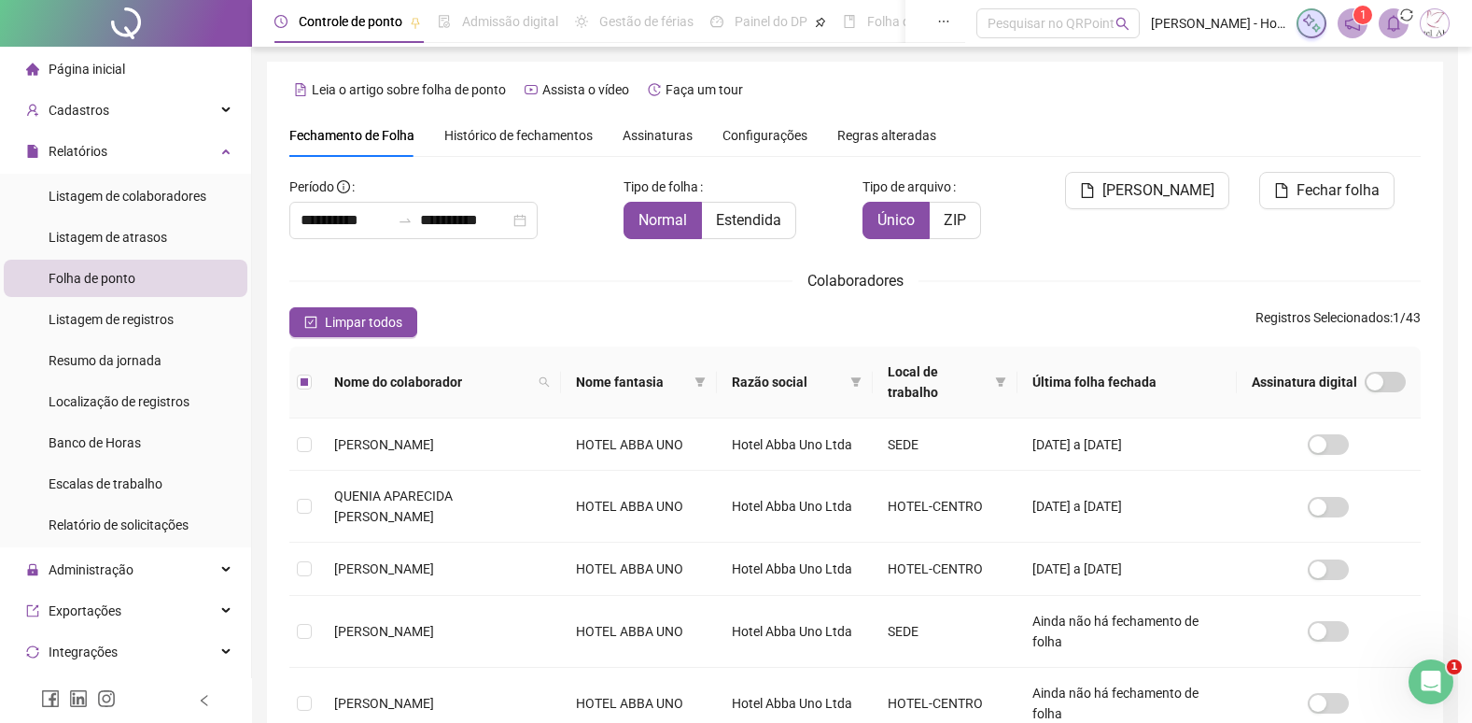
scroll to position [21, 0]
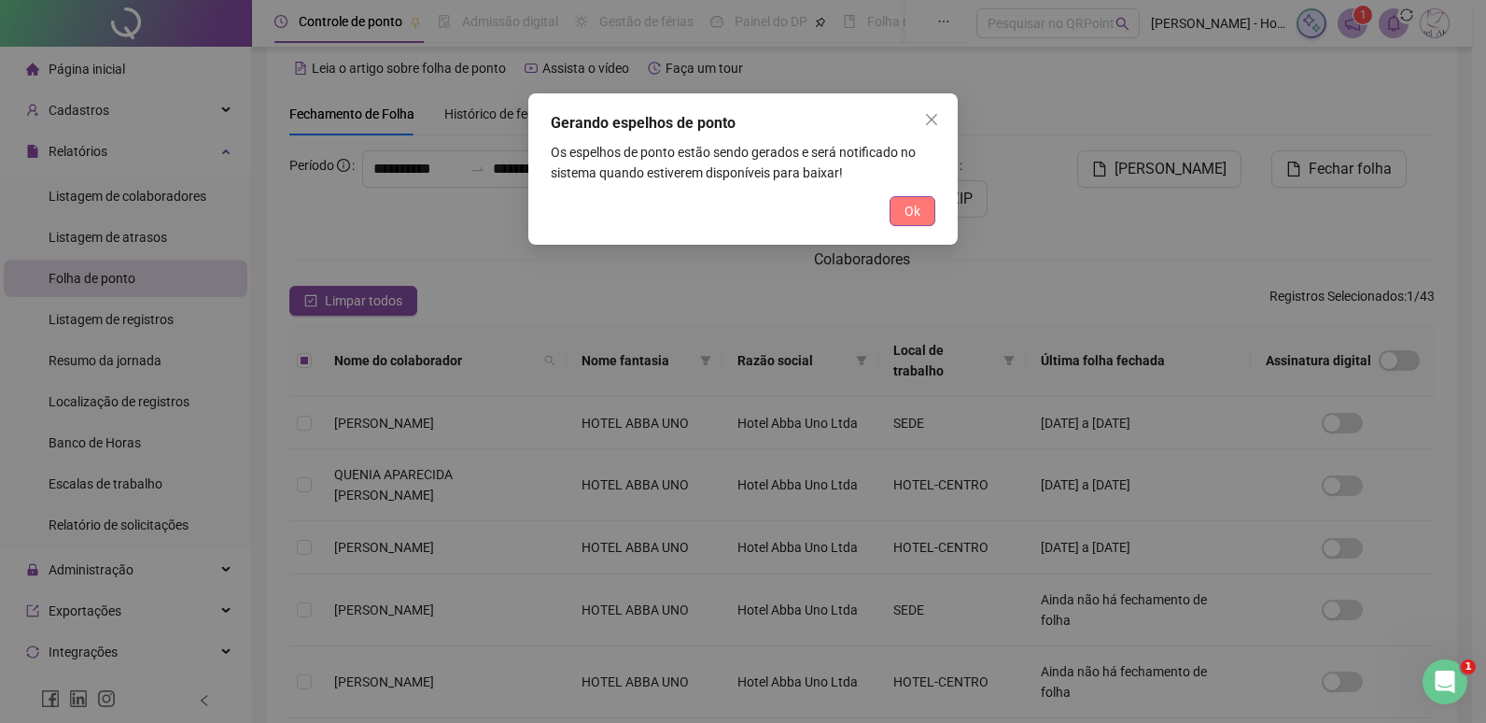
click at [915, 217] on span "Ok" at bounding box center [913, 211] width 16 height 21
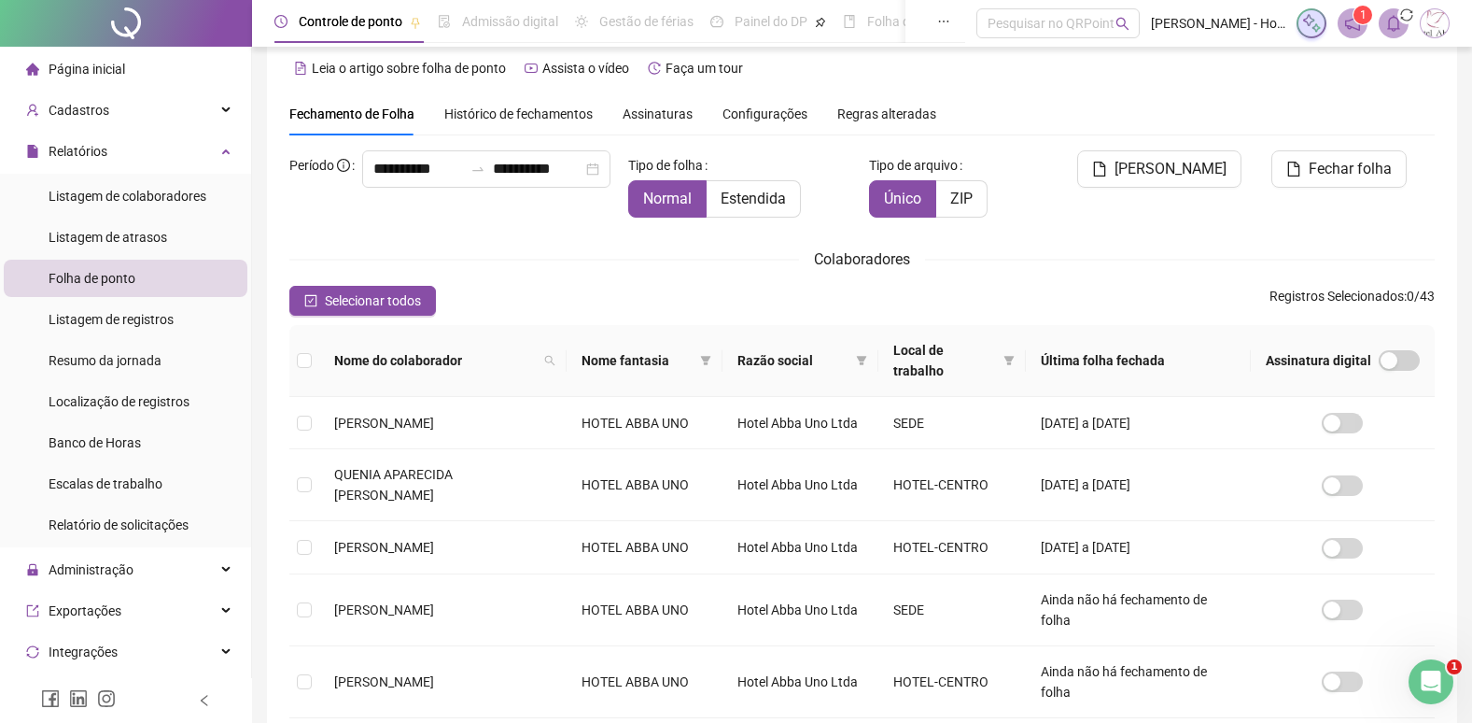
click at [1352, 26] on icon "notification" at bounding box center [1353, 23] width 17 height 17
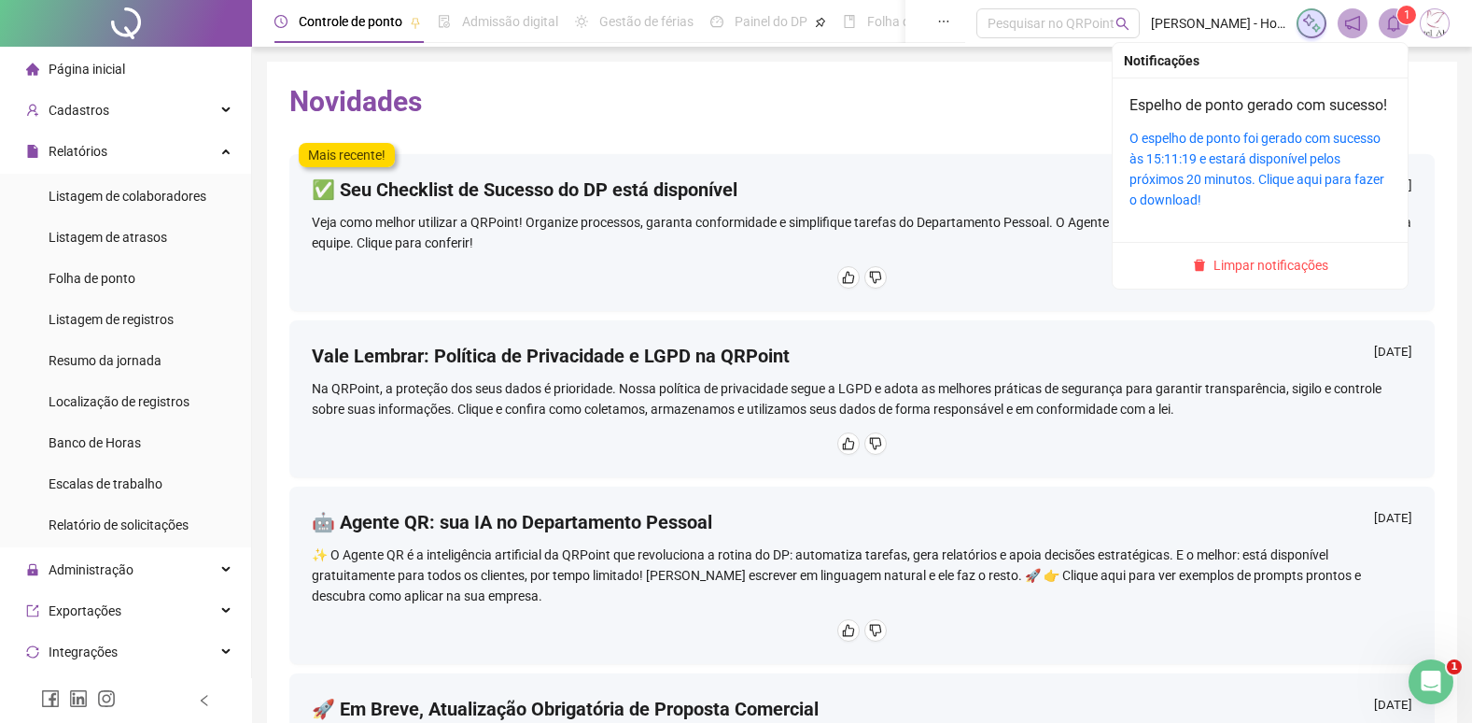
click at [1392, 34] on span at bounding box center [1394, 23] width 30 height 30
click at [1242, 204] on link "O espelho de ponto foi gerado com sucesso às 15:11:19 e estará disponível pelos…" at bounding box center [1257, 169] width 255 height 77
